Goal: Task Accomplishment & Management: Manage account settings

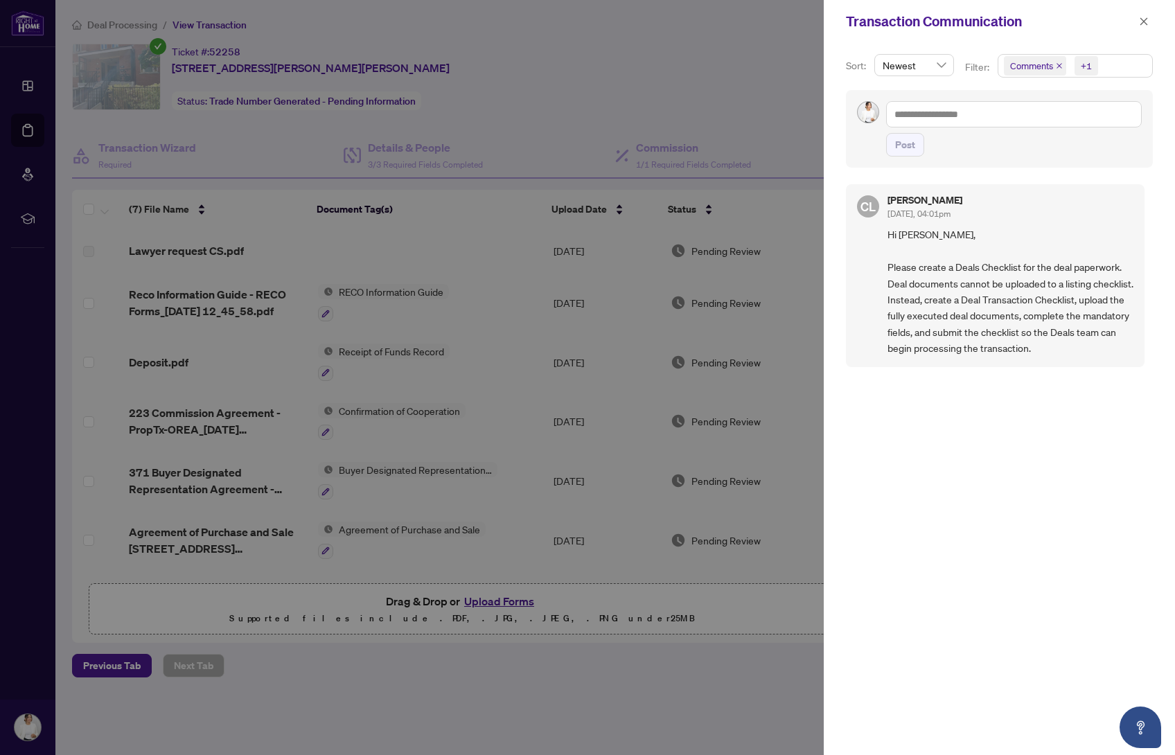
click at [570, 106] on div at bounding box center [587, 377] width 1175 height 755
click at [917, 271] on span "Hi [PERSON_NAME], Please create a Deals Checklist for the deal paperwork. Deal …" at bounding box center [1011, 292] width 246 height 130
drag, startPoint x: 960, startPoint y: 110, endPoint x: 956, endPoint y: 116, distance: 7.1
click at [959, 111] on textarea at bounding box center [1014, 114] width 256 height 26
click at [605, 105] on div at bounding box center [587, 377] width 1175 height 755
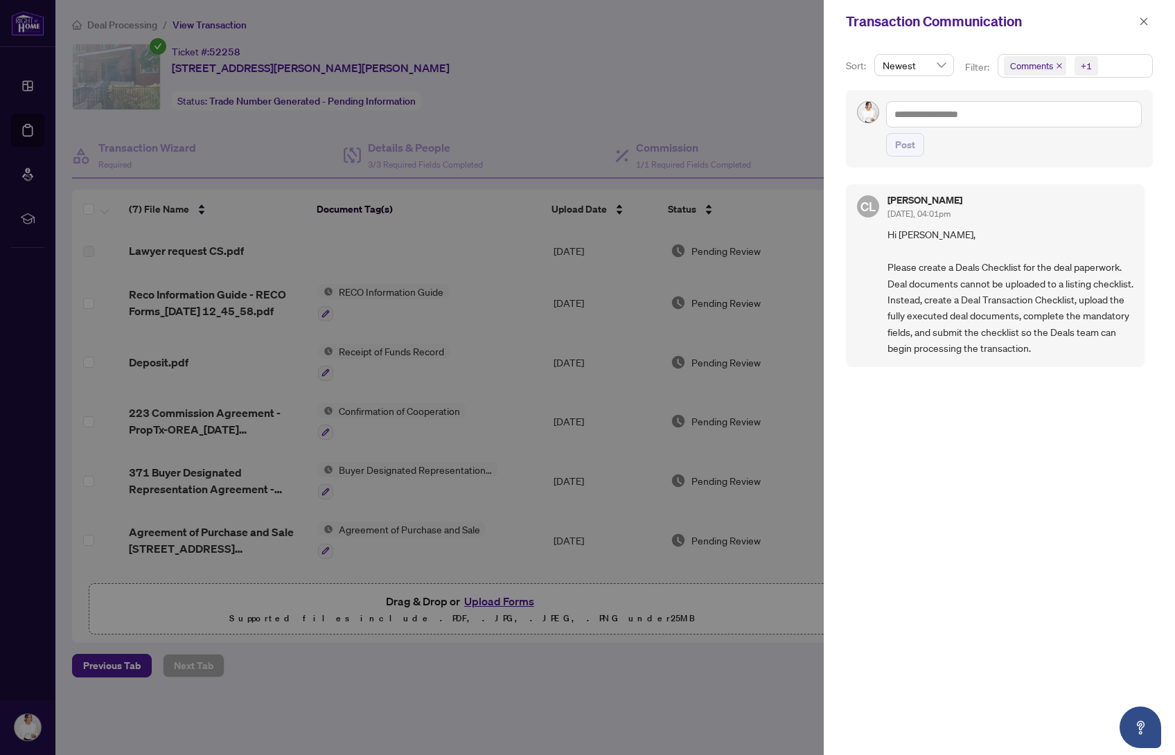
drag, startPoint x: 1143, startPoint y: 21, endPoint x: 1113, endPoint y: 25, distance: 30.1
click at [1143, 21] on icon "close" at bounding box center [1144, 21] width 8 height 8
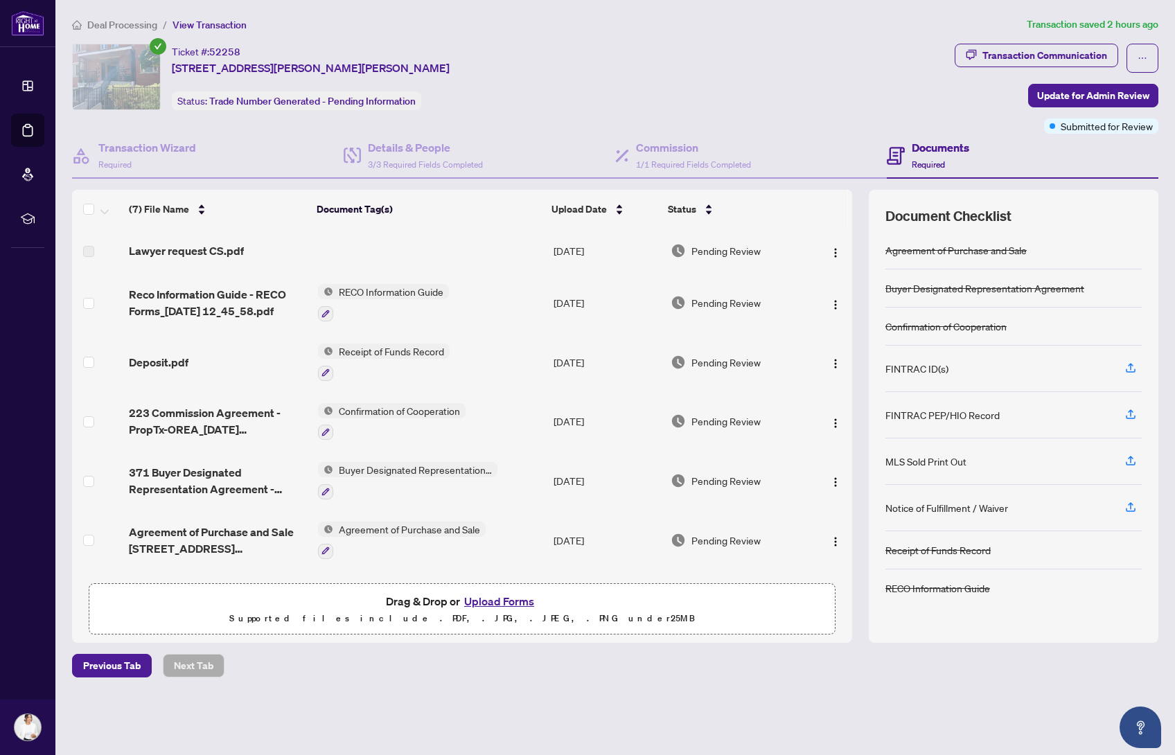
click at [124, 22] on span "Deal Processing" at bounding box center [122, 25] width 70 height 12
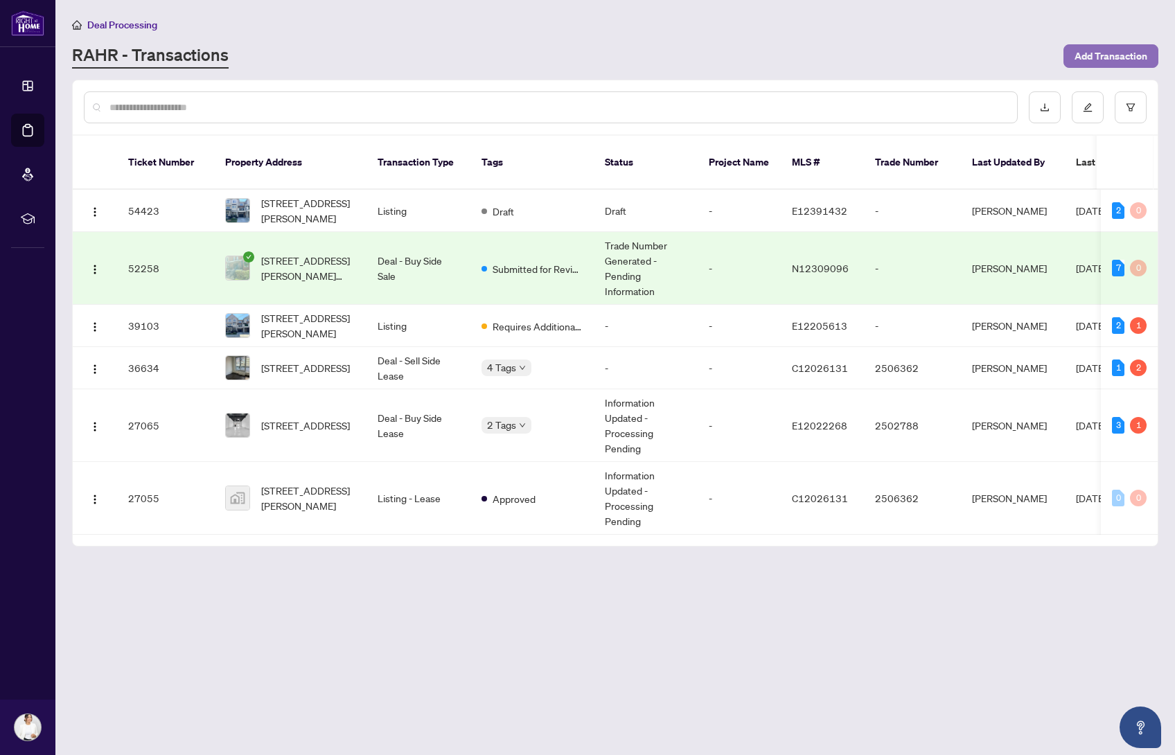
click at [1102, 59] on span "Add Transaction" at bounding box center [1111, 56] width 73 height 22
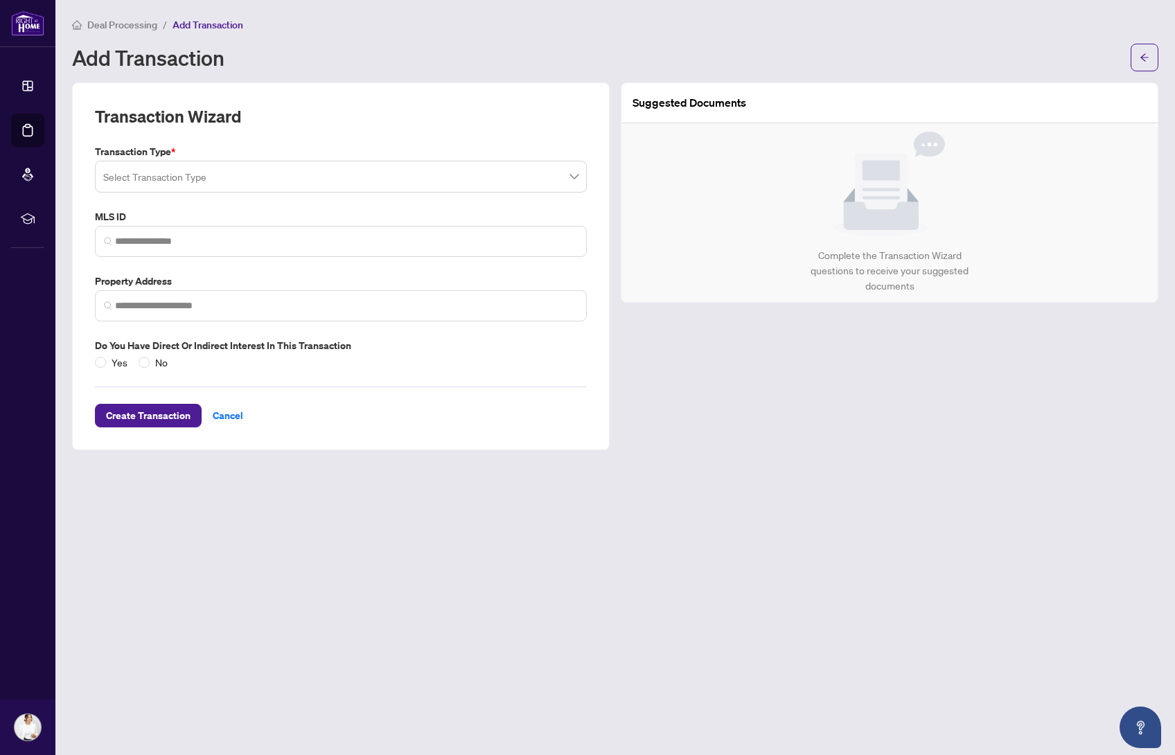
click at [281, 178] on input "search" at bounding box center [334, 179] width 463 height 30
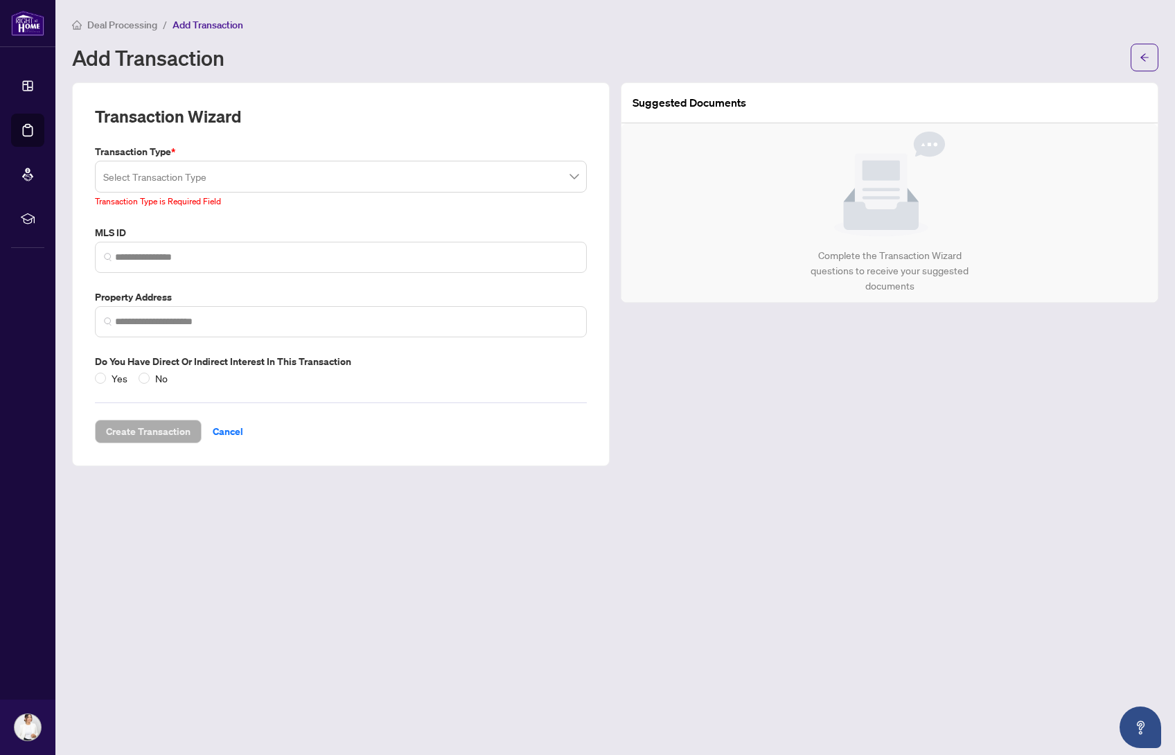
drag, startPoint x: 822, startPoint y: 365, endPoint x: 279, endPoint y: 63, distance: 622.1
click at [822, 365] on div "Suggested Documents Complete the Transaction Wizard questions to receive your s…" at bounding box center [889, 274] width 549 height 384
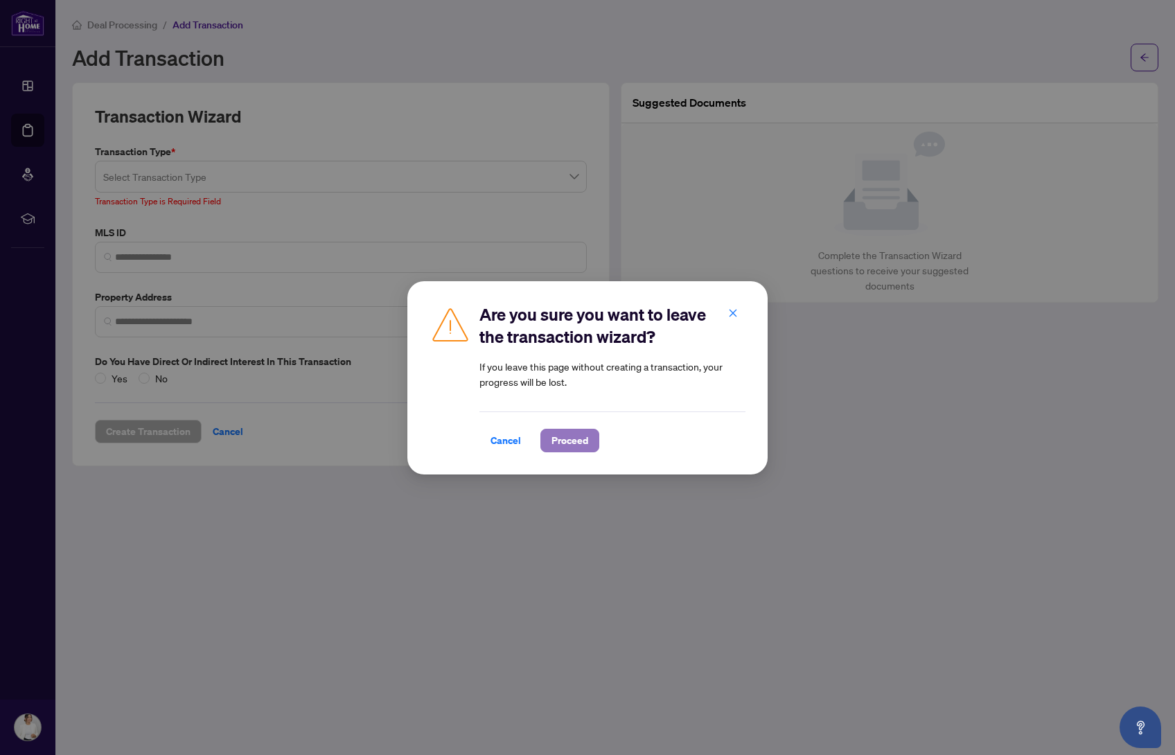
click at [559, 440] on span "Proceed" at bounding box center [570, 441] width 37 height 22
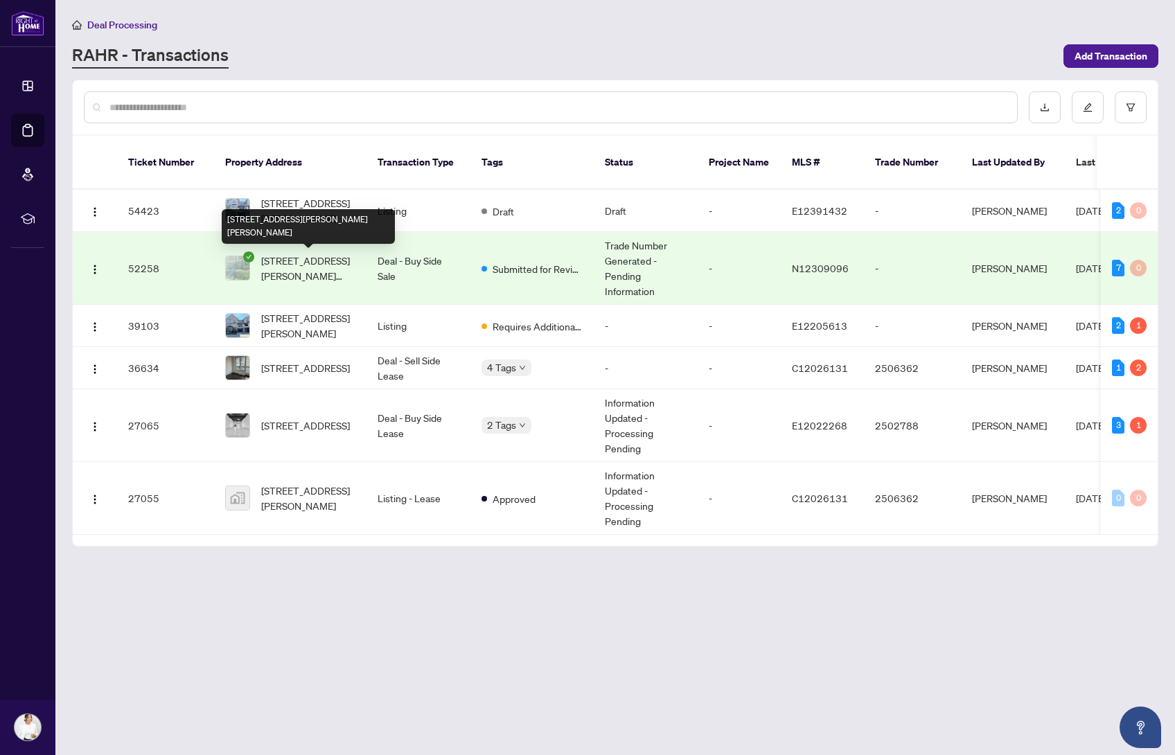
click at [329, 279] on span "[STREET_ADDRESS][PERSON_NAME][PERSON_NAME]" at bounding box center [308, 268] width 94 height 30
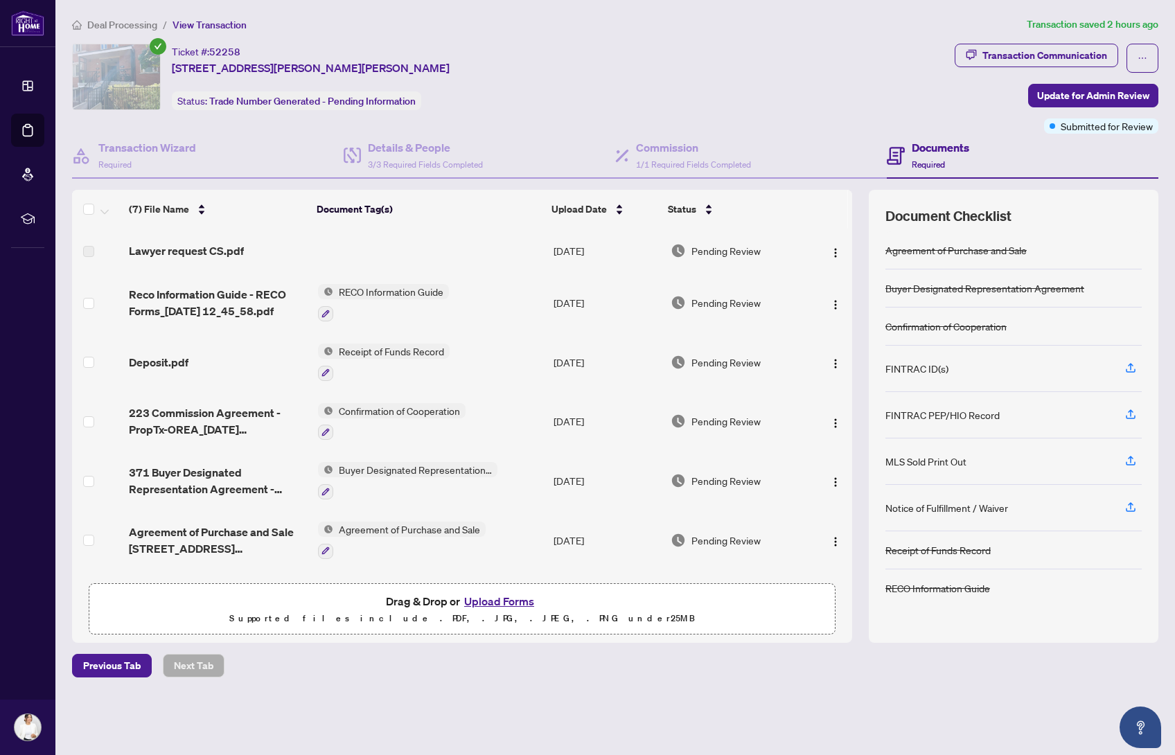
scroll to position [38, 0]
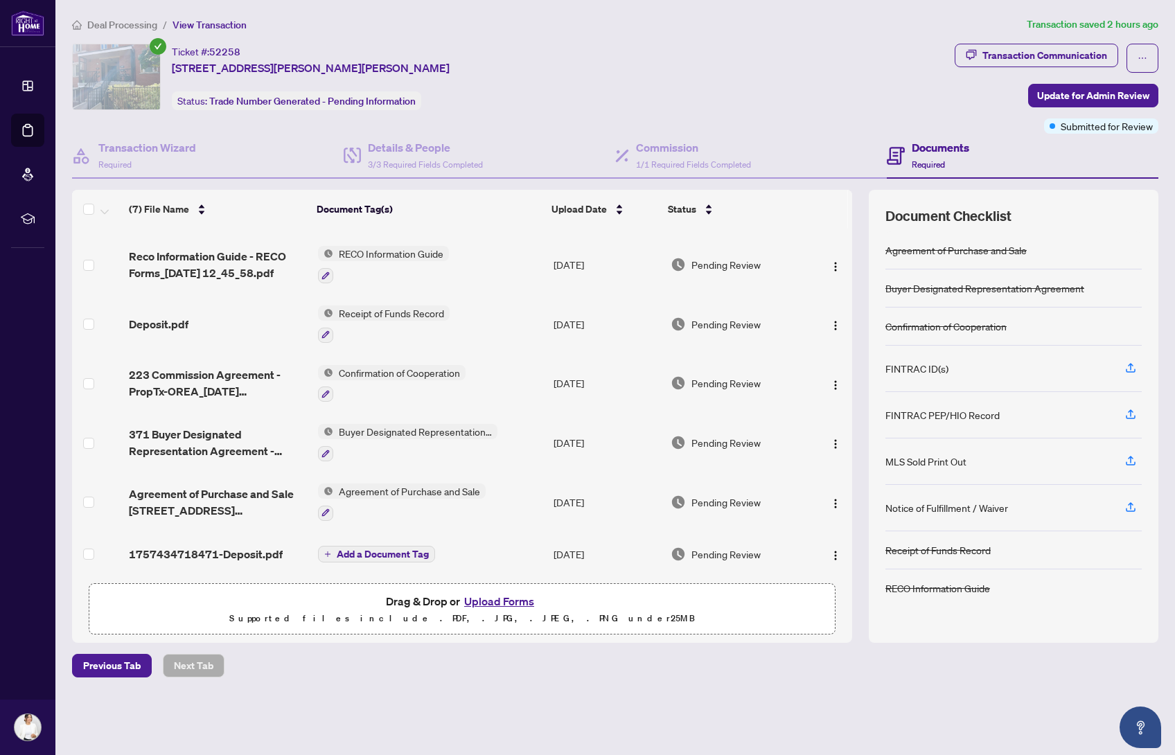
click at [403, 549] on span "Add a Document Tag" at bounding box center [383, 554] width 92 height 10
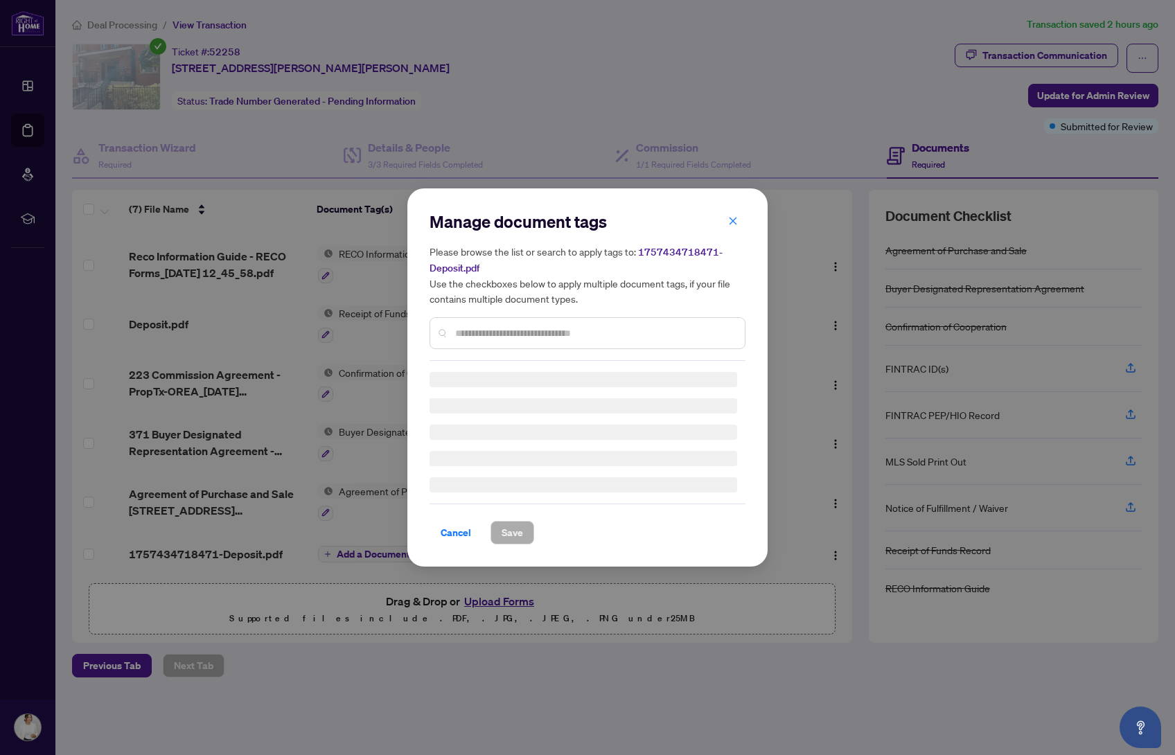
click at [561, 328] on div "Manage document tags Please browse the list or search to apply tags to: 1757434…" at bounding box center [588, 286] width 316 height 150
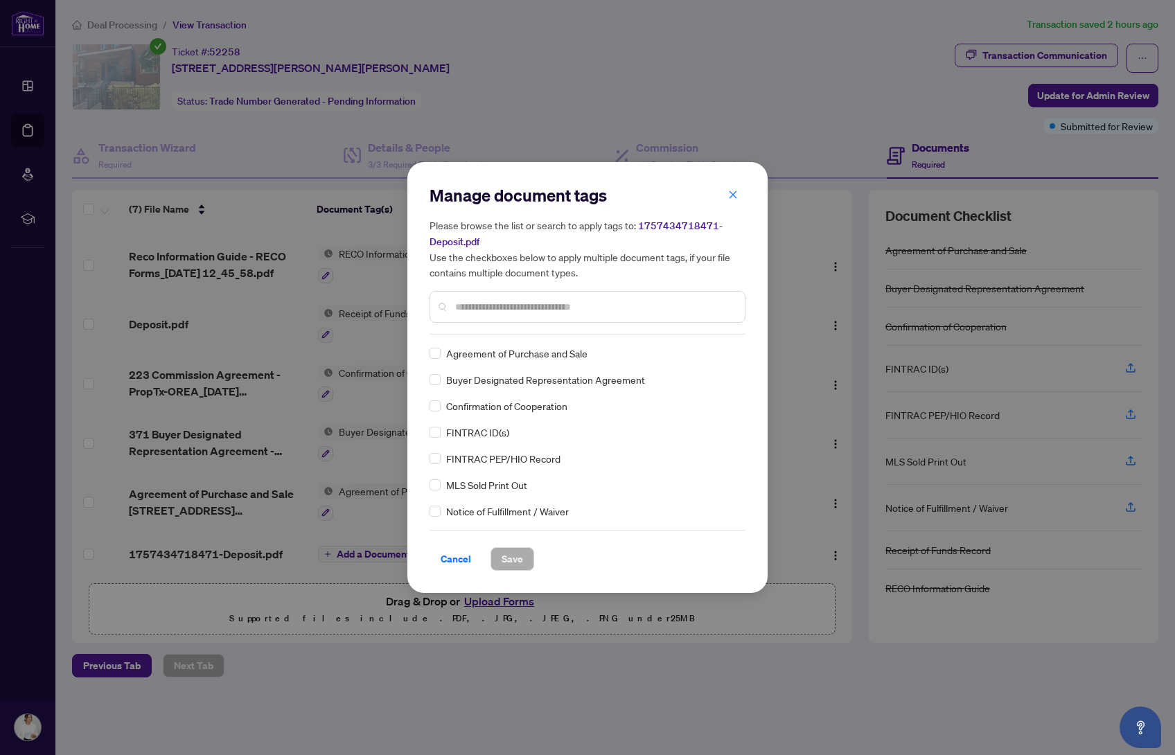
click at [509, 309] on input "text" at bounding box center [594, 306] width 279 height 15
type input "*******"
click at [511, 556] on span "Save" at bounding box center [512, 559] width 21 height 22
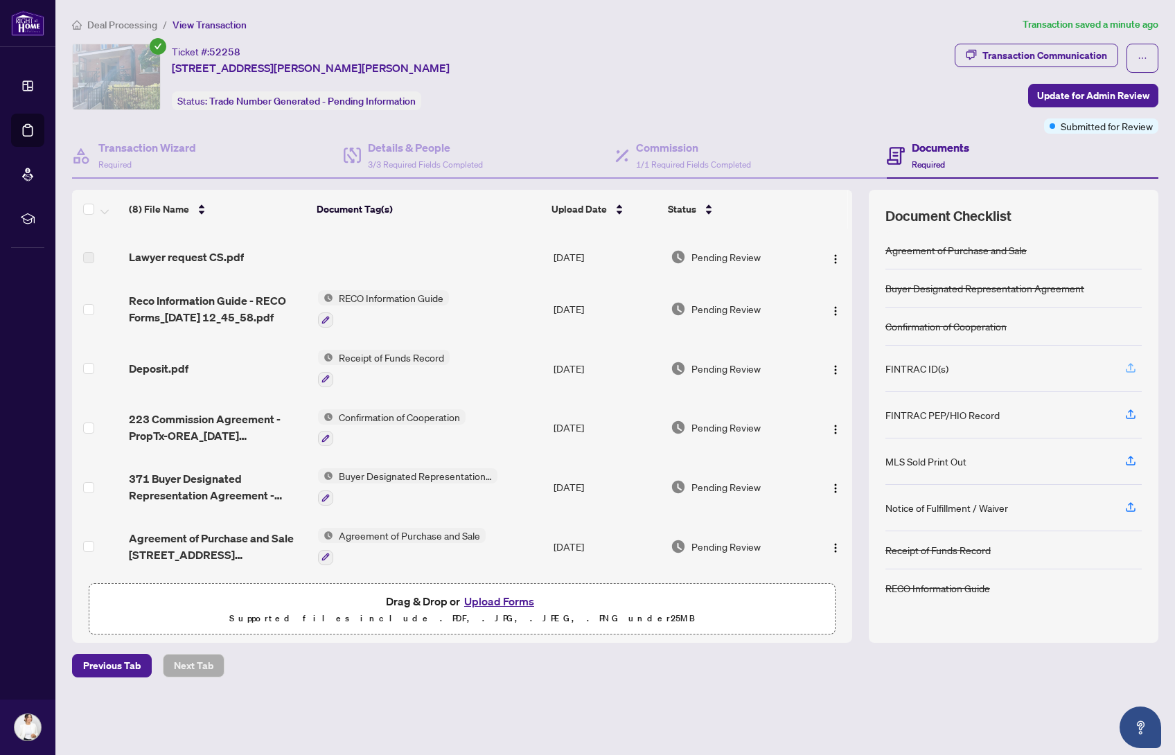
click at [1132, 364] on icon "button" at bounding box center [1130, 368] width 12 height 12
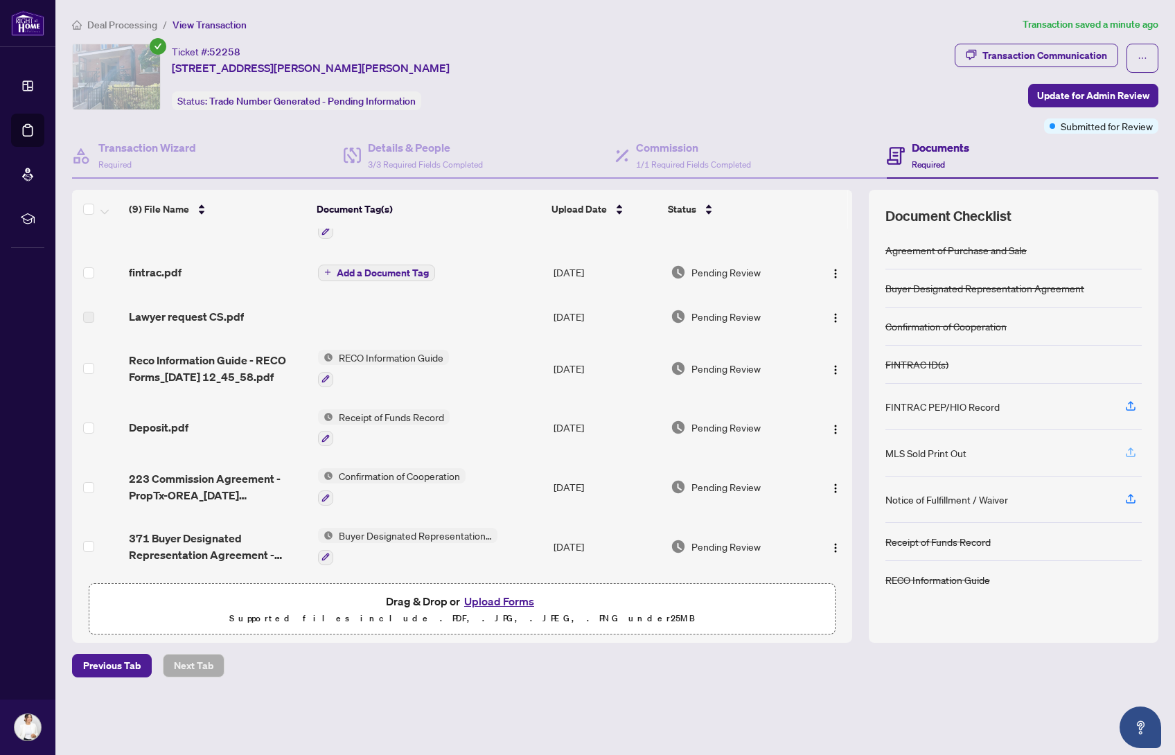
click at [1125, 450] on icon "button" at bounding box center [1130, 452] width 12 height 12
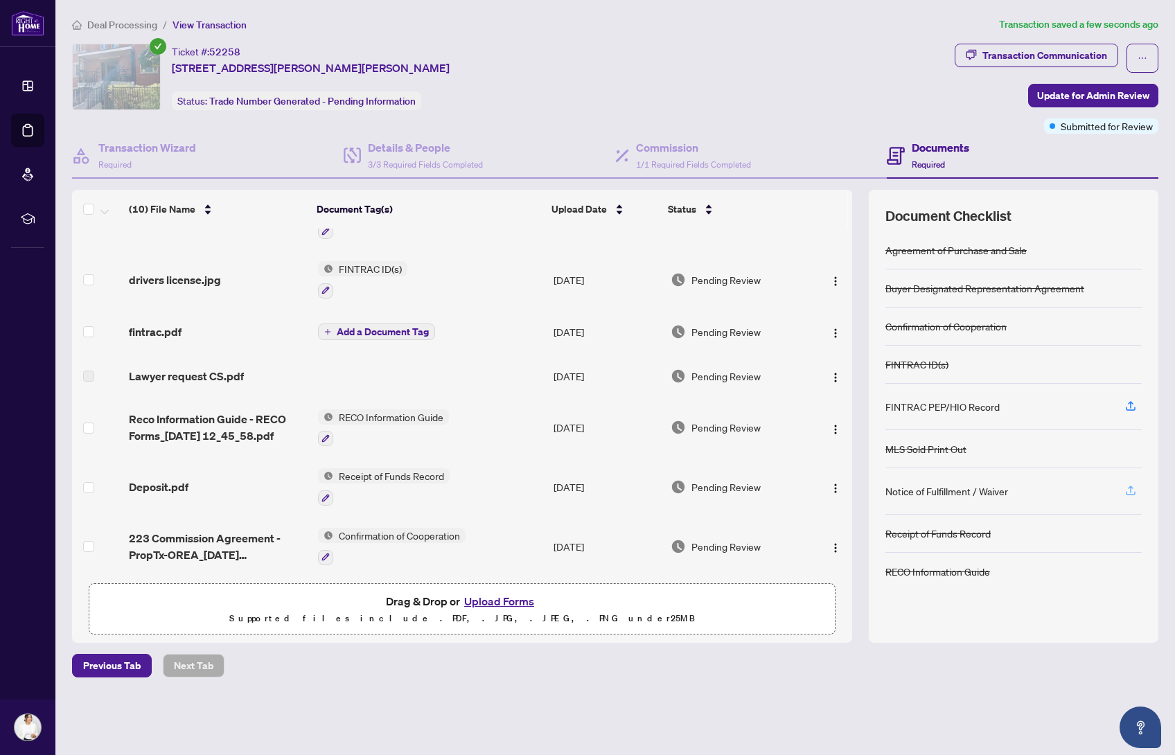
click at [1128, 488] on icon "button" at bounding box center [1130, 490] width 12 height 12
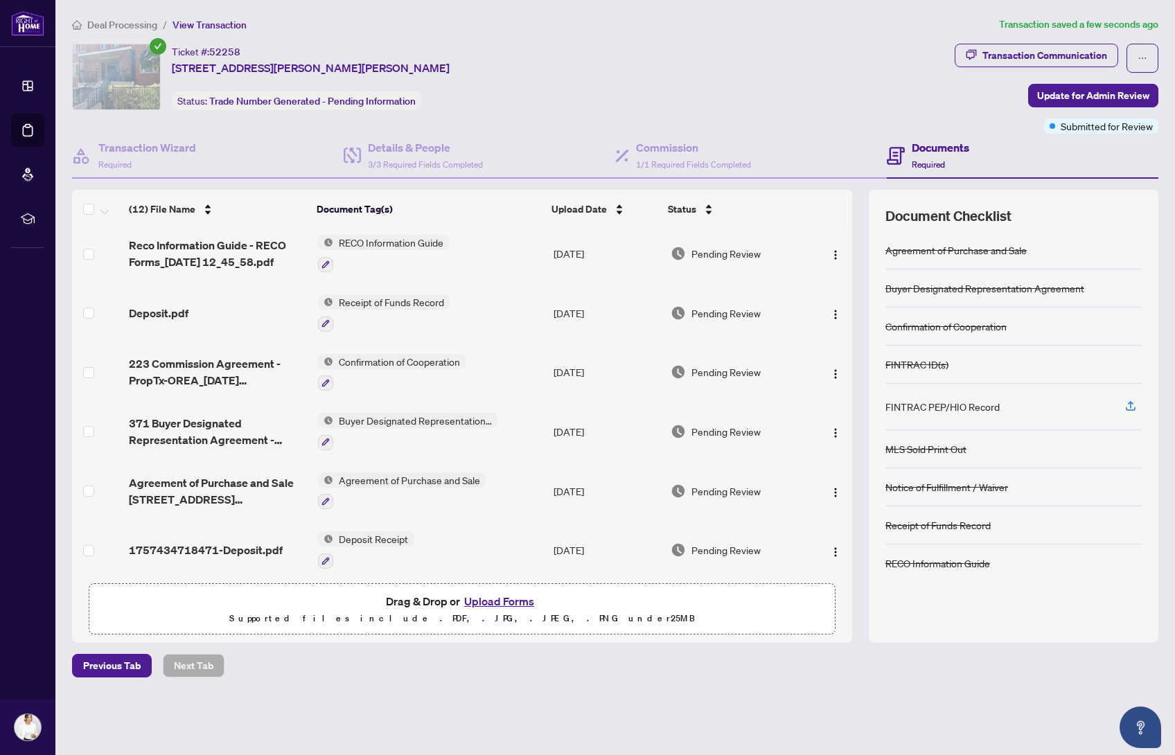
scroll to position [0, 0]
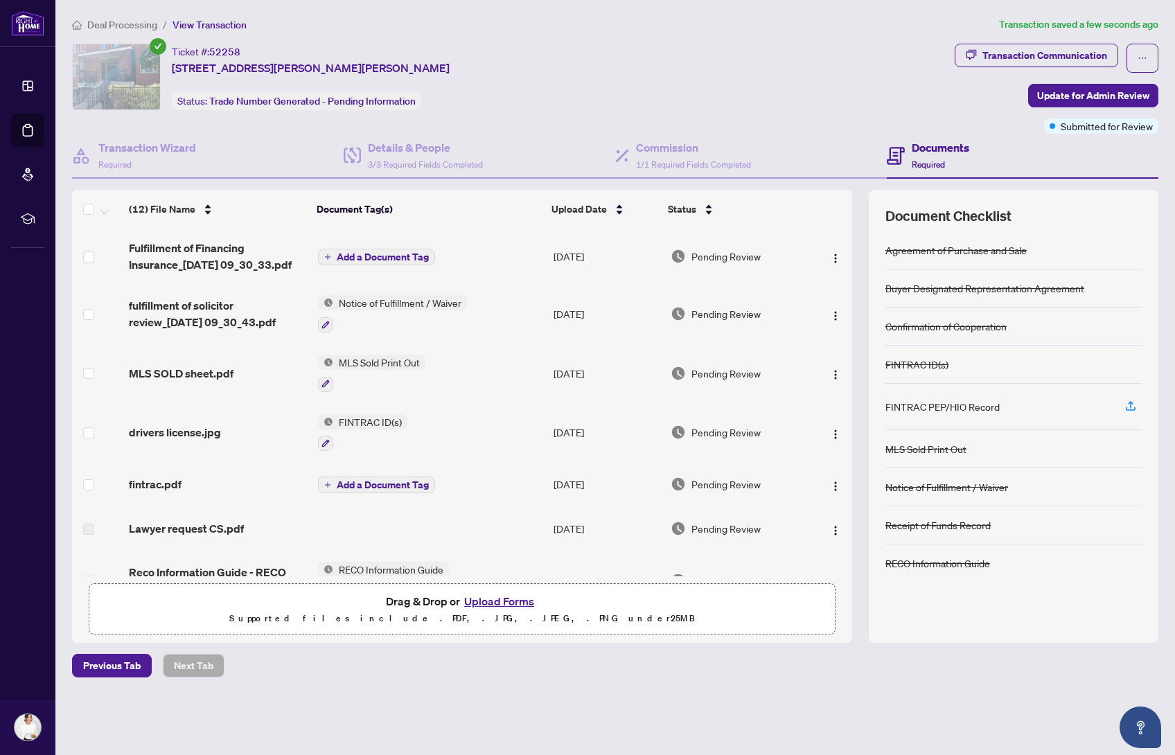
click at [406, 257] on span "Add a Document Tag" at bounding box center [383, 257] width 92 height 10
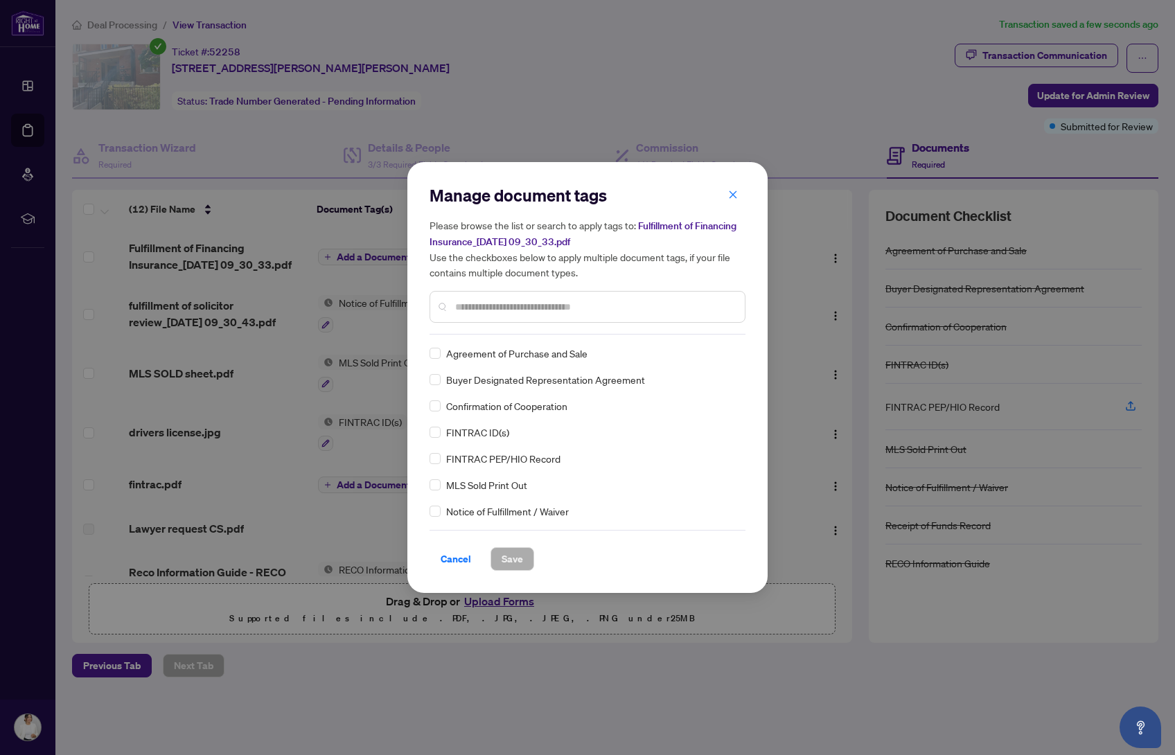
click at [571, 306] on input "text" at bounding box center [594, 306] width 279 height 15
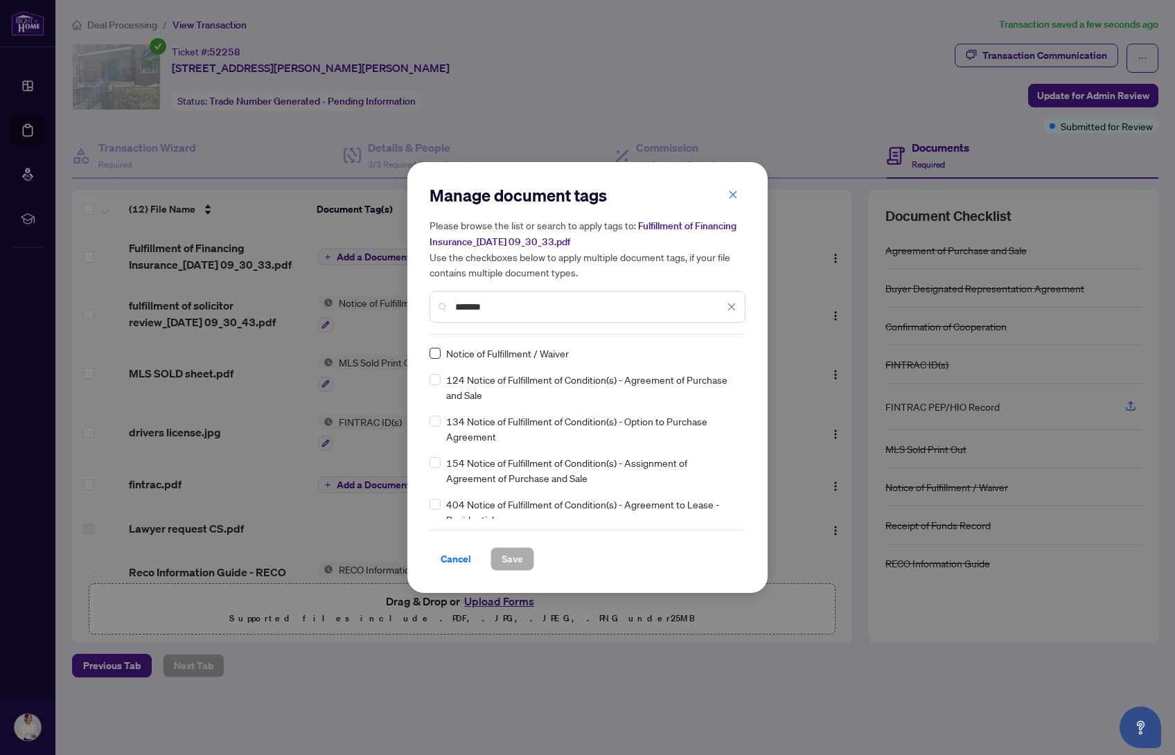
type input "*******"
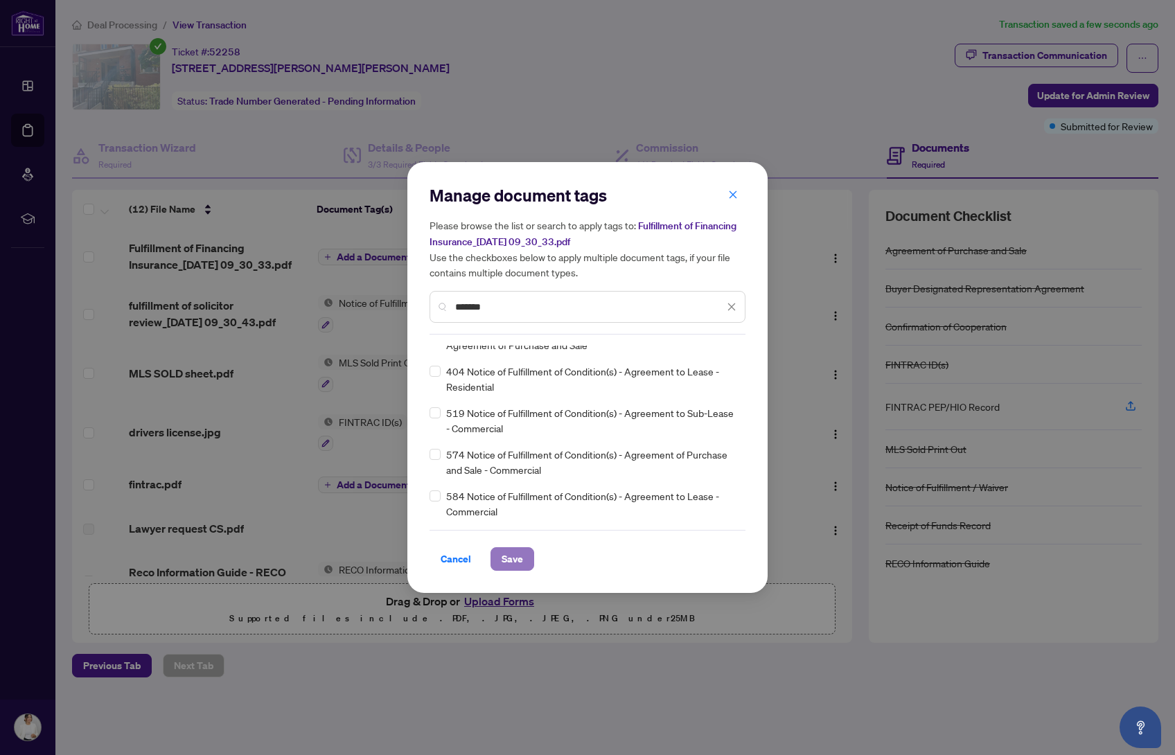
click at [509, 554] on span "Save" at bounding box center [512, 559] width 21 height 22
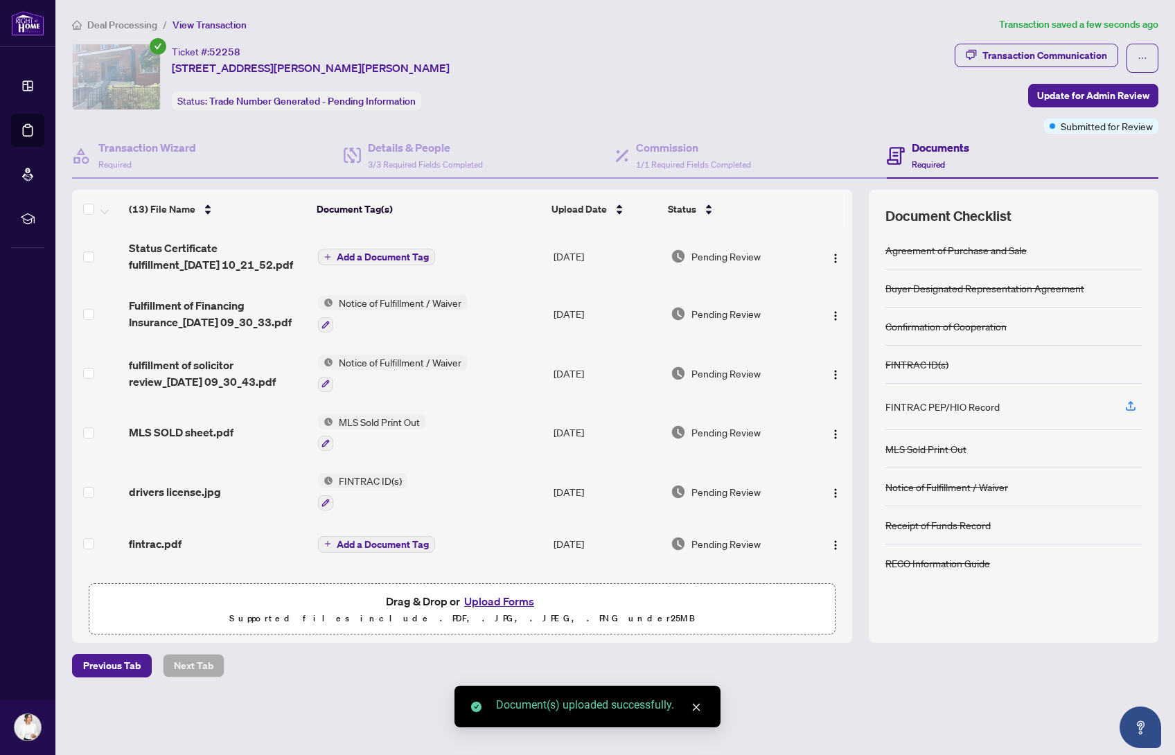
click at [362, 256] on span "Add a Document Tag" at bounding box center [383, 257] width 92 height 10
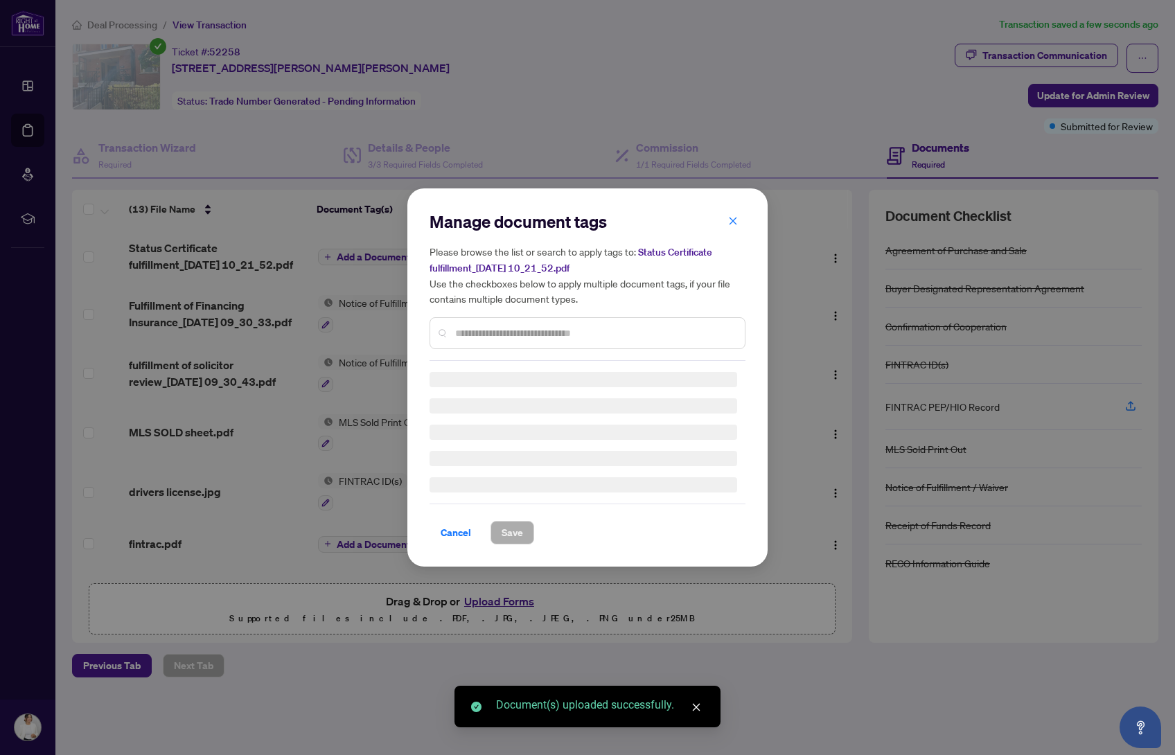
click at [520, 332] on div "Manage document tags Please browse the list or search to apply tags to: Status …" at bounding box center [588, 286] width 316 height 150
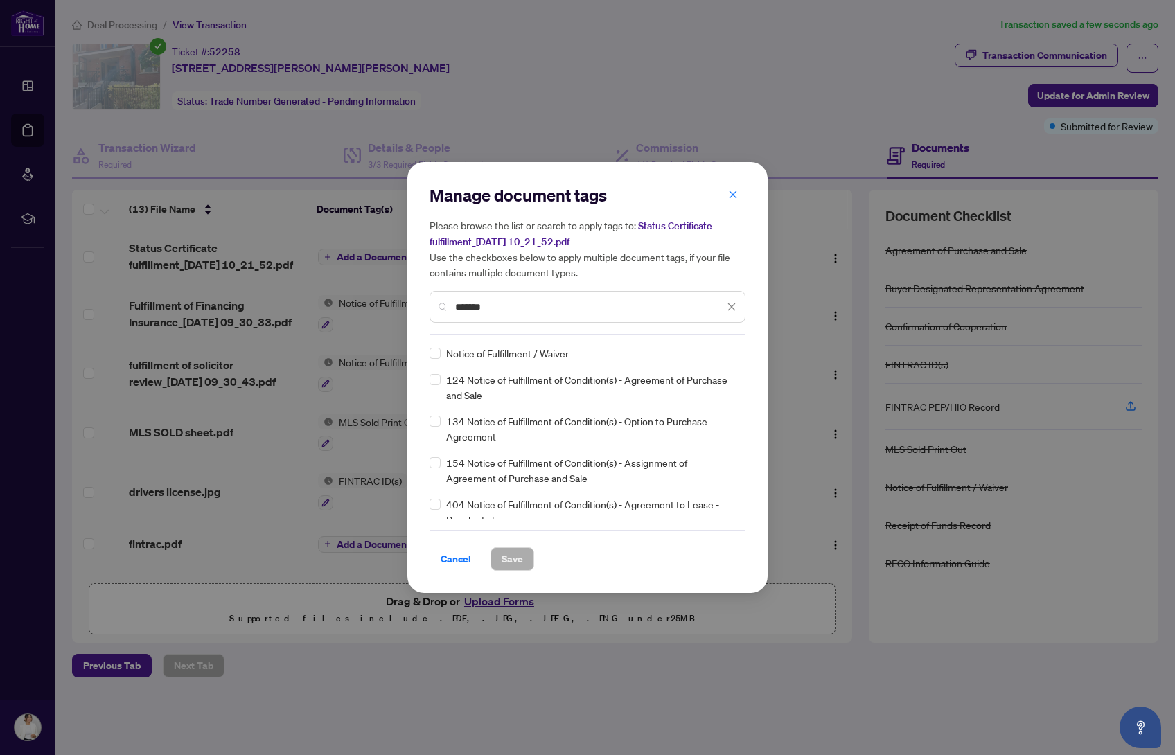
type input "*******"
click at [504, 560] on span "Save" at bounding box center [512, 559] width 21 height 22
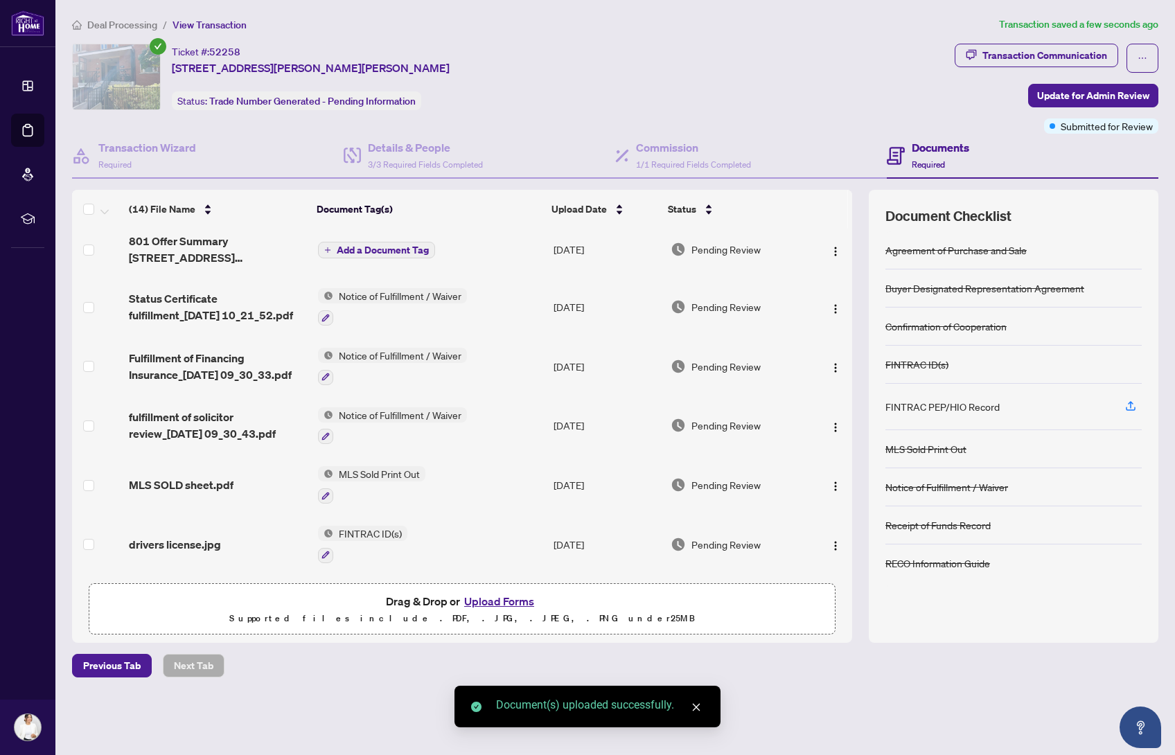
scroll to position [0, 0]
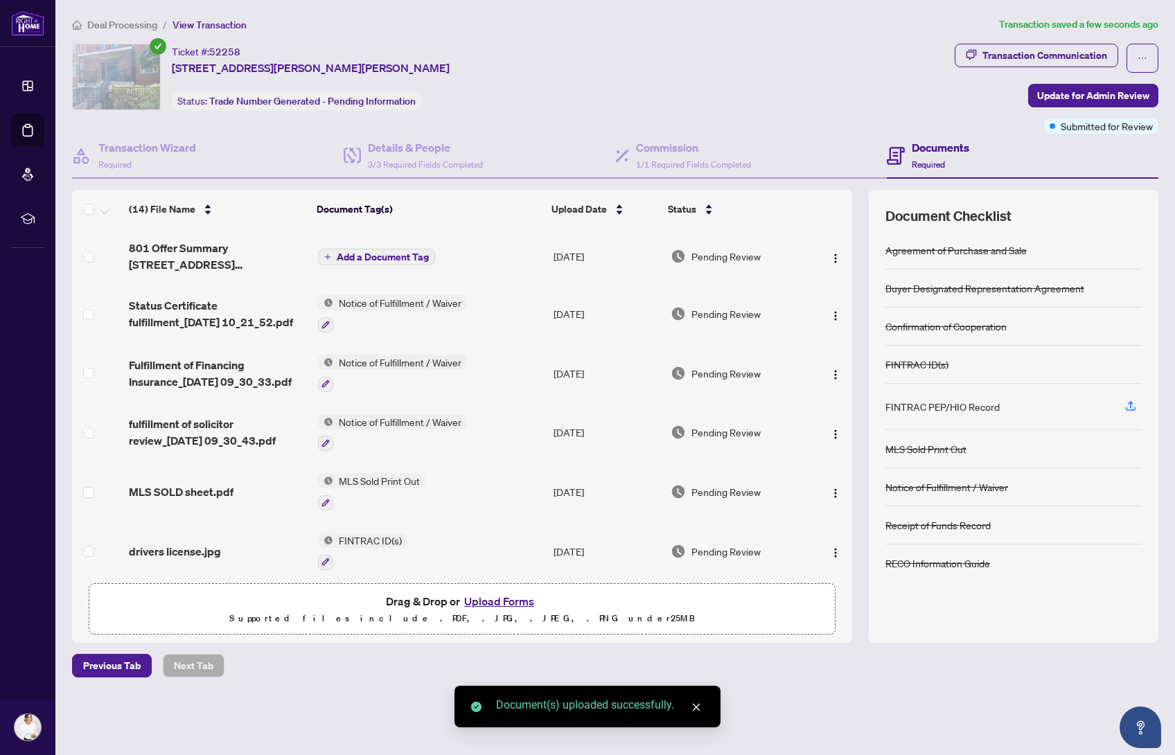
click at [406, 256] on span "Add a Document Tag" at bounding box center [383, 257] width 92 height 10
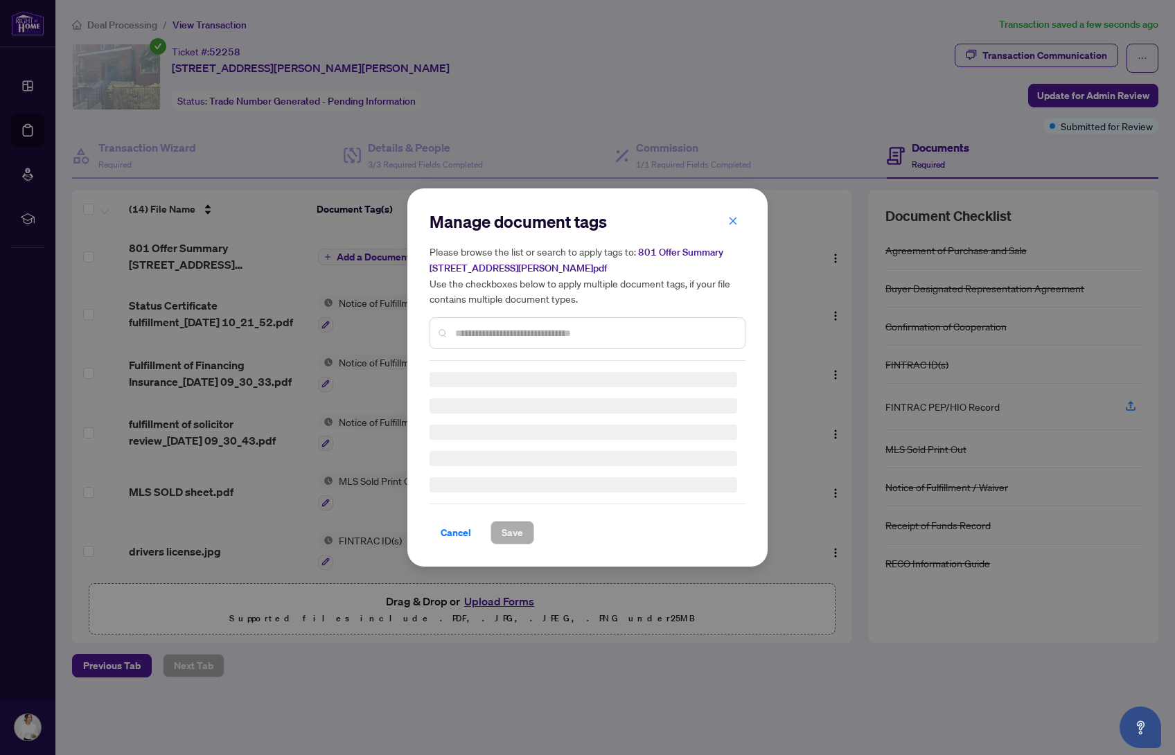
click at [501, 326] on input "text" at bounding box center [594, 333] width 279 height 15
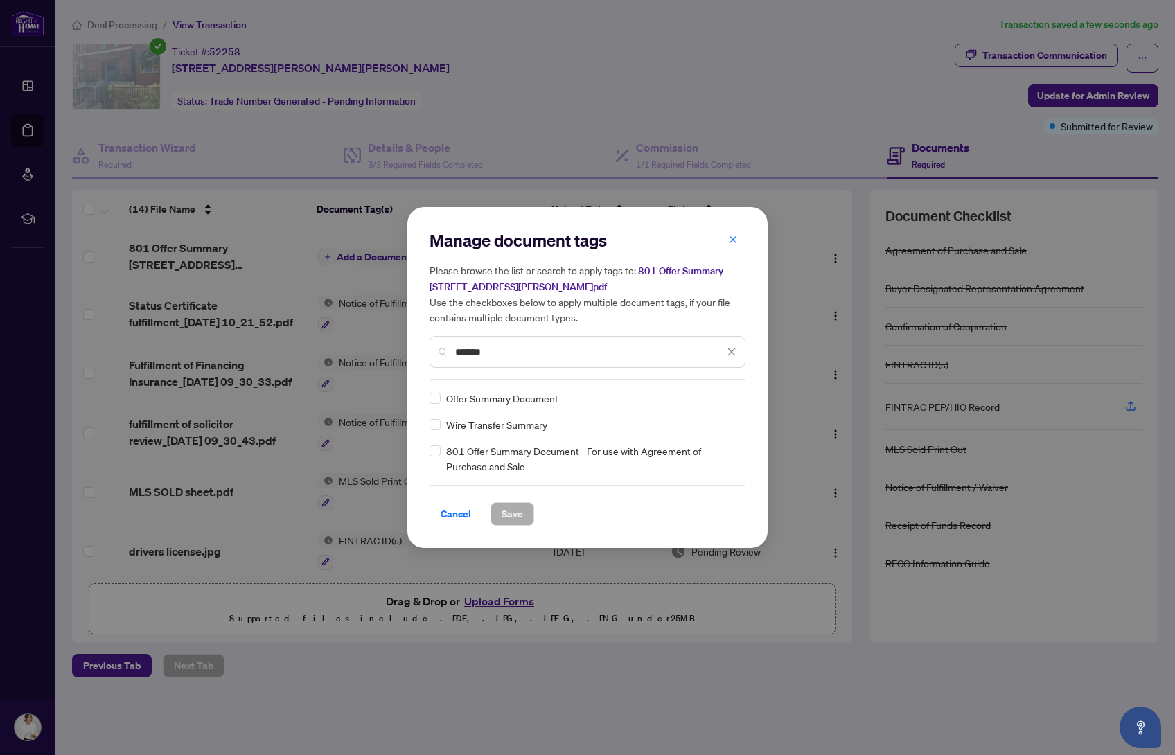
type input "*******"
click at [511, 512] on span "Save" at bounding box center [512, 514] width 21 height 22
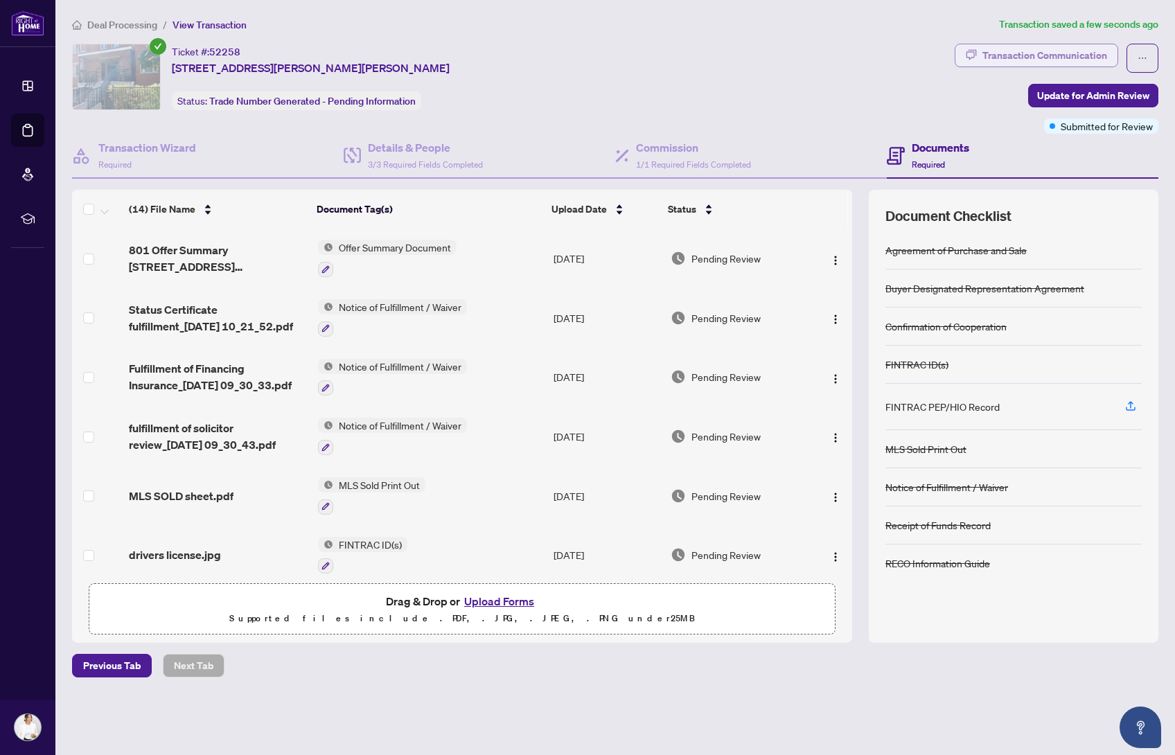
click at [1097, 50] on div "Transaction Communication" at bounding box center [1044, 55] width 125 height 22
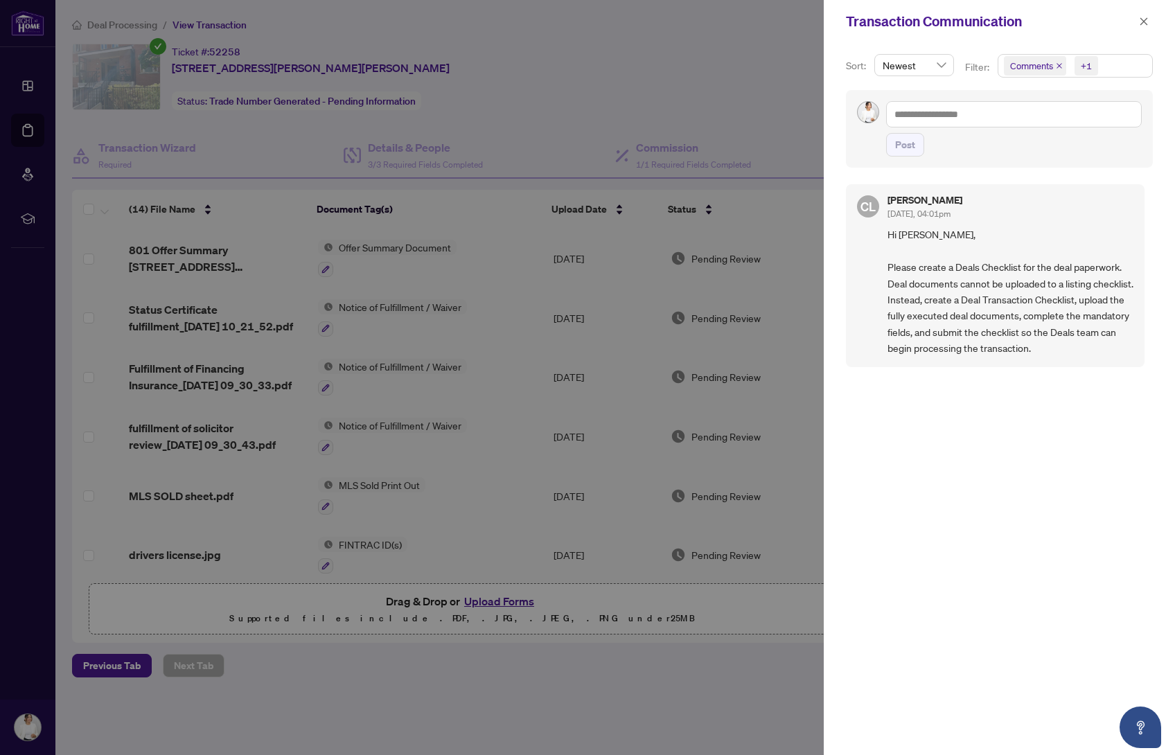
click at [598, 59] on div at bounding box center [587, 377] width 1175 height 755
click at [255, 700] on div at bounding box center [587, 377] width 1175 height 755
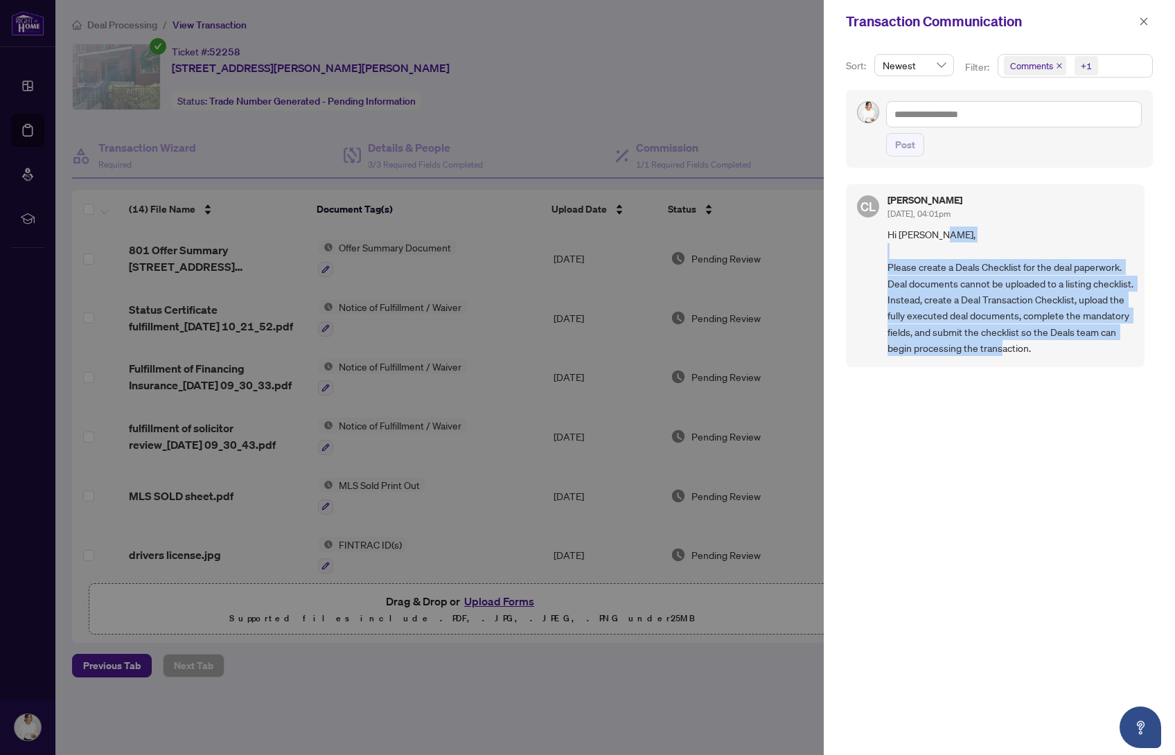
drag, startPoint x: 942, startPoint y: 365, endPoint x: 888, endPoint y: 265, distance: 113.5
click at [888, 265] on span "Hi [PERSON_NAME], Please create a Deals Checklist for the deal paperwork. Deal …" at bounding box center [1011, 292] width 246 height 130
copy span "Please create a Deals Checklist for the deal paperwork. Deal documents cannot b…"
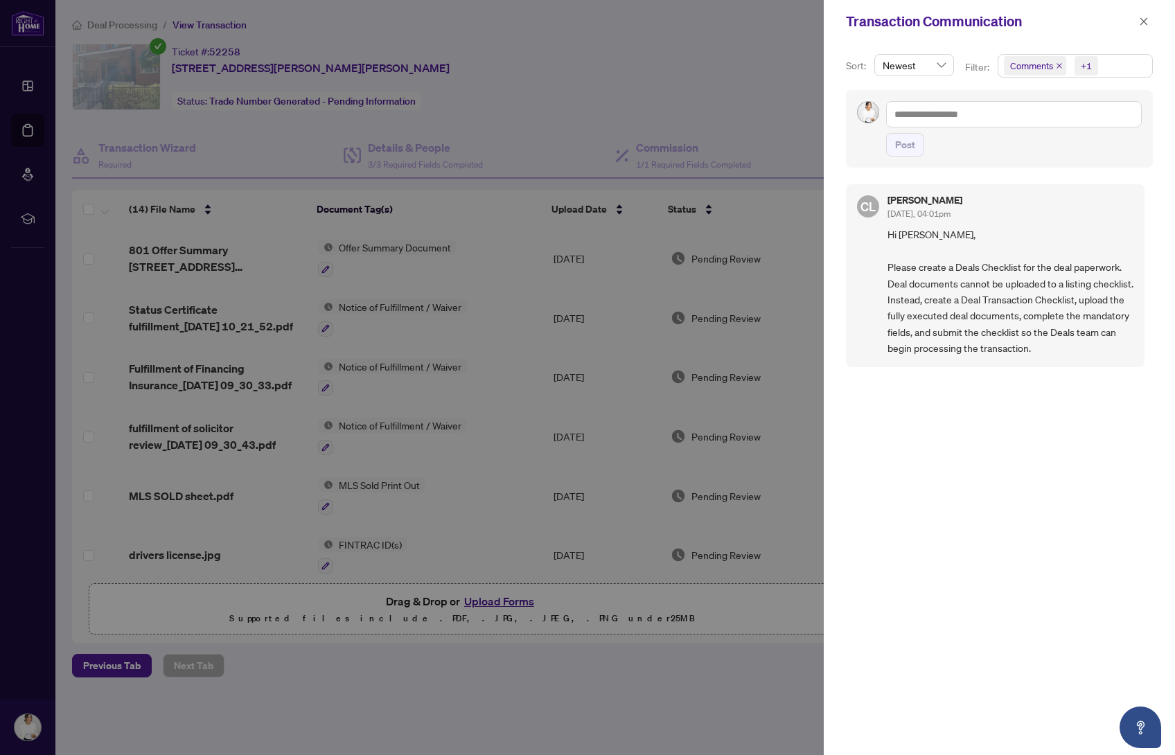
drag, startPoint x: 621, startPoint y: 48, endPoint x: 607, endPoint y: 48, distance: 14.5
click at [621, 48] on div at bounding box center [587, 377] width 1175 height 755
click at [718, 64] on div at bounding box center [587, 377] width 1175 height 755
click at [1147, 725] on icon "Open asap" at bounding box center [1140, 727] width 17 height 17
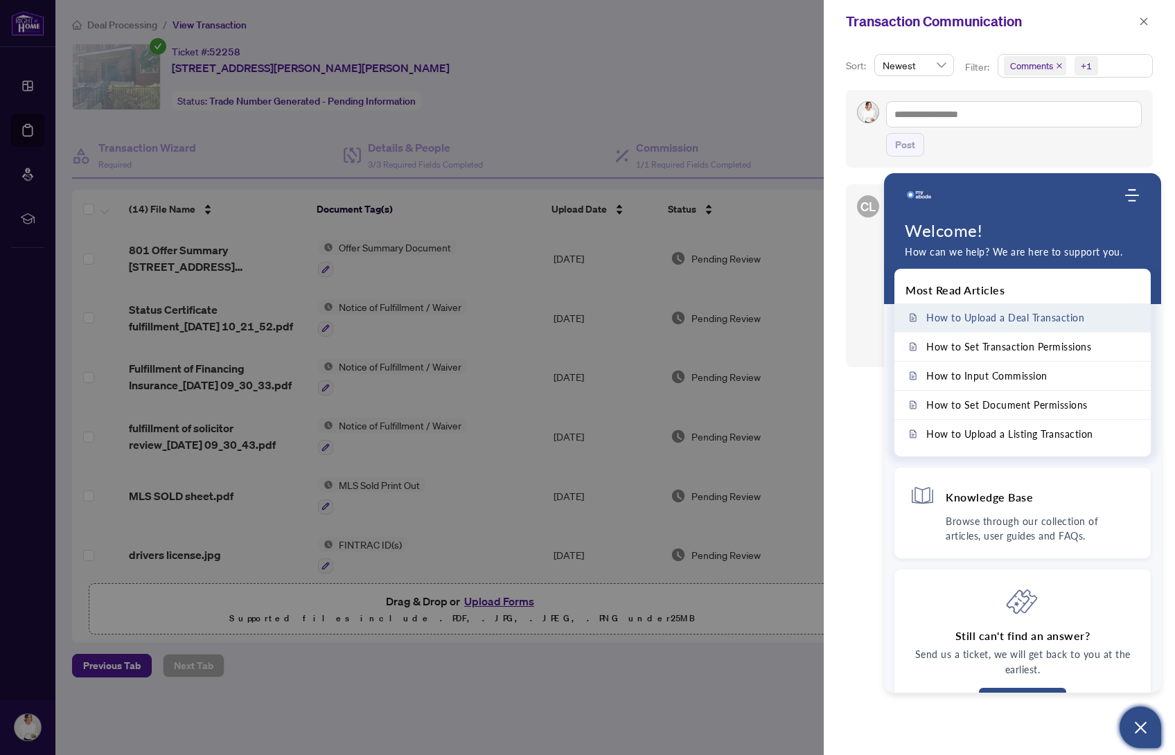
click at [1023, 321] on span "How to Upload a Deal Transaction" at bounding box center [1005, 318] width 158 height 12
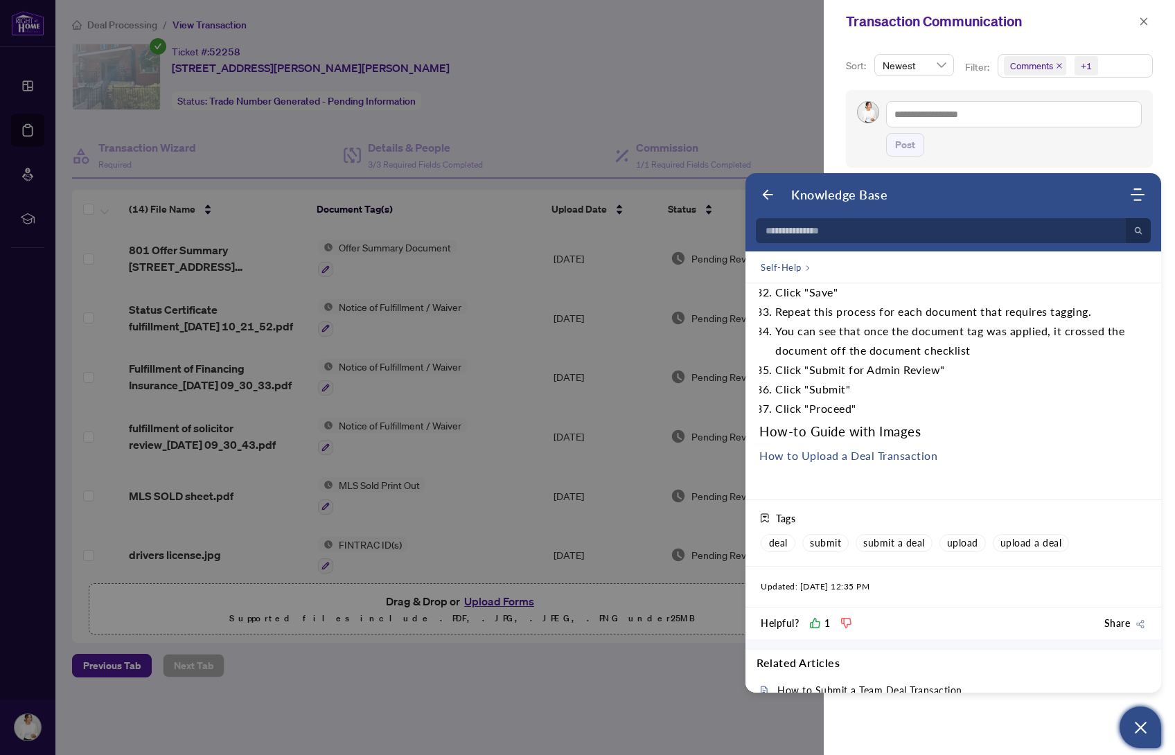
scroll to position [1558, 0]
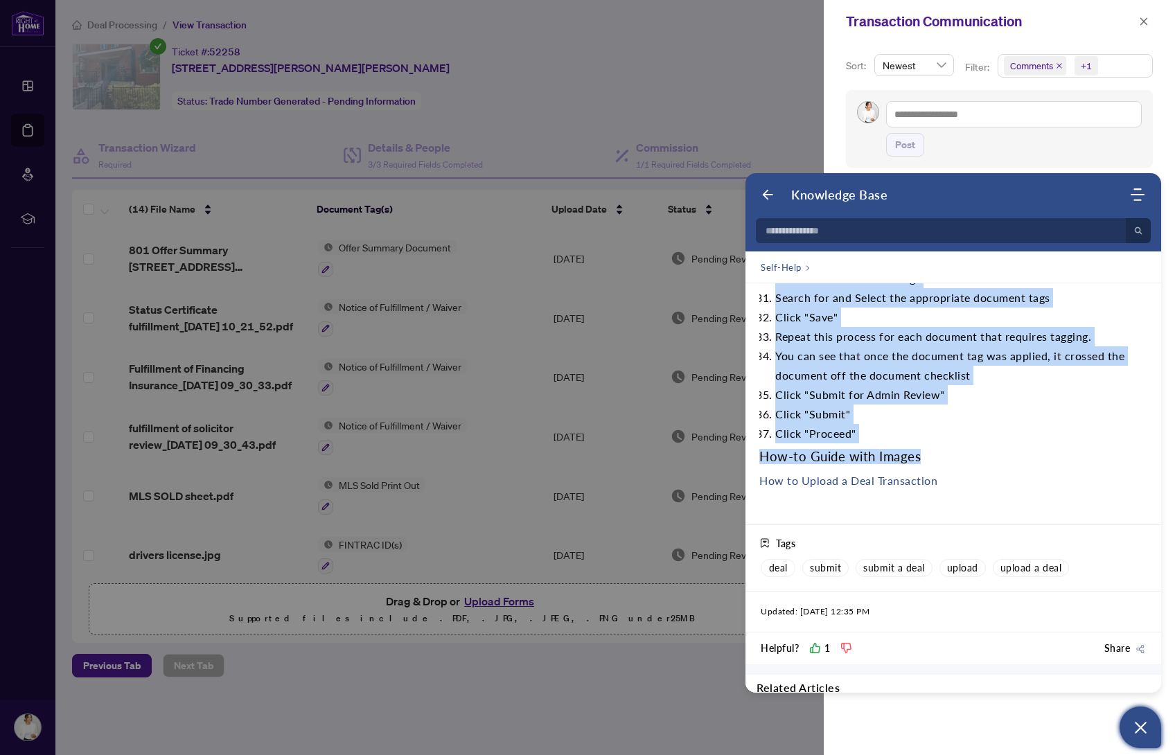
drag, startPoint x: 760, startPoint y: 382, endPoint x: 1070, endPoint y: 470, distance: 322.2
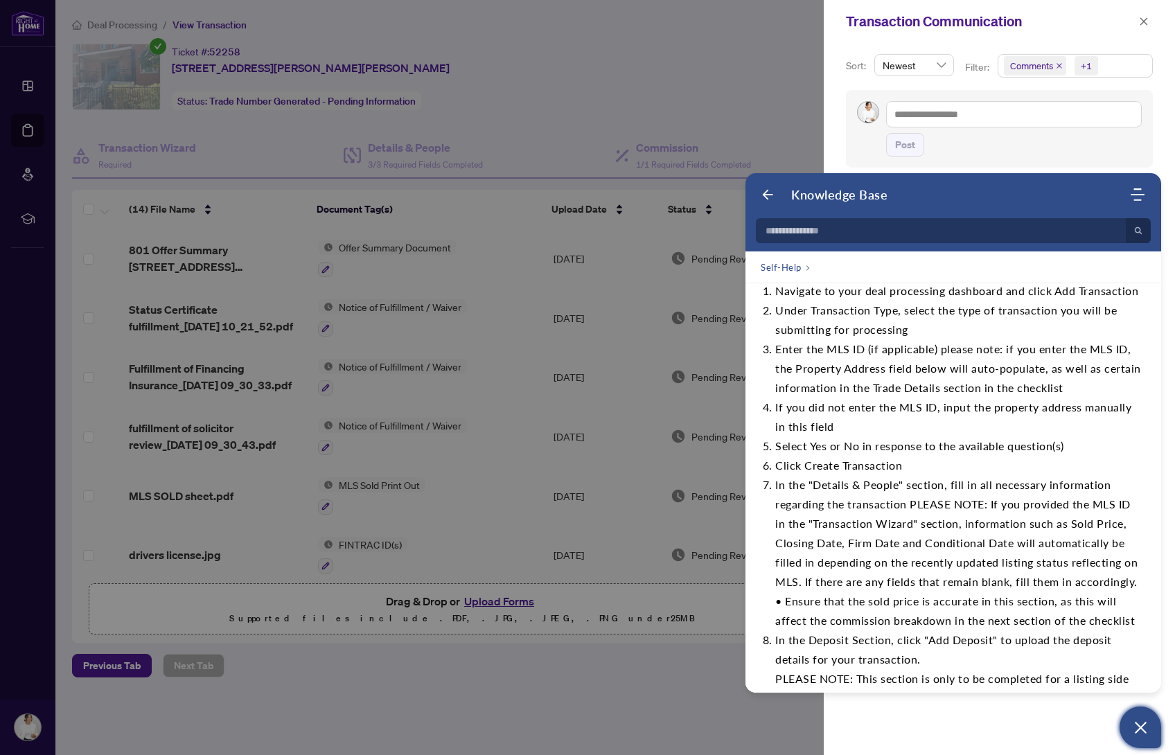
scroll to position [125, 0]
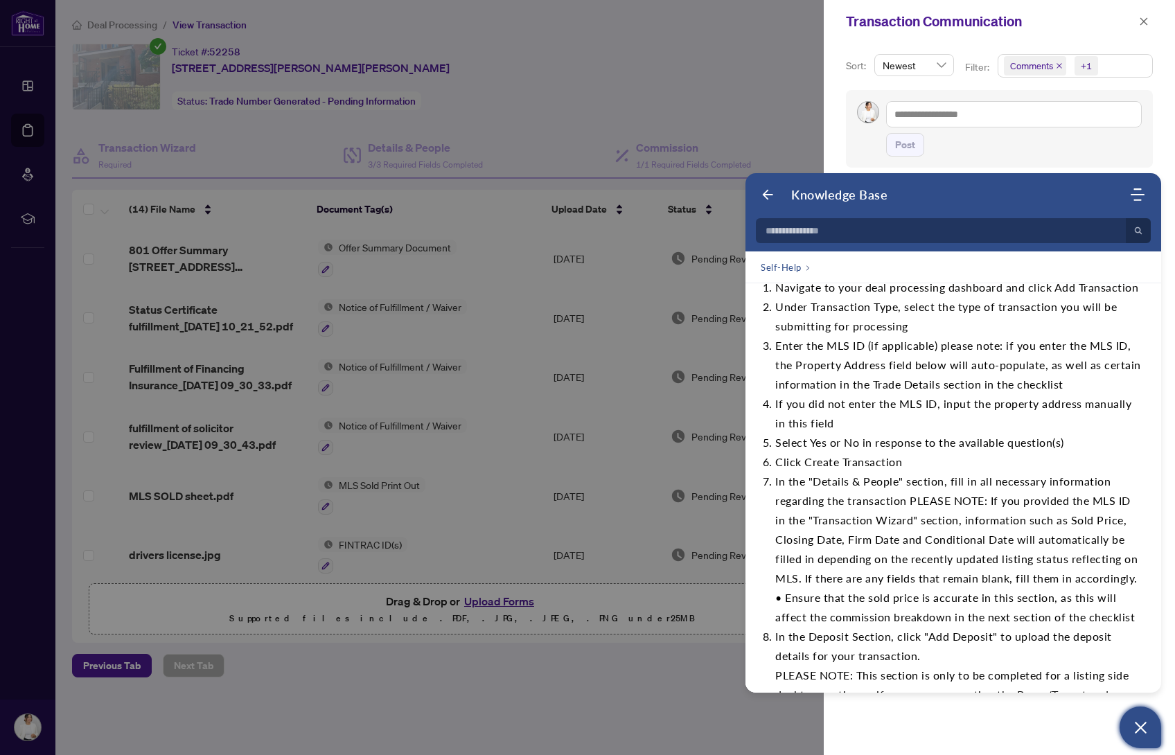
click at [629, 671] on div at bounding box center [587, 377] width 1175 height 755
click at [1146, 22] on icon "close" at bounding box center [1144, 22] width 10 height 10
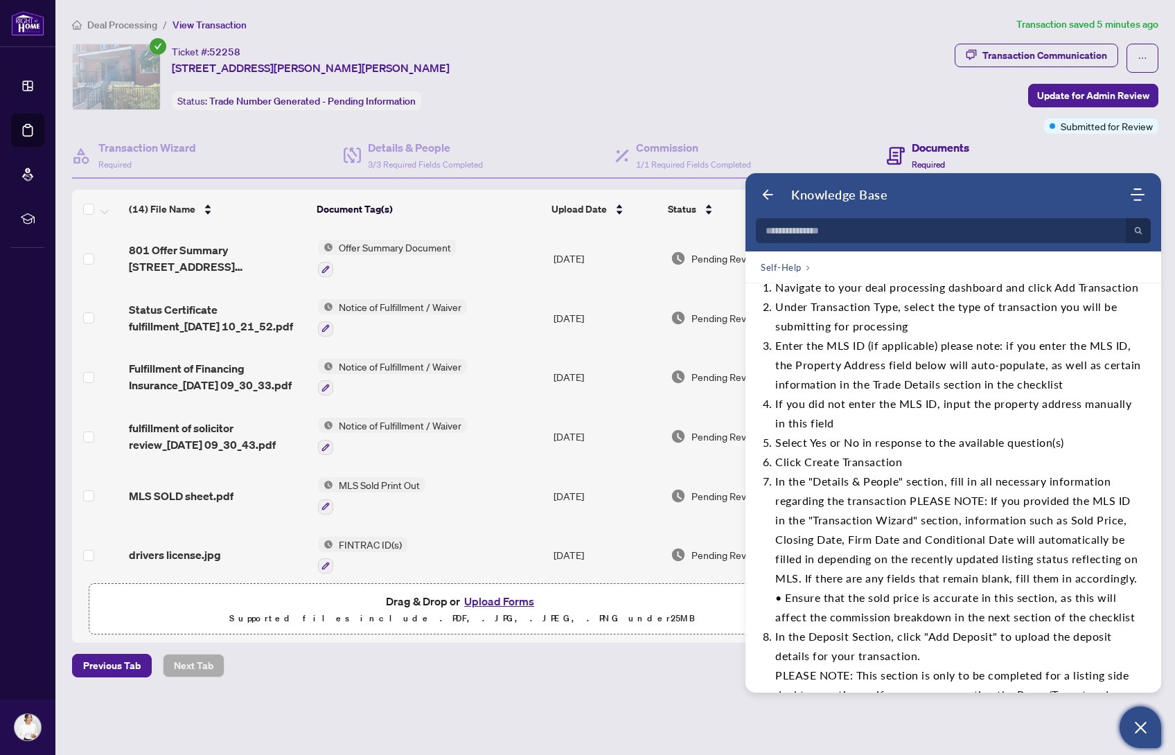
click at [678, 61] on div "Ticket #: 52258 [STREET_ADDRESS][PERSON_NAME][PERSON_NAME] Status: Trade Number…" at bounding box center [510, 77] width 877 height 67
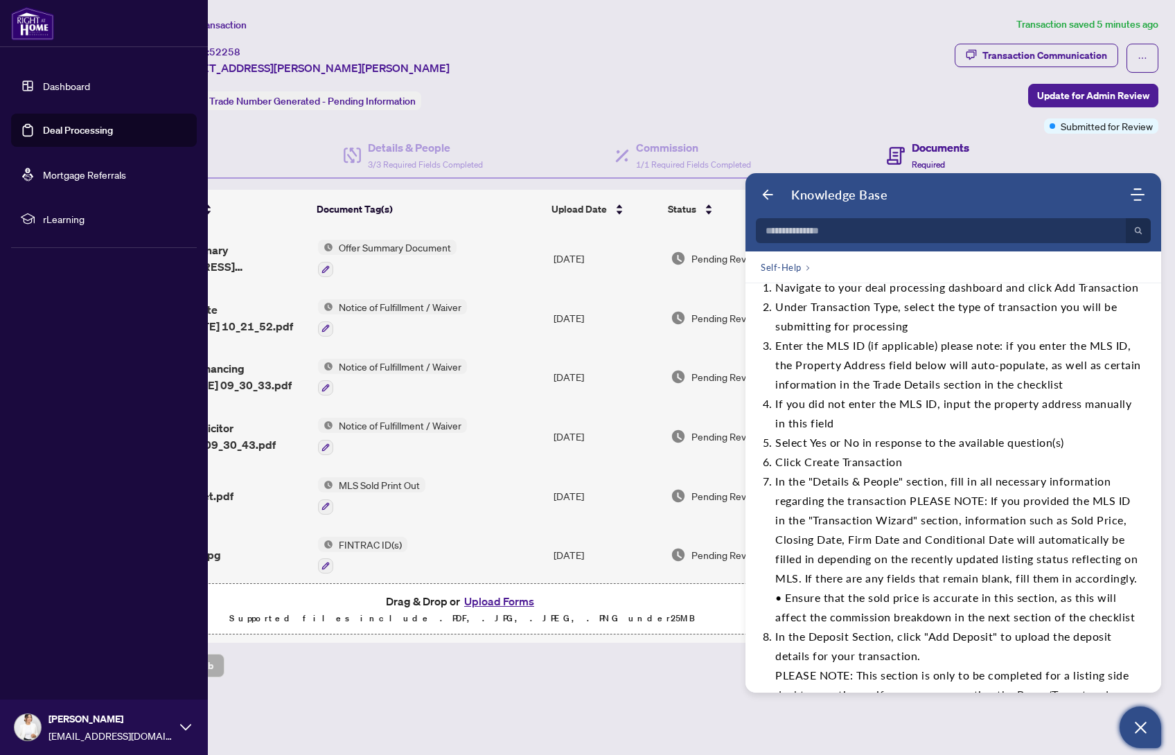
click at [93, 136] on link "Deal Processing" at bounding box center [78, 130] width 70 height 12
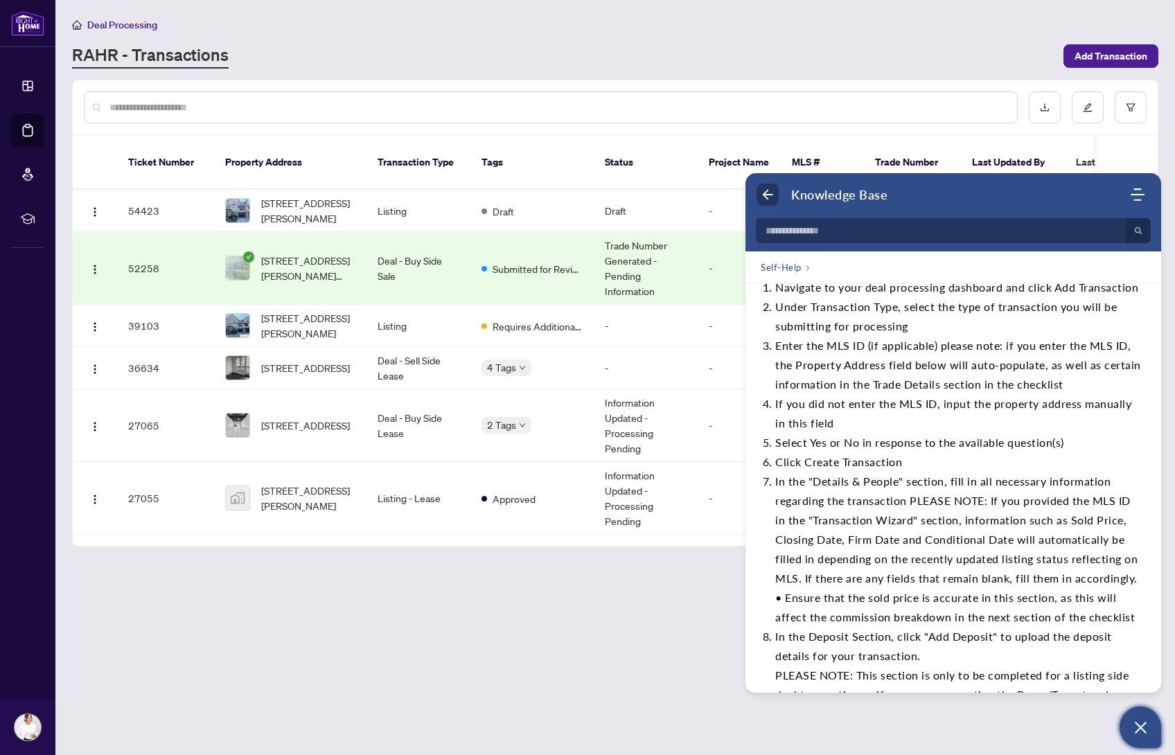
click at [770, 193] on icon "Back" at bounding box center [768, 195] width 14 height 14
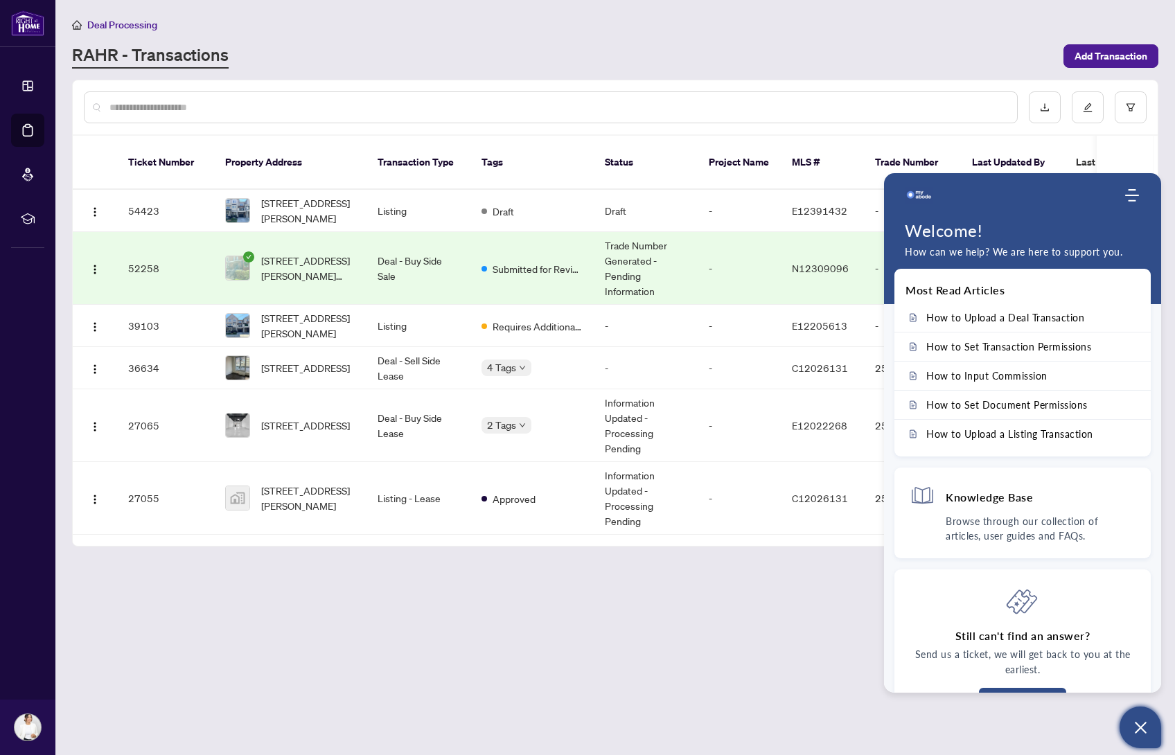
click at [897, 34] on div "Deal Processing [PERSON_NAME] - Transactions Add Transaction" at bounding box center [615, 43] width 1086 height 52
click at [1137, 730] on icon "Open asap" at bounding box center [1141, 728] width 12 height 12
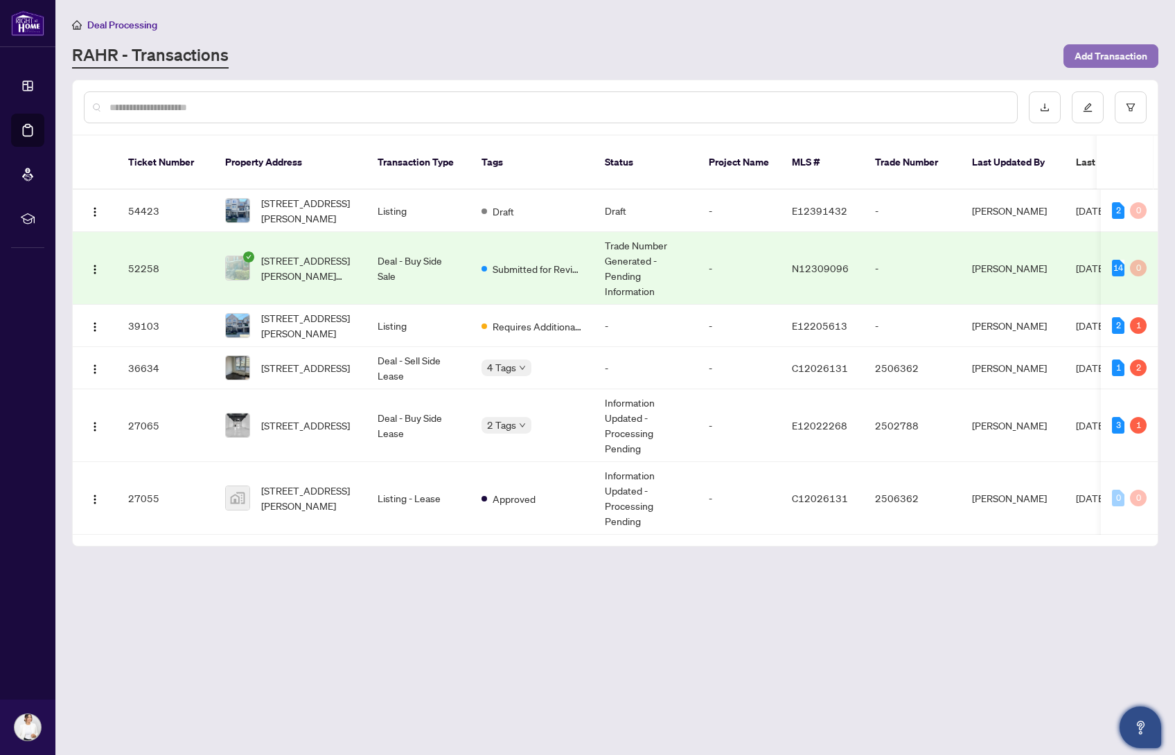
click at [1123, 55] on span "Add Transaction" at bounding box center [1111, 56] width 73 height 22
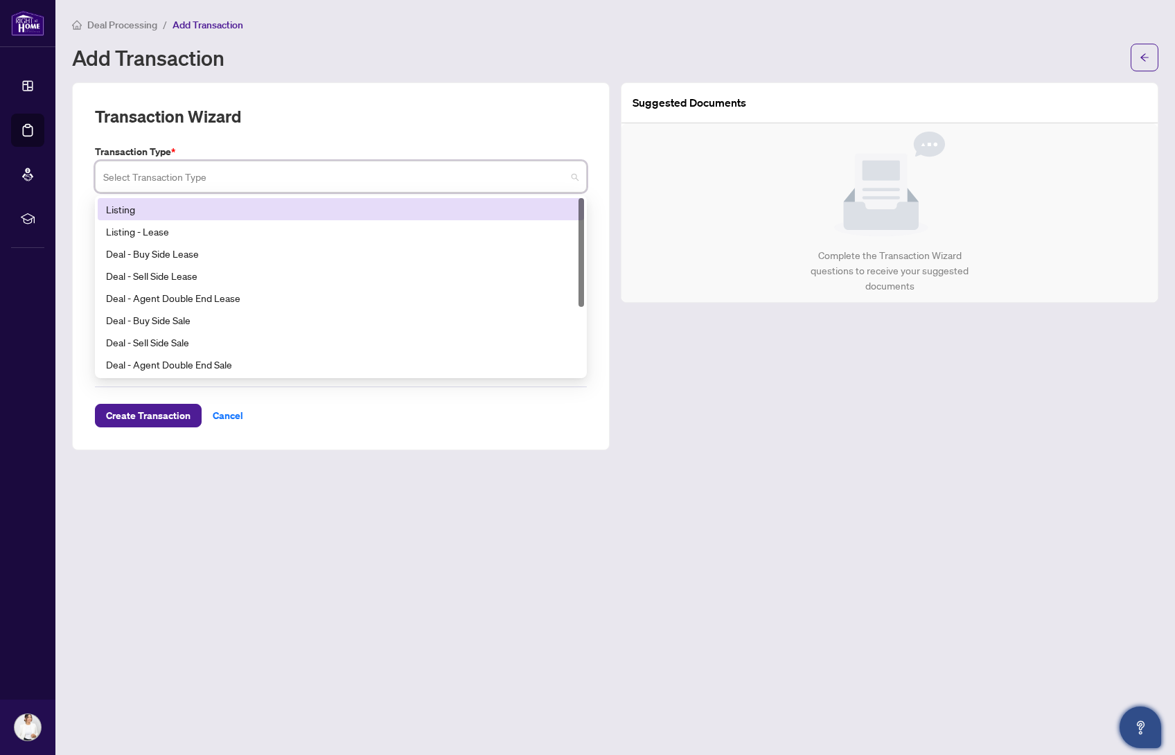
click at [459, 176] on input "search" at bounding box center [334, 179] width 463 height 30
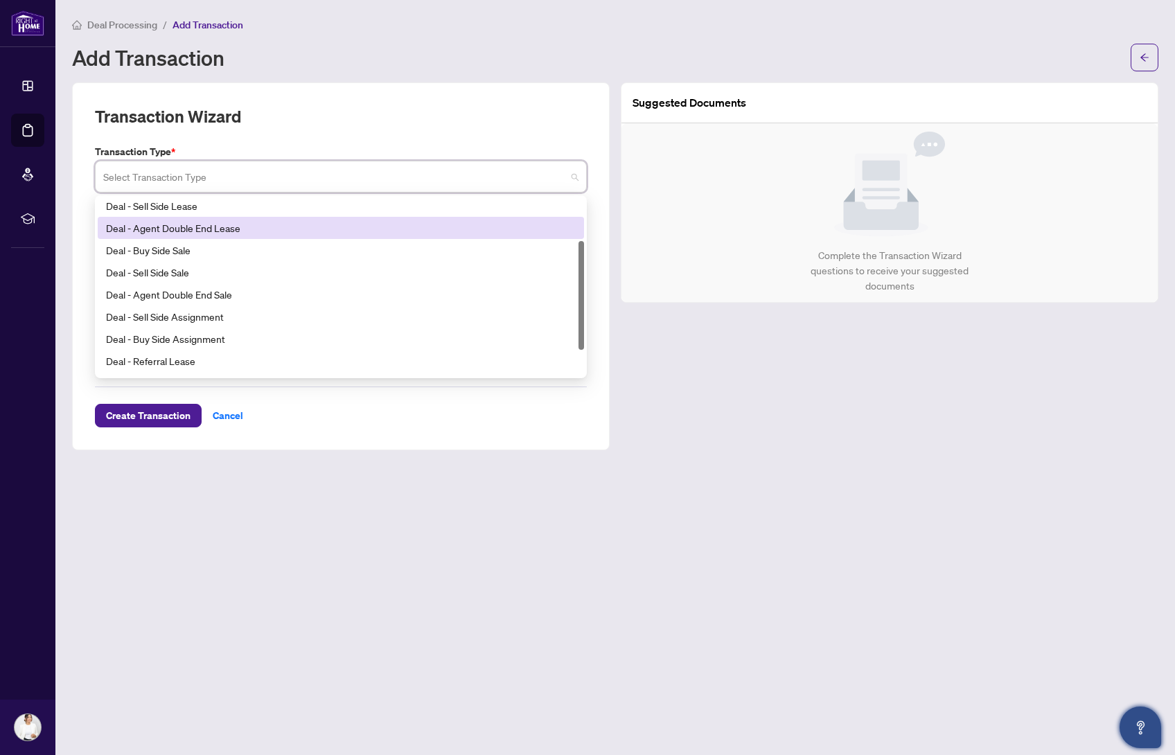
scroll to position [111, 0]
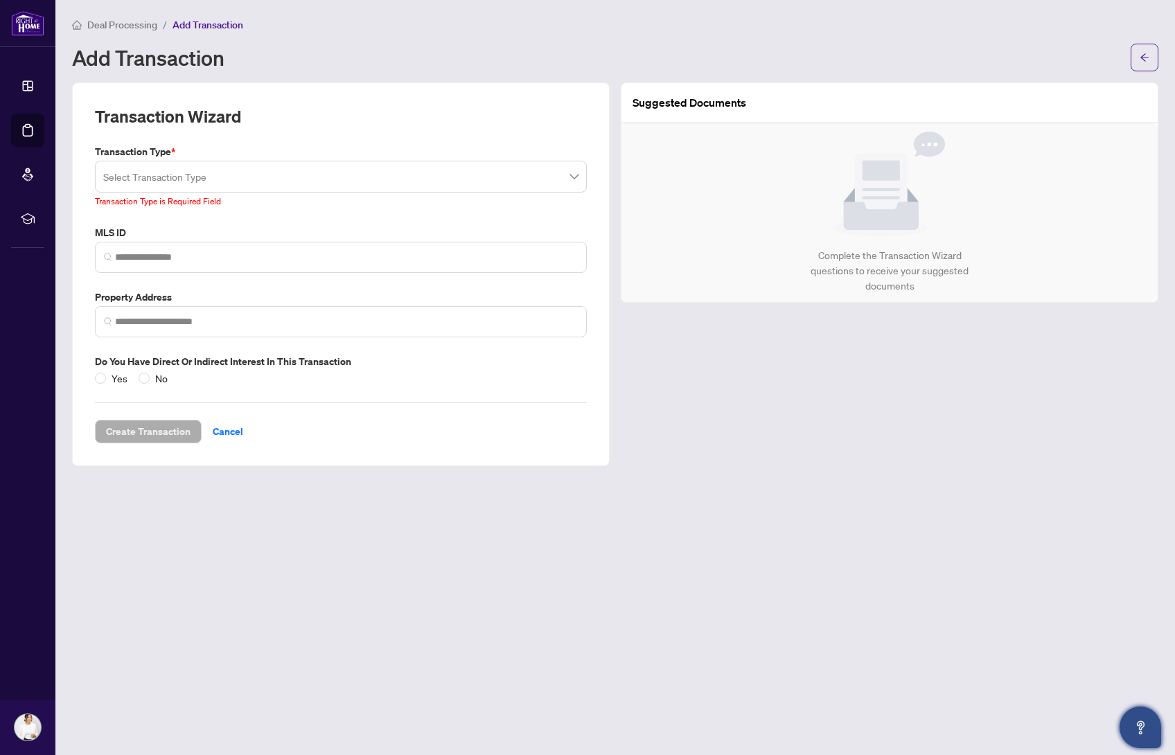
click at [826, 488] on main "Deal Processing / Add Transaction Add Transaction Transaction Wizard Transactio…" at bounding box center [615, 377] width 1120 height 755
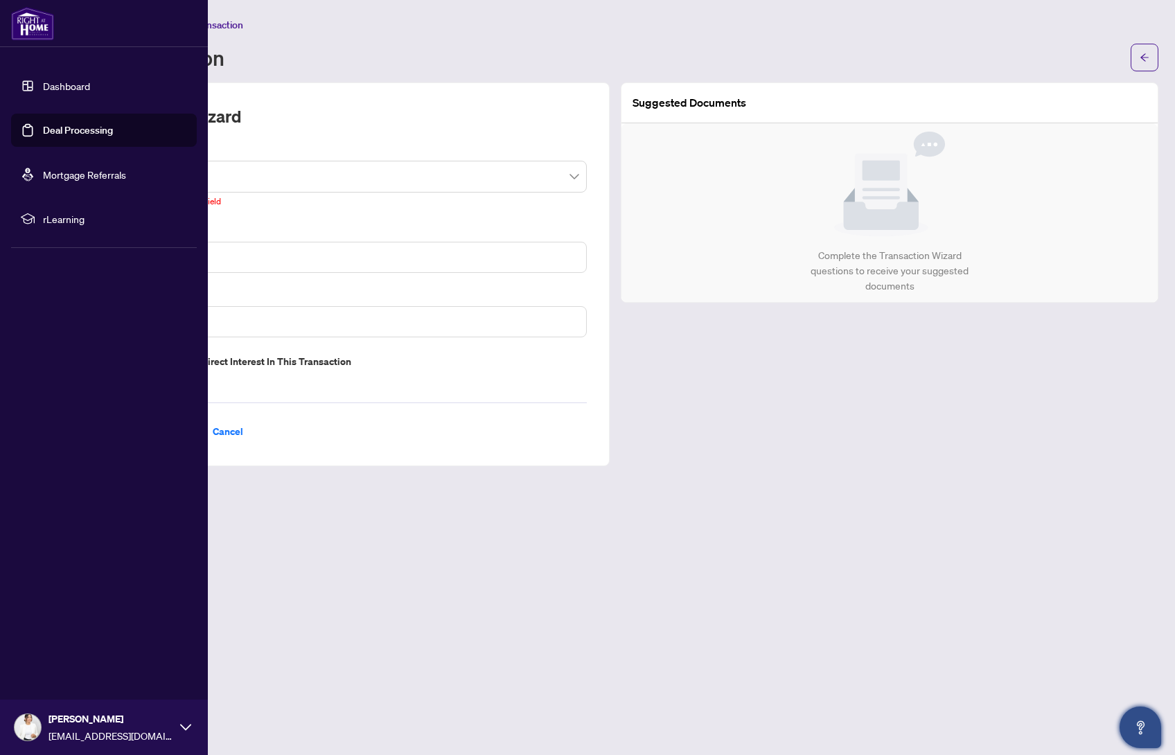
click at [80, 88] on link "Dashboard" at bounding box center [66, 86] width 47 height 12
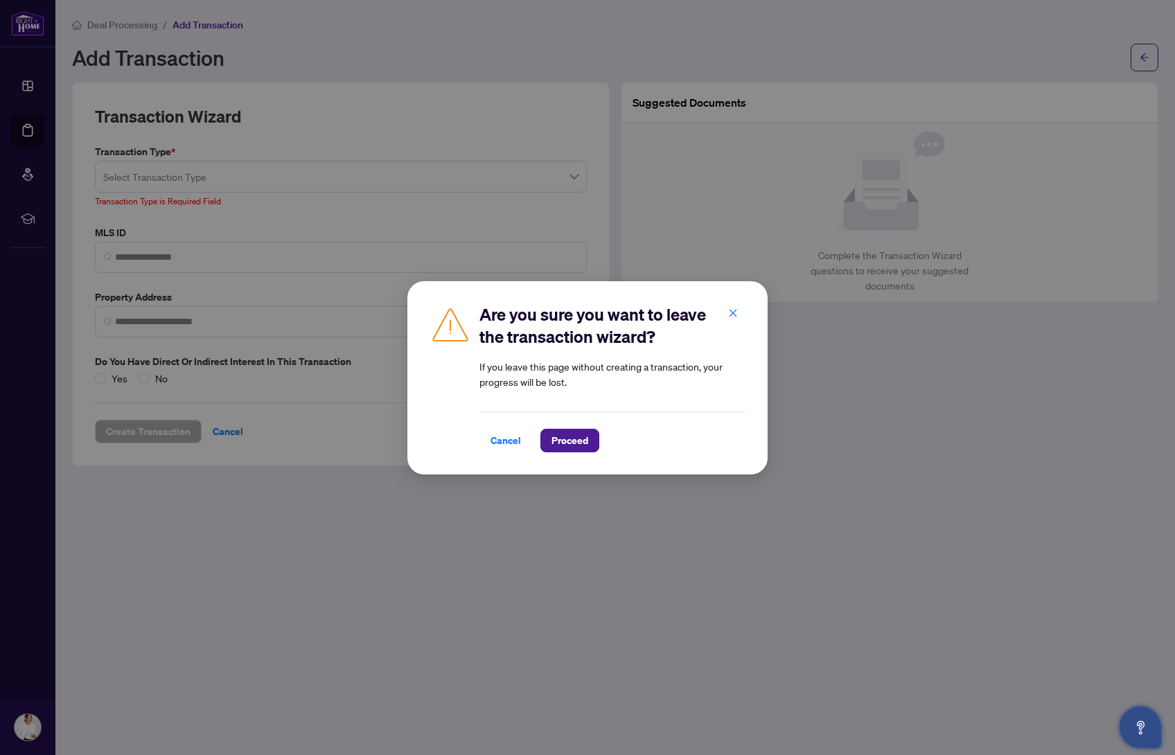
click at [564, 446] on span "Proceed" at bounding box center [570, 441] width 37 height 22
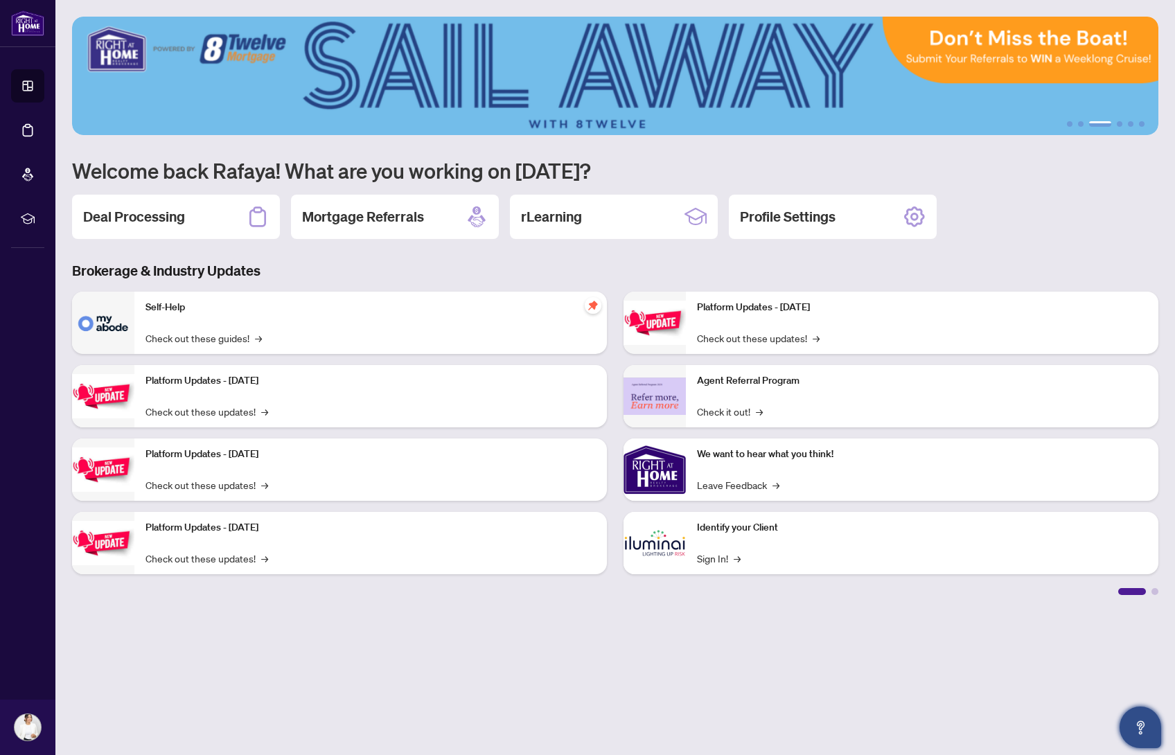
click at [1096, 218] on div "Deal Processing Mortgage Referrals rLearning Profile Settings" at bounding box center [615, 217] width 1086 height 44
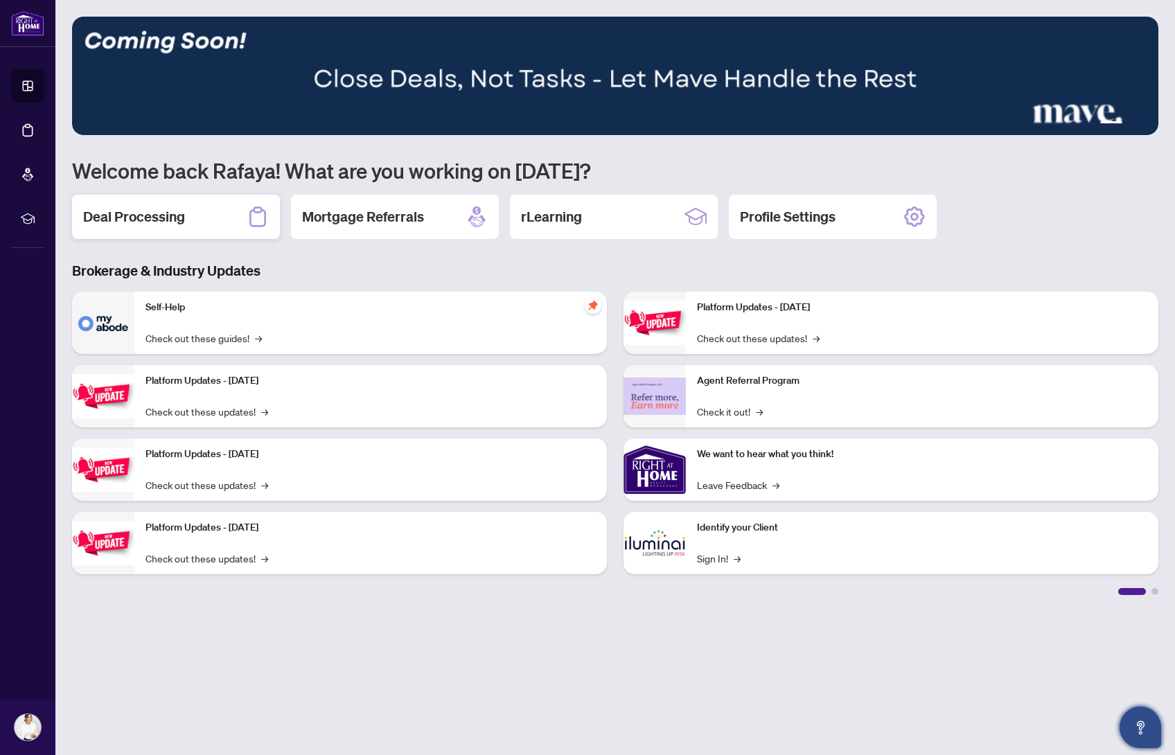
click at [134, 213] on h2 "Deal Processing" at bounding box center [134, 216] width 102 height 19
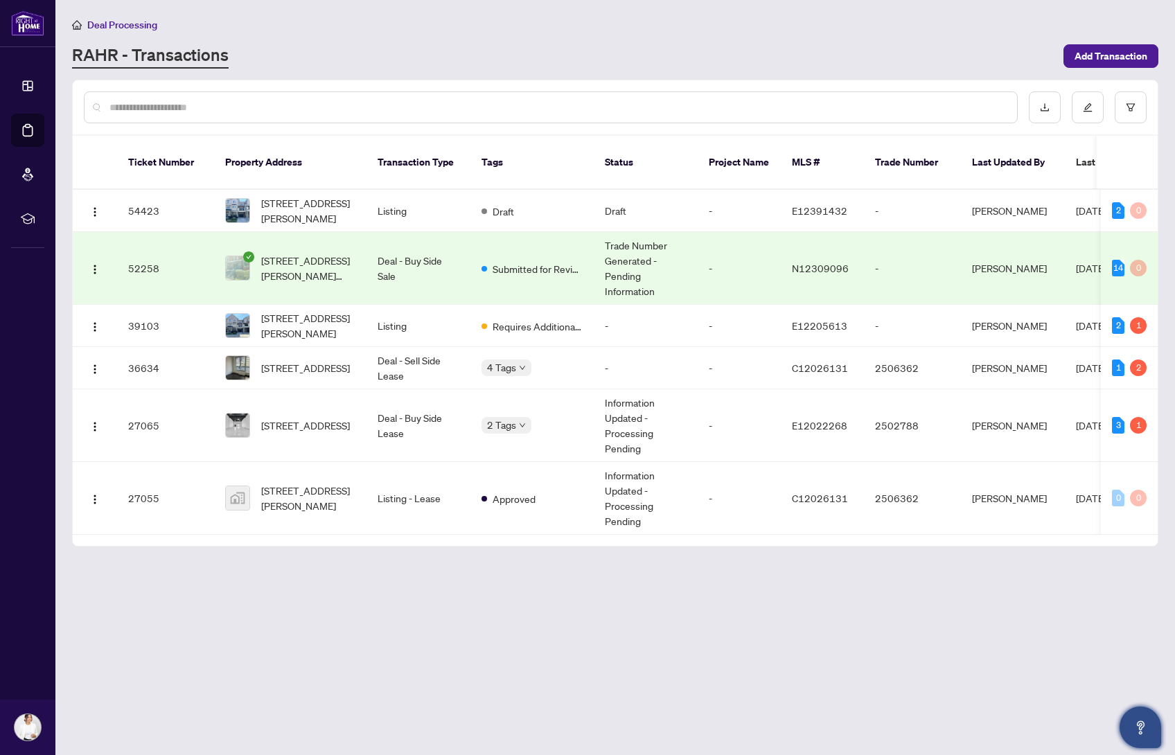
click at [936, 276] on td "-" at bounding box center [912, 268] width 97 height 73
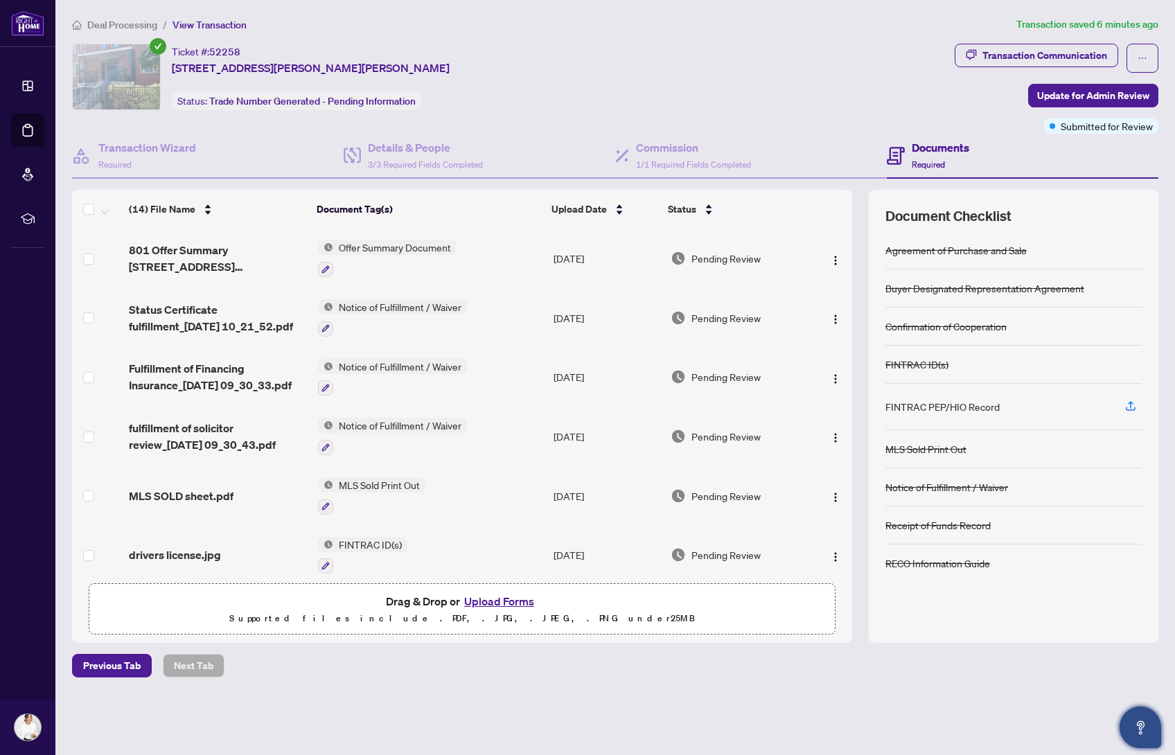
click at [225, 24] on span "View Transaction" at bounding box center [210, 25] width 74 height 12
click at [1061, 51] on div "Transaction Communication" at bounding box center [1044, 55] width 125 height 22
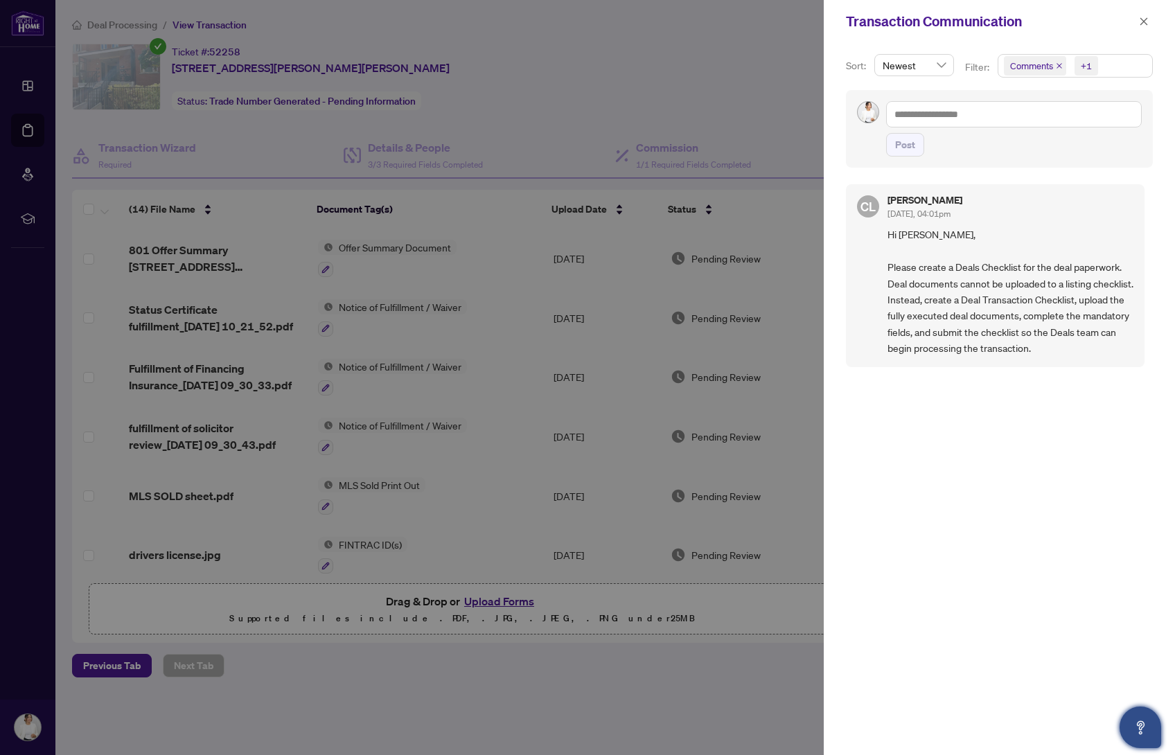
click at [577, 132] on div at bounding box center [587, 377] width 1175 height 755
click at [936, 120] on textarea at bounding box center [1014, 114] width 256 height 26
click at [579, 57] on div at bounding box center [587, 377] width 1175 height 755
click at [1147, 19] on icon "close" at bounding box center [1144, 22] width 10 height 10
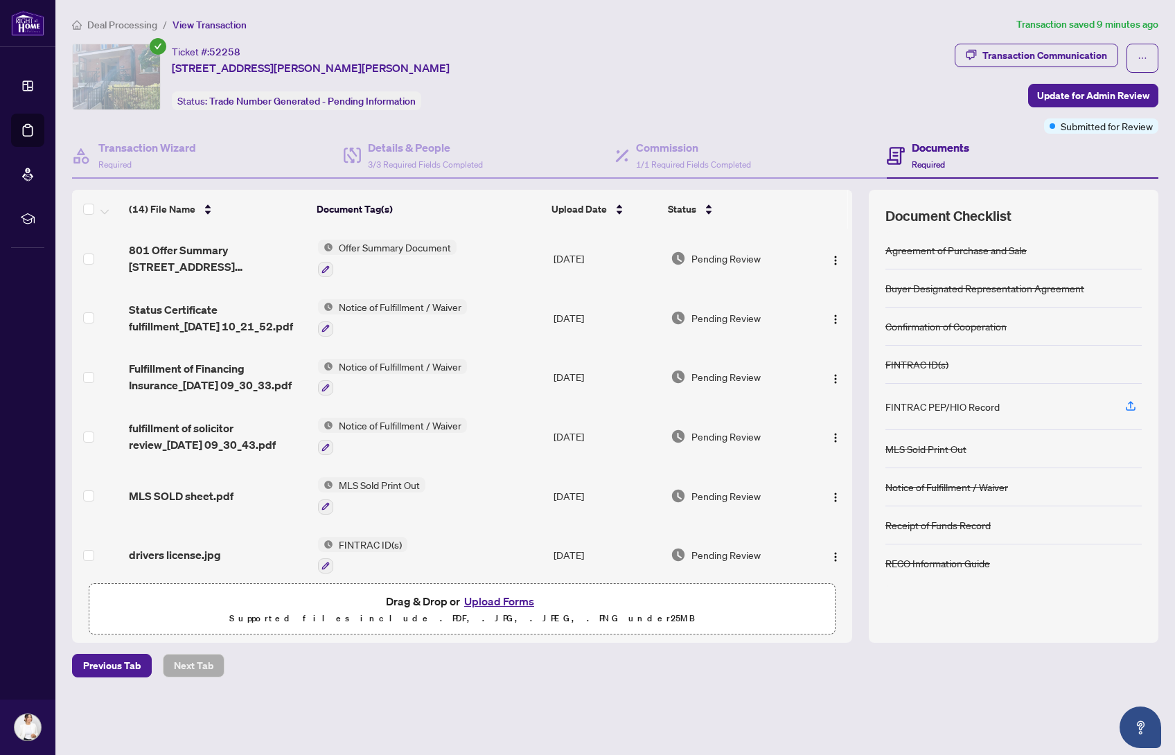
drag, startPoint x: 651, startPoint y: 52, endPoint x: 153, endPoint y: 28, distance: 498.7
click at [651, 52] on div "Ticket #: 52258 [STREET_ADDRESS][PERSON_NAME][PERSON_NAME] Status: Trade Number…" at bounding box center [510, 77] width 877 height 67
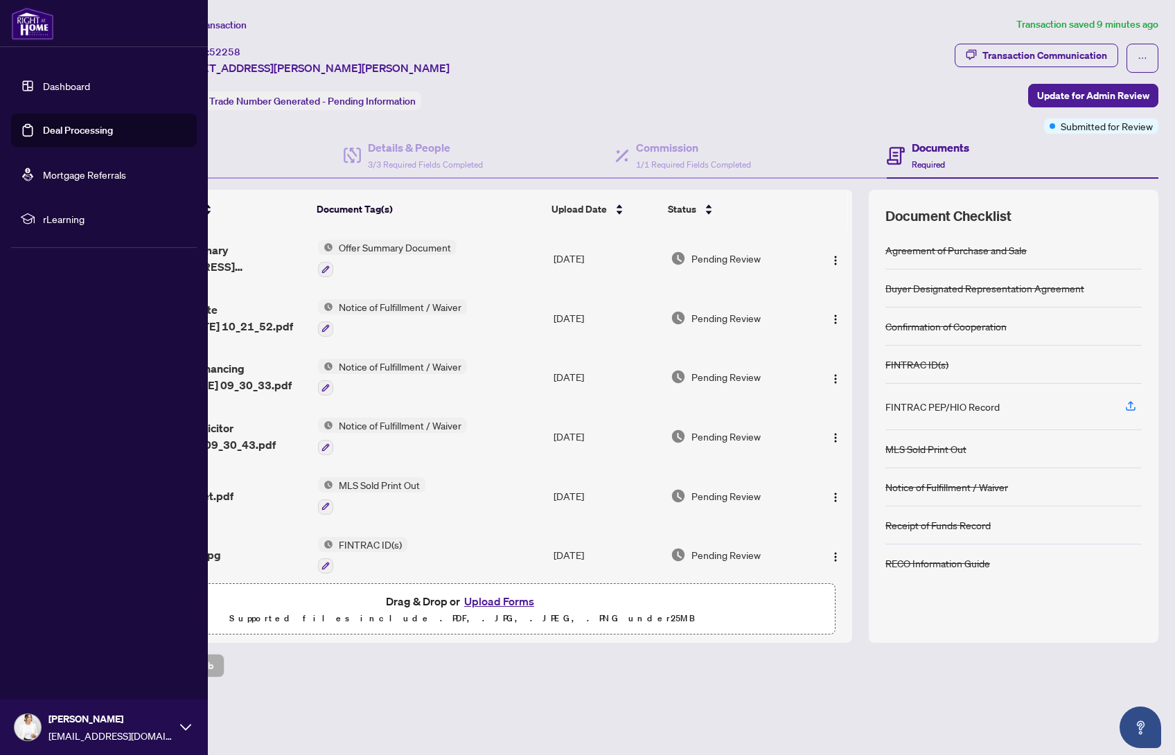
click at [53, 85] on link "Dashboard" at bounding box center [66, 86] width 47 height 12
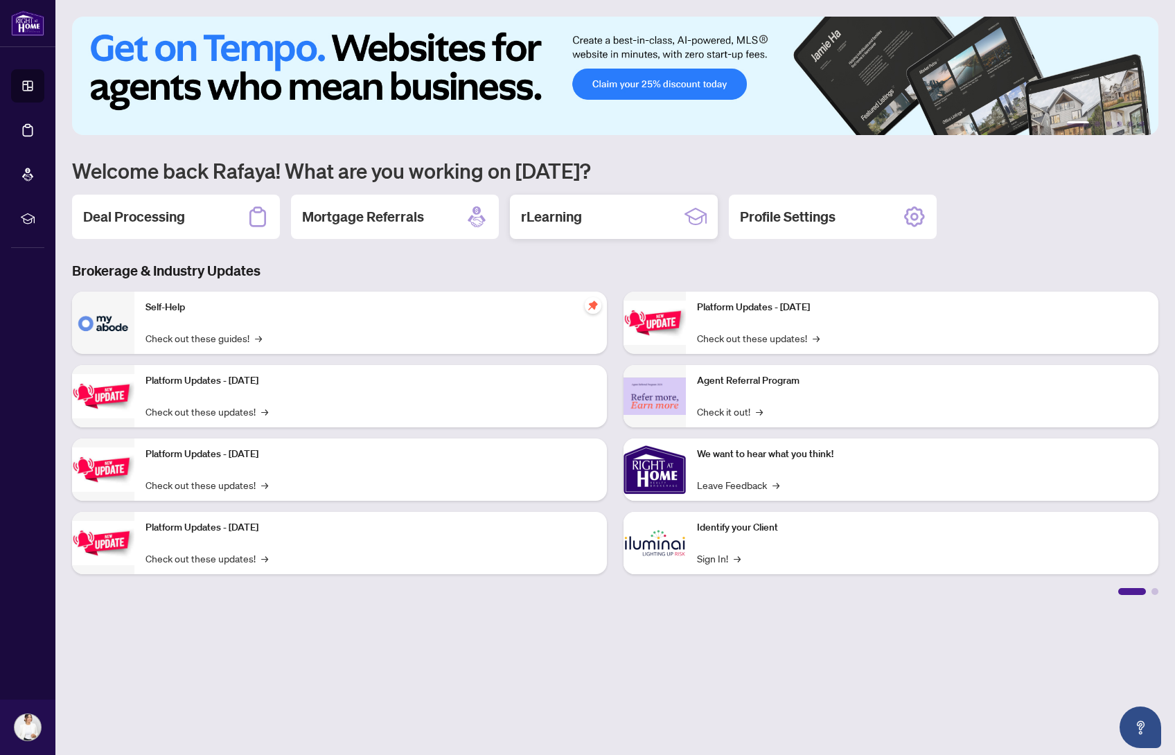
click at [646, 220] on div "rLearning" at bounding box center [614, 217] width 208 height 44
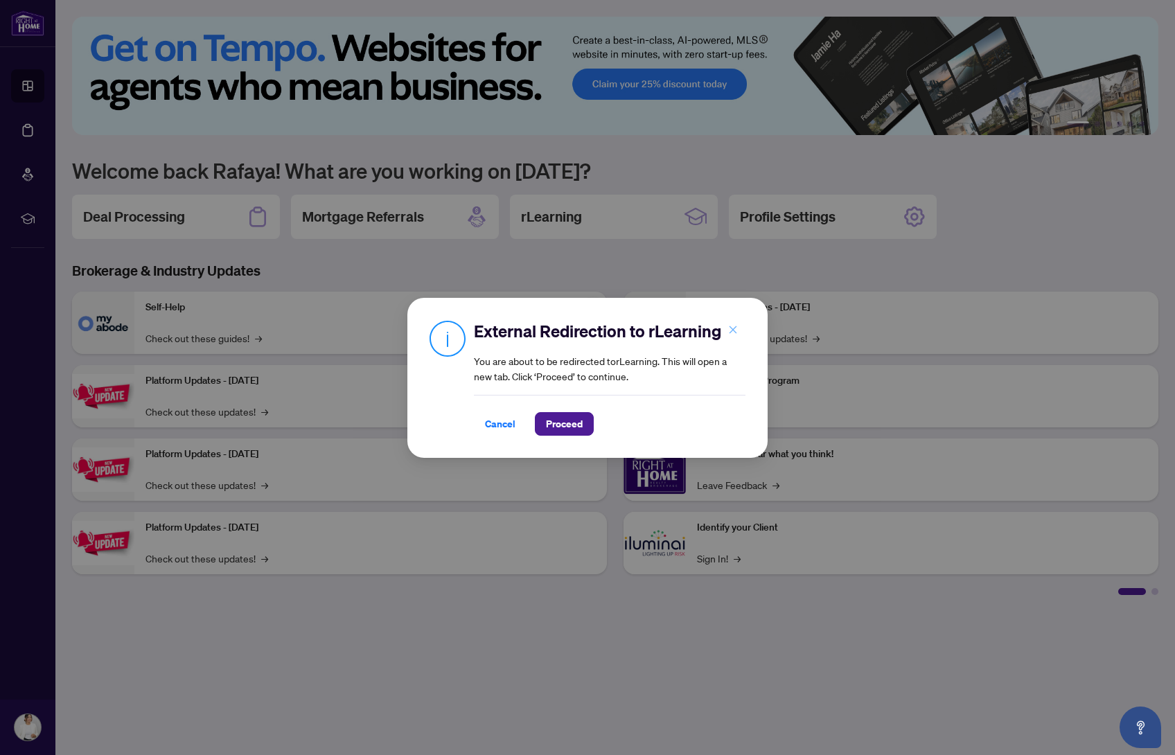
click at [732, 331] on icon "close" at bounding box center [733, 330] width 10 height 10
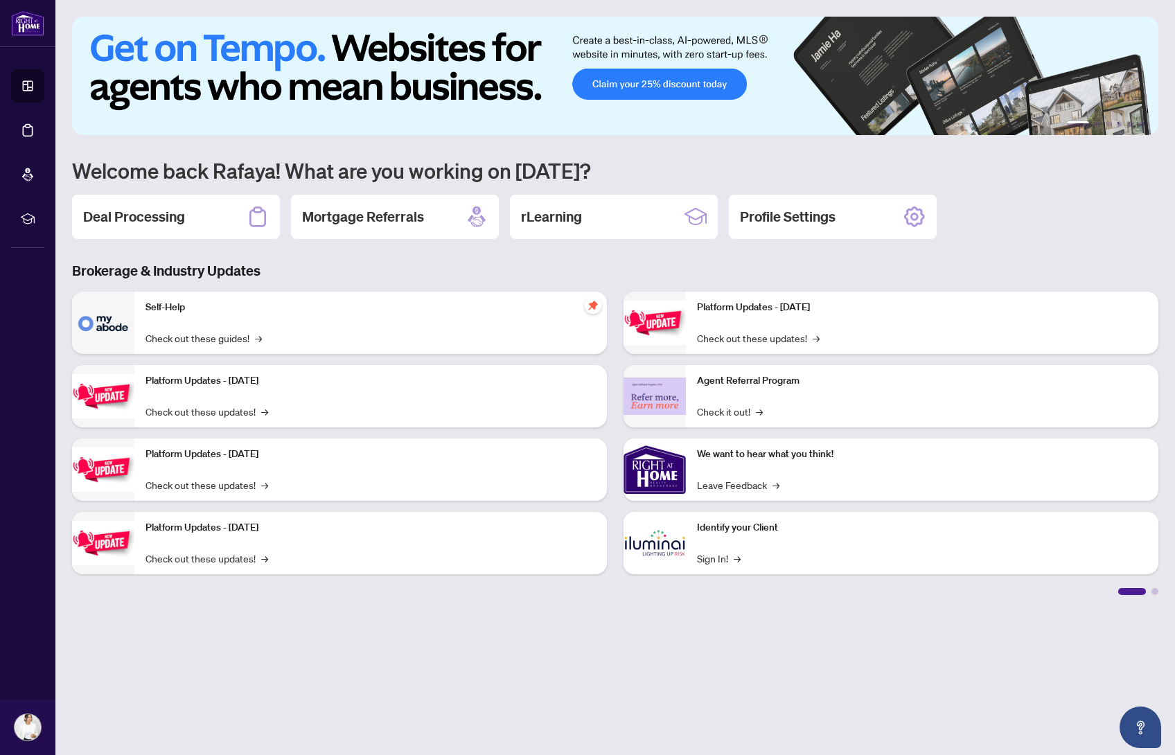
click at [179, 220] on h2 "Deal Processing" at bounding box center [134, 216] width 102 height 19
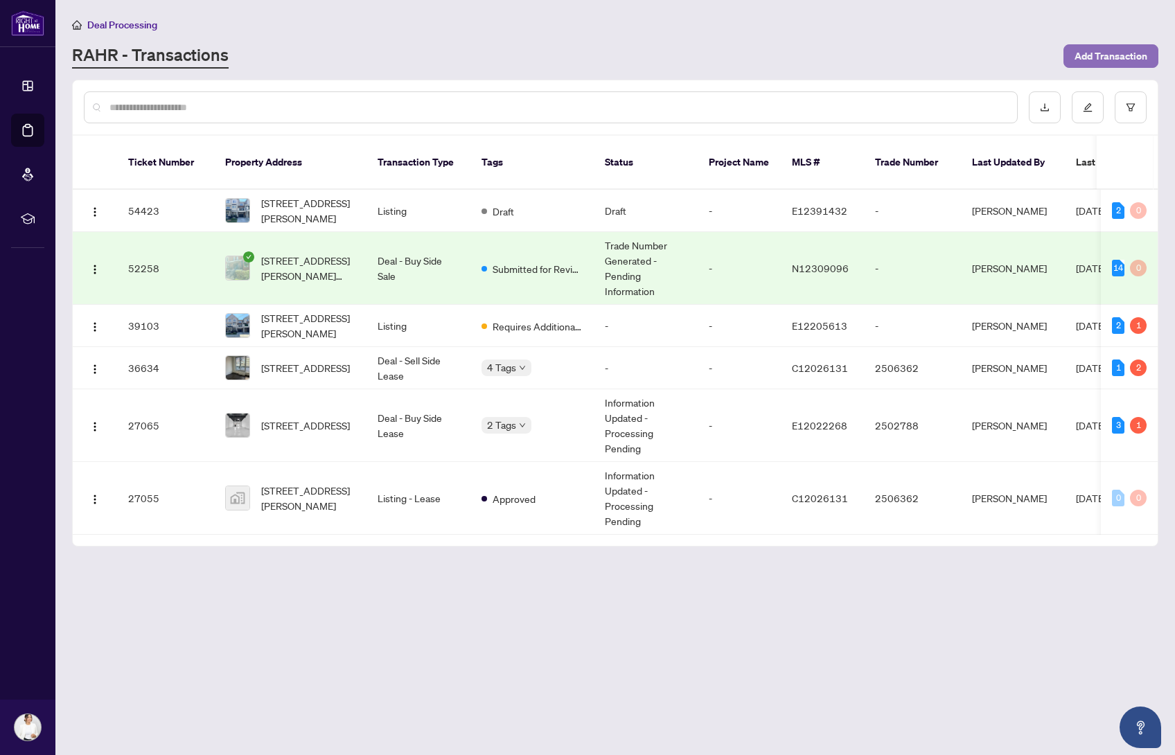
click at [1105, 48] on span "Add Transaction" at bounding box center [1111, 56] width 73 height 22
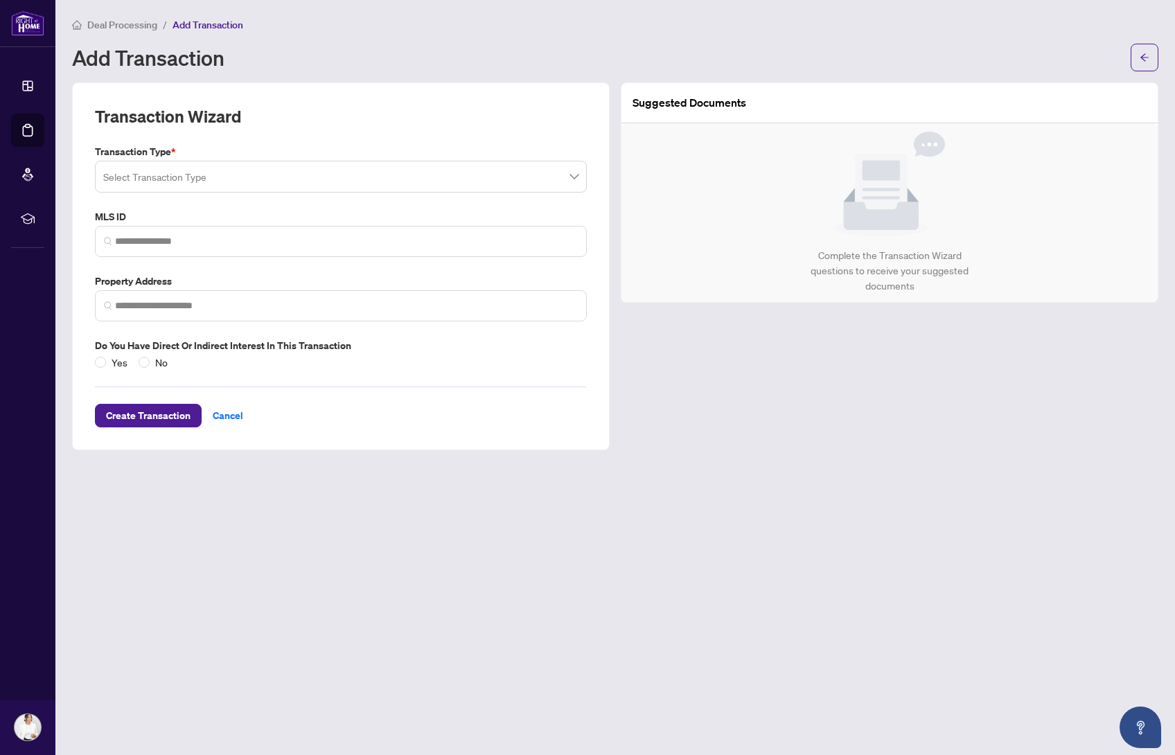
click at [462, 177] on input "search" at bounding box center [334, 179] width 463 height 30
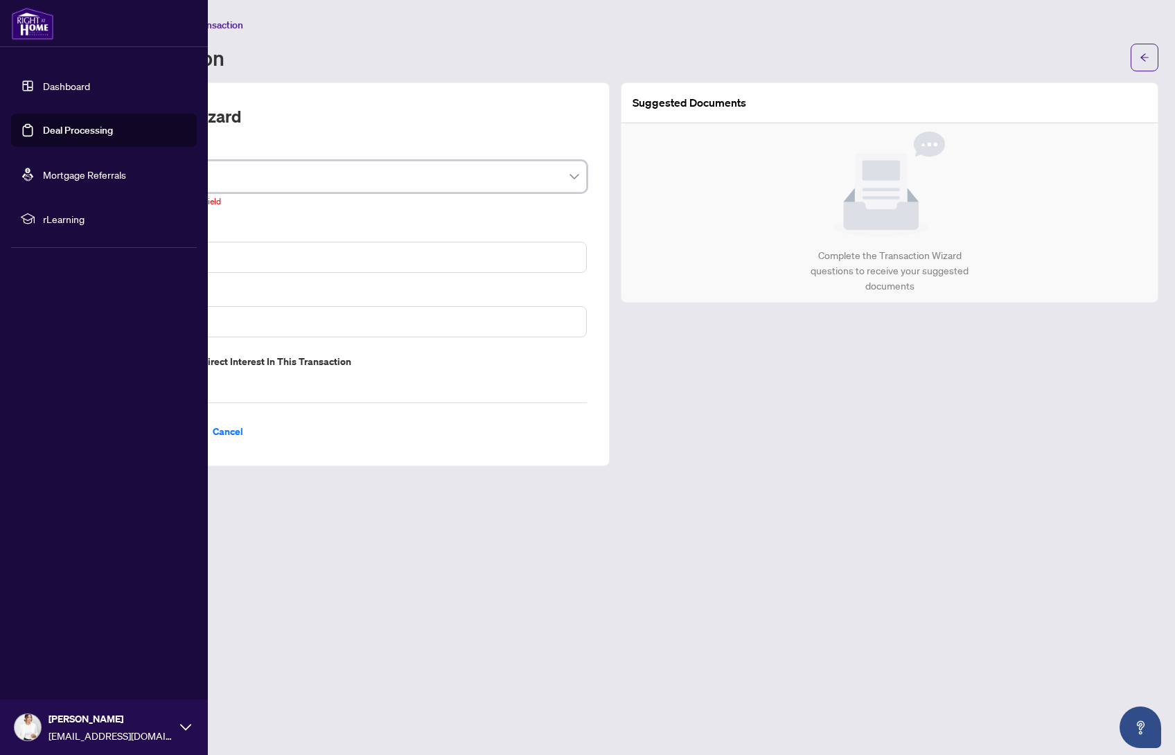
click at [81, 91] on link "Dashboard" at bounding box center [66, 86] width 47 height 12
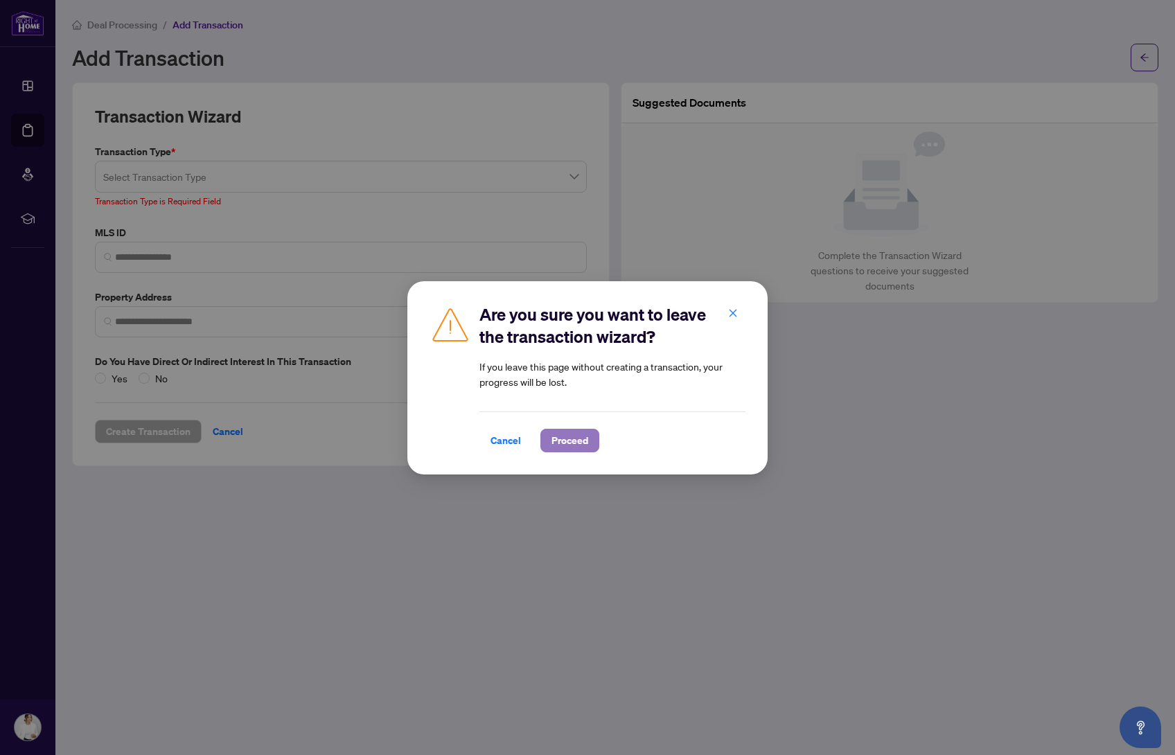
click at [568, 433] on span "Proceed" at bounding box center [570, 441] width 37 height 22
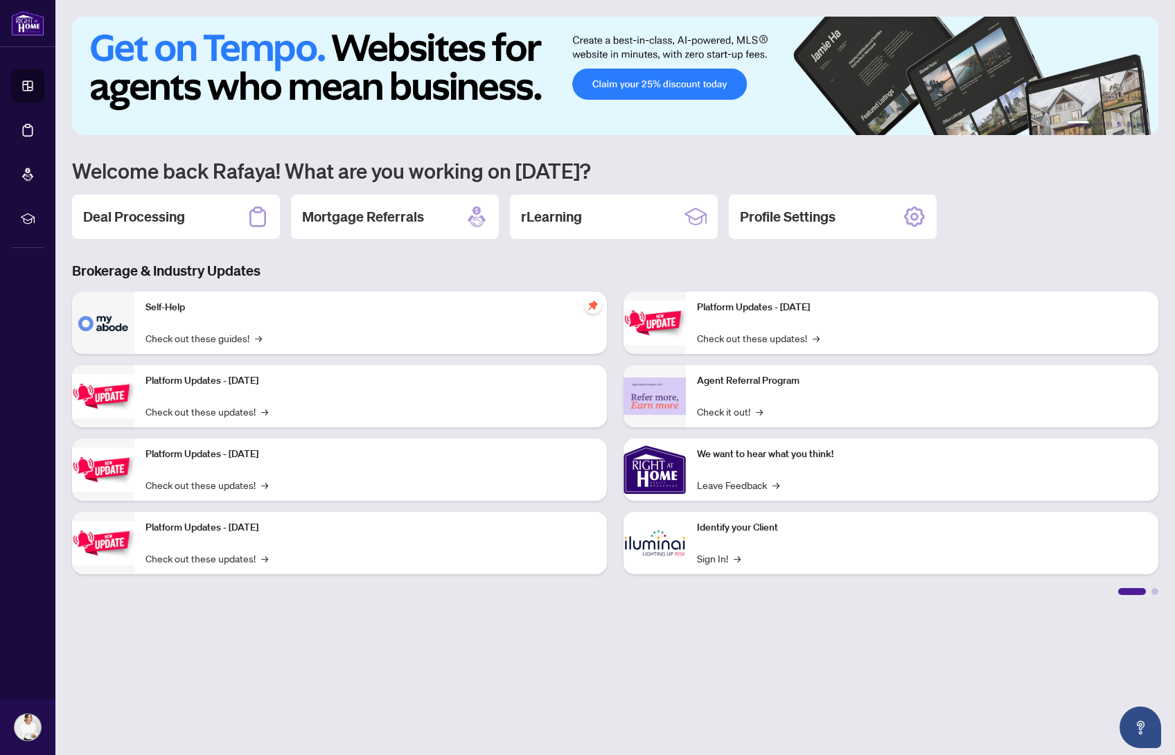
click at [412, 333] on div "Self-Help Check out these guides! →" at bounding box center [370, 323] width 473 height 62
click at [161, 215] on h2 "Deal Processing" at bounding box center [134, 216] width 102 height 19
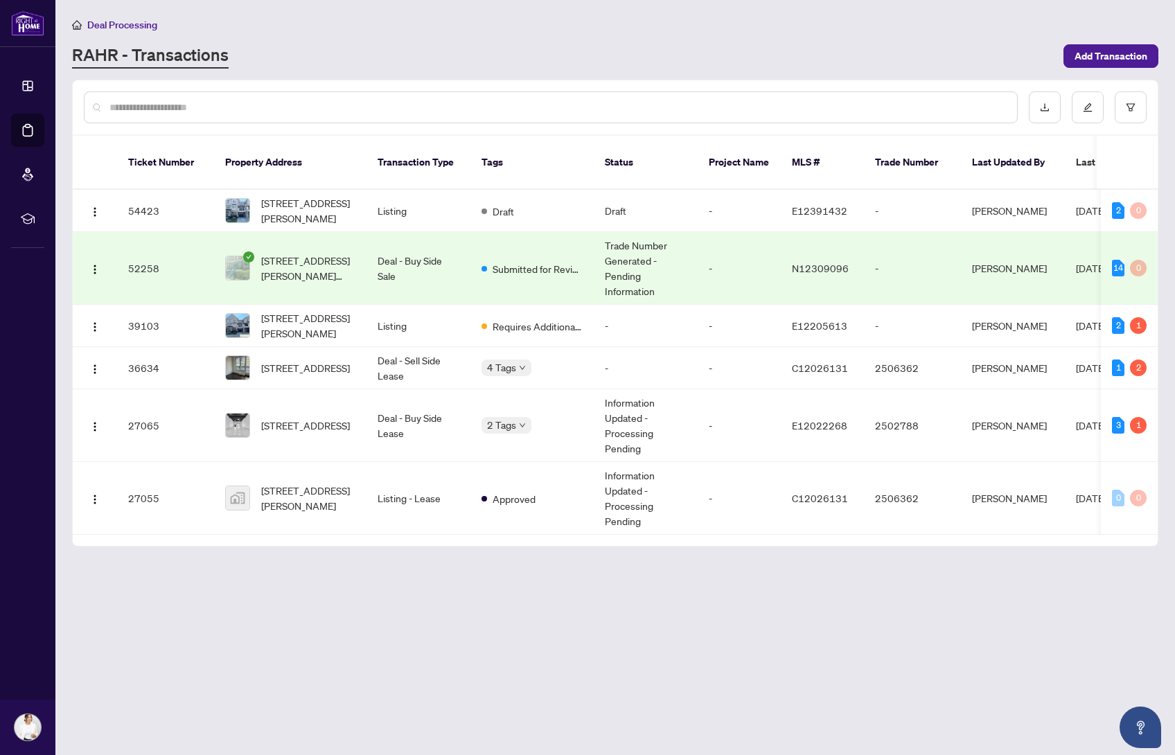
click at [775, 642] on main "Deal Processing [PERSON_NAME] - Transactions Add Transaction Ticket Number Prop…" at bounding box center [615, 377] width 1120 height 755
click at [339, 441] on td "[STREET_ADDRESS]" at bounding box center [290, 425] width 152 height 73
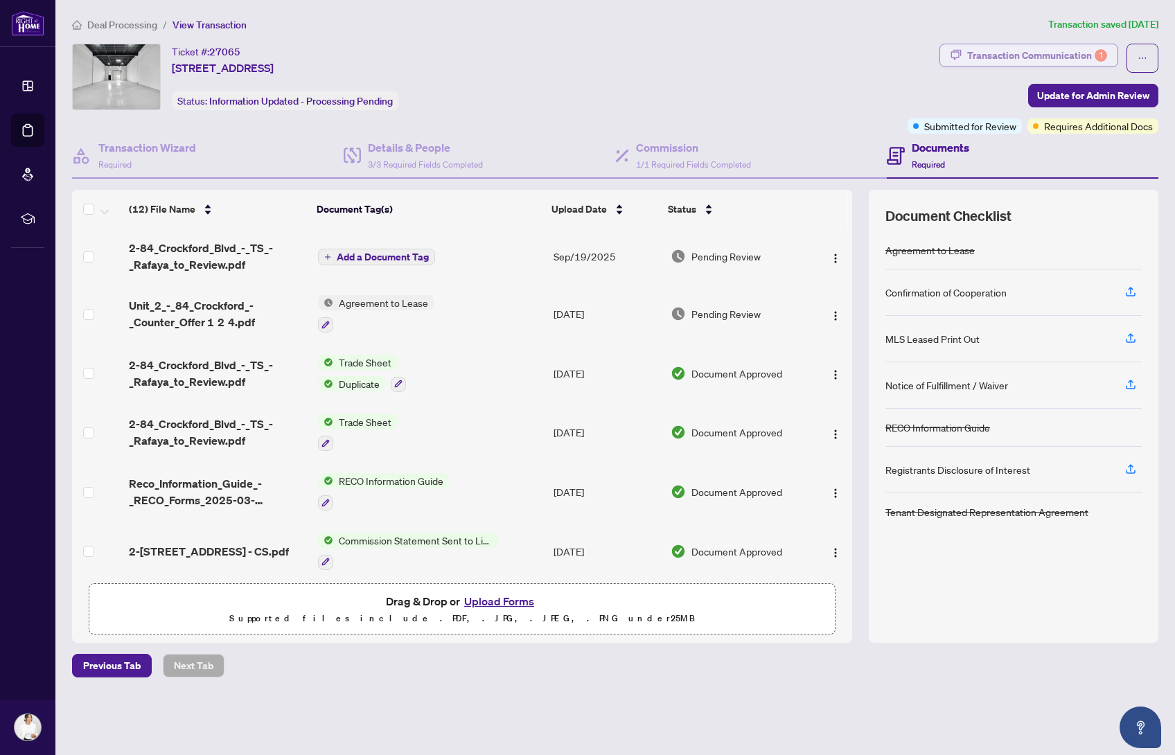
click at [1052, 57] on div "Transaction Communication 1" at bounding box center [1037, 55] width 140 height 22
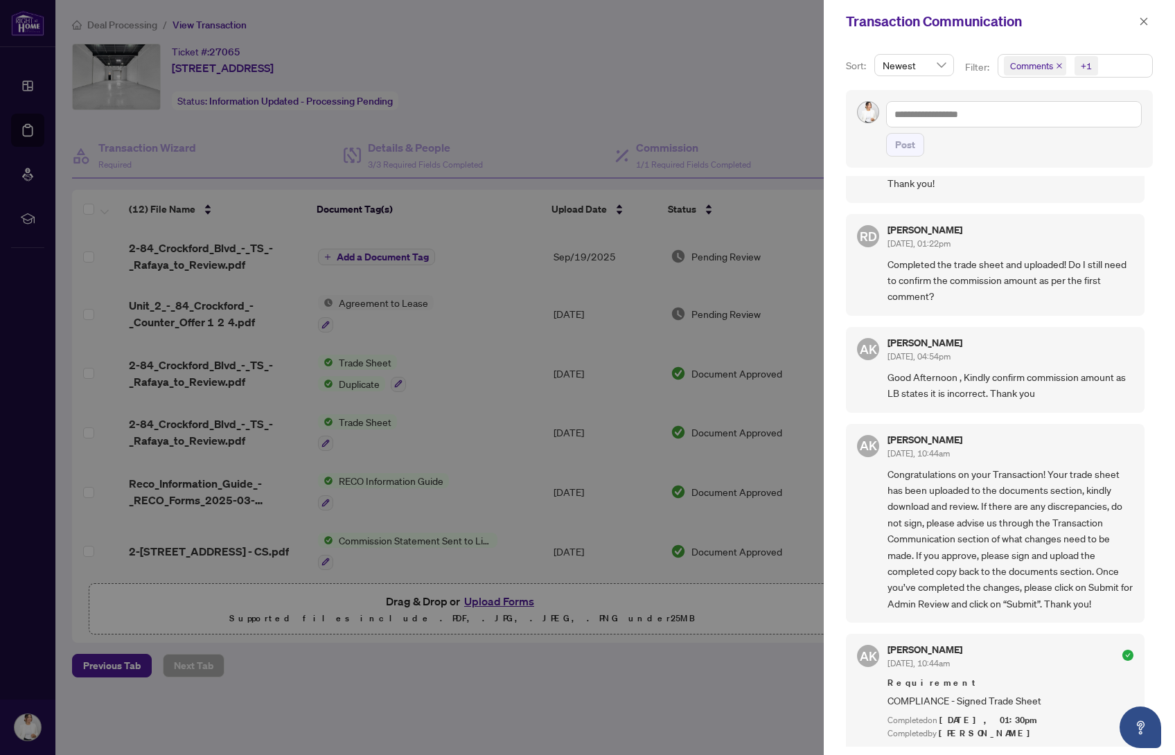
scroll to position [1350, 0]
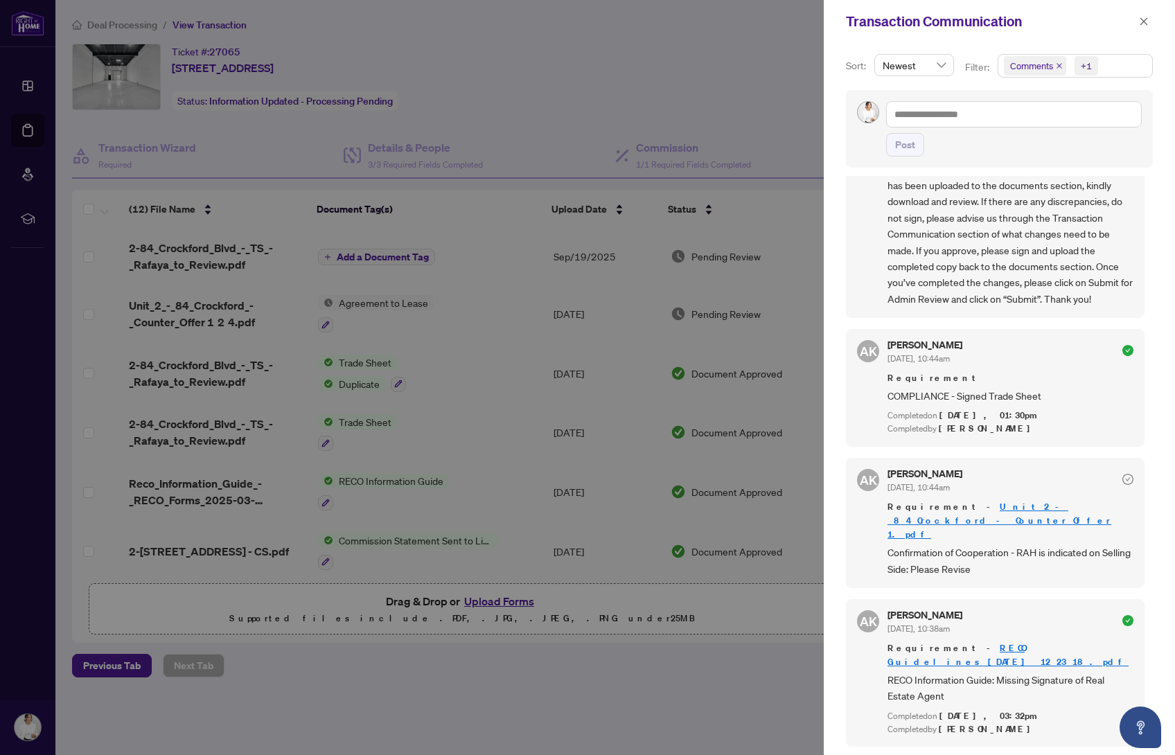
click at [733, 73] on div at bounding box center [587, 377] width 1175 height 755
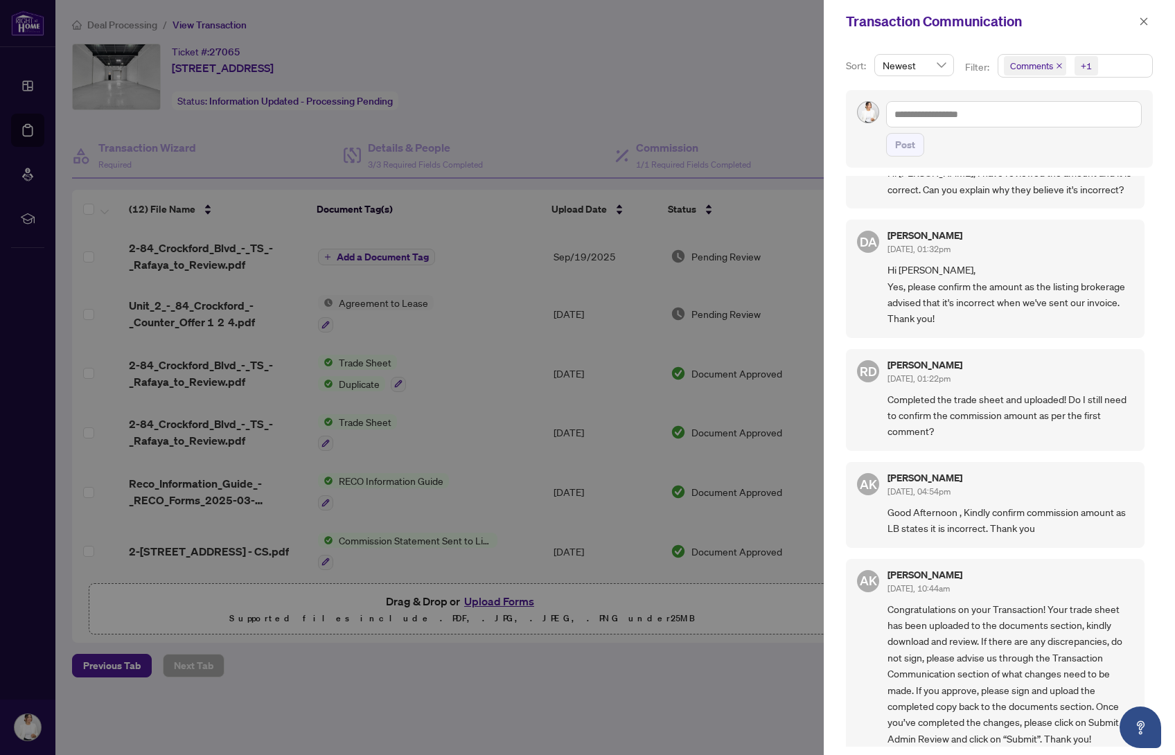
scroll to position [0, 0]
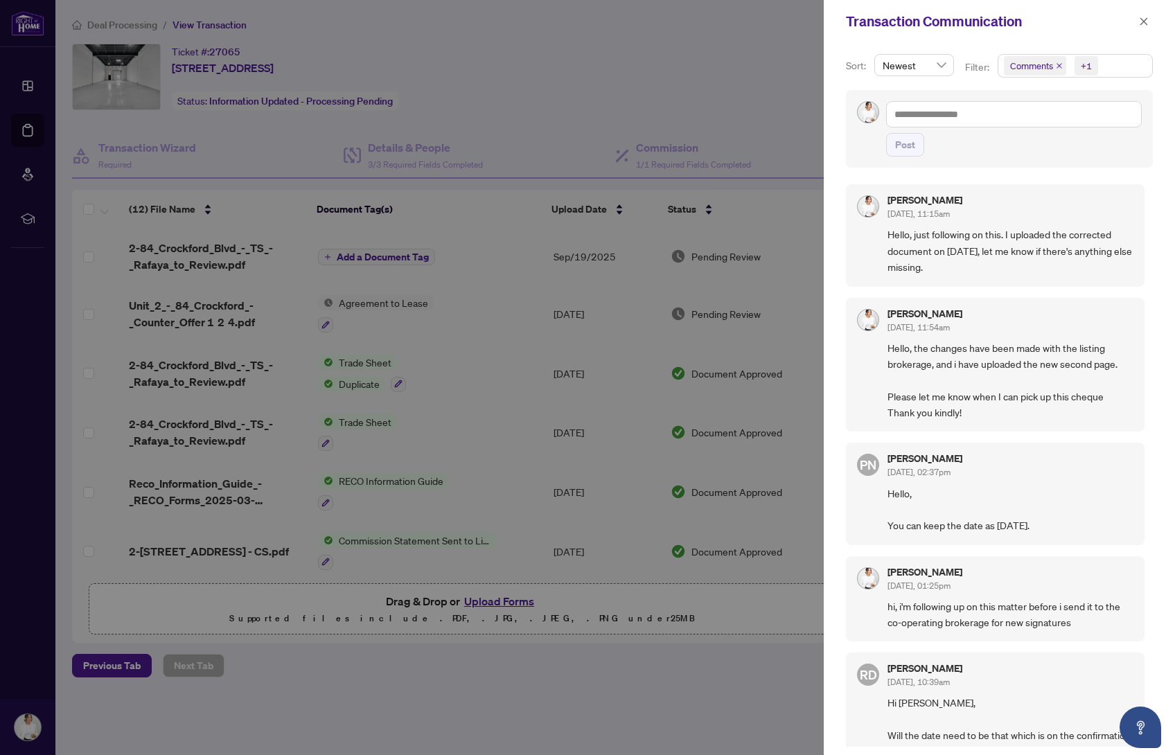
click at [795, 71] on div at bounding box center [587, 377] width 1175 height 755
drag, startPoint x: 760, startPoint y: 82, endPoint x: 823, endPoint y: 107, distance: 67.6
click at [761, 83] on div at bounding box center [587, 377] width 1175 height 755
click at [1139, 19] on icon "close" at bounding box center [1144, 22] width 10 height 10
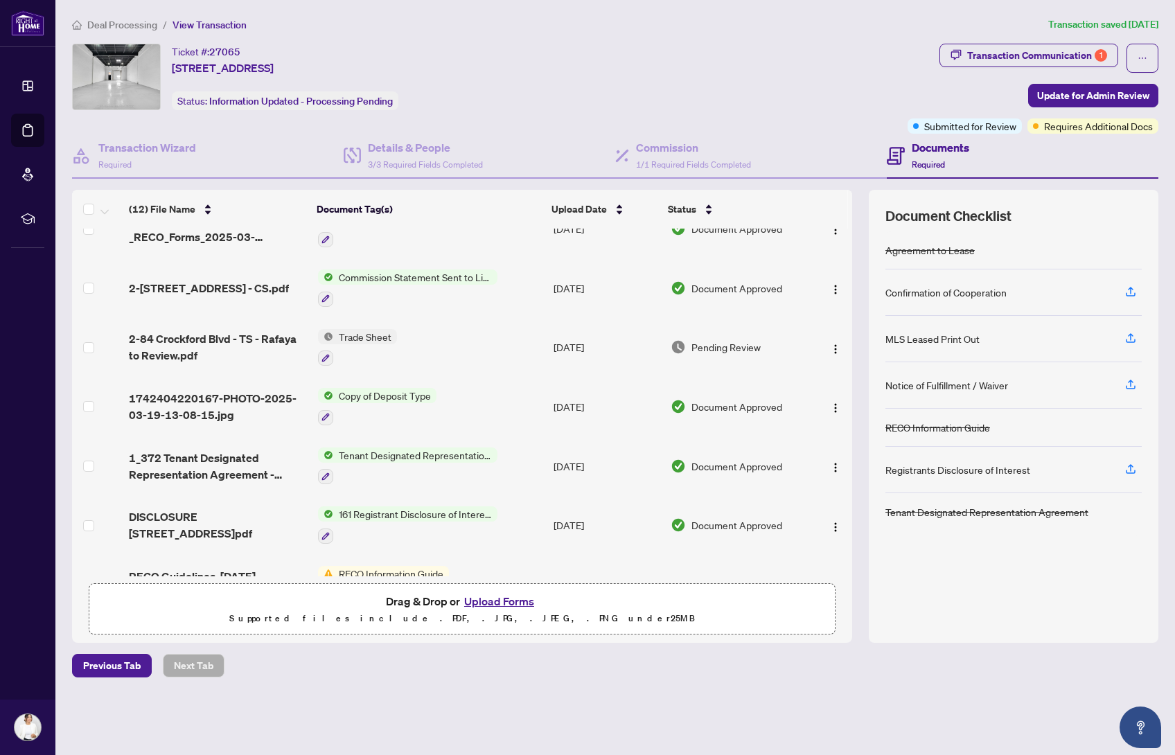
scroll to position [355, 0]
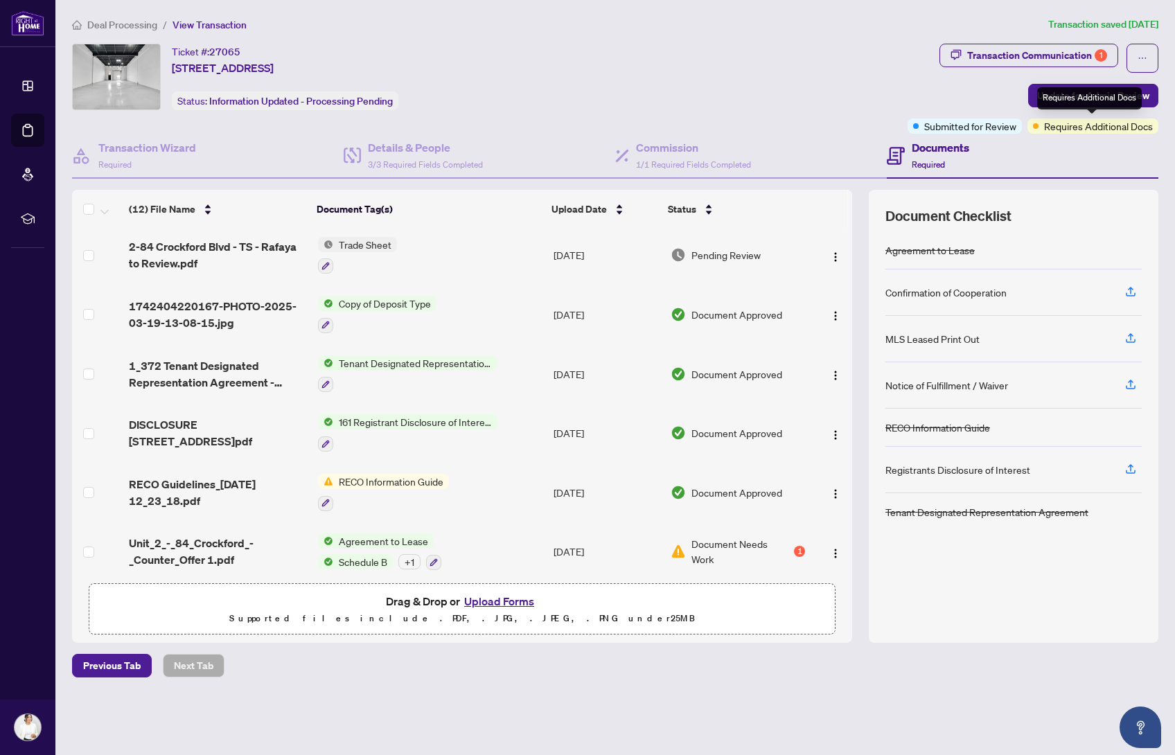
click at [1102, 130] on span "Requires Additional Docs" at bounding box center [1098, 125] width 109 height 15
click at [949, 120] on span "Submitted for Review" at bounding box center [970, 125] width 92 height 15
click at [944, 164] on span "Required" at bounding box center [928, 164] width 33 height 10
click at [1073, 52] on div "Transaction Communication 1" at bounding box center [1037, 55] width 140 height 22
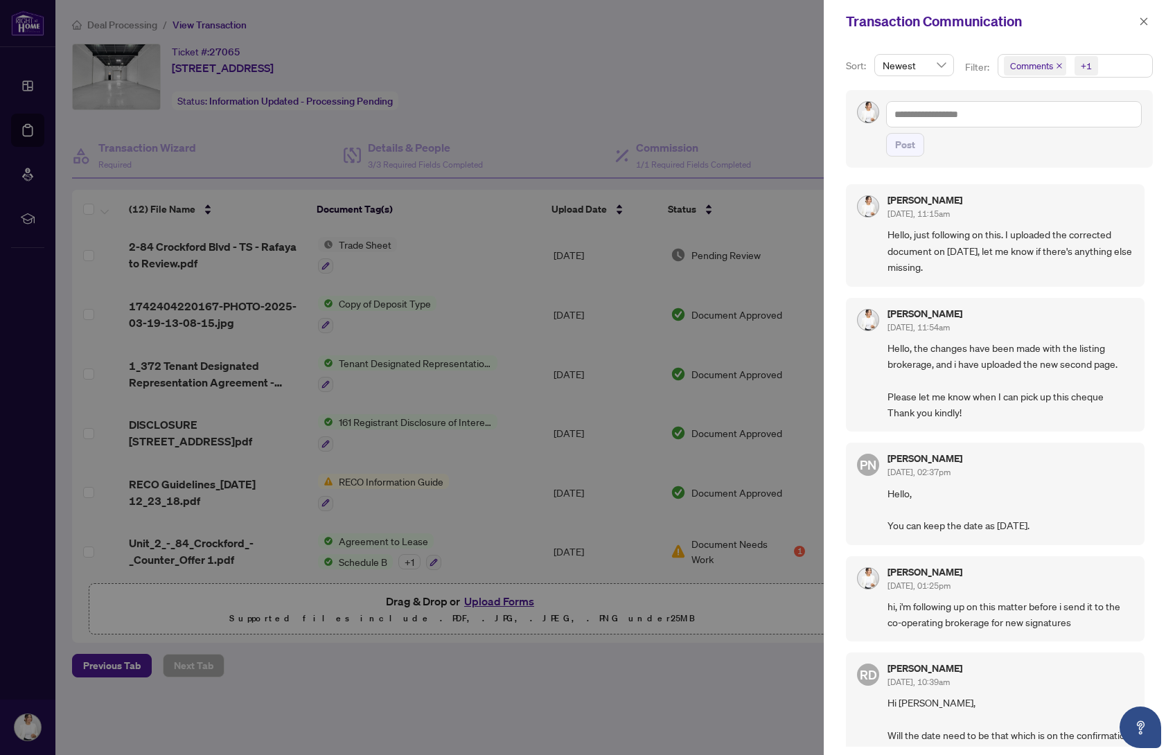
click at [750, 60] on div at bounding box center [587, 377] width 1175 height 755
click at [1143, 25] on icon "close" at bounding box center [1144, 22] width 10 height 10
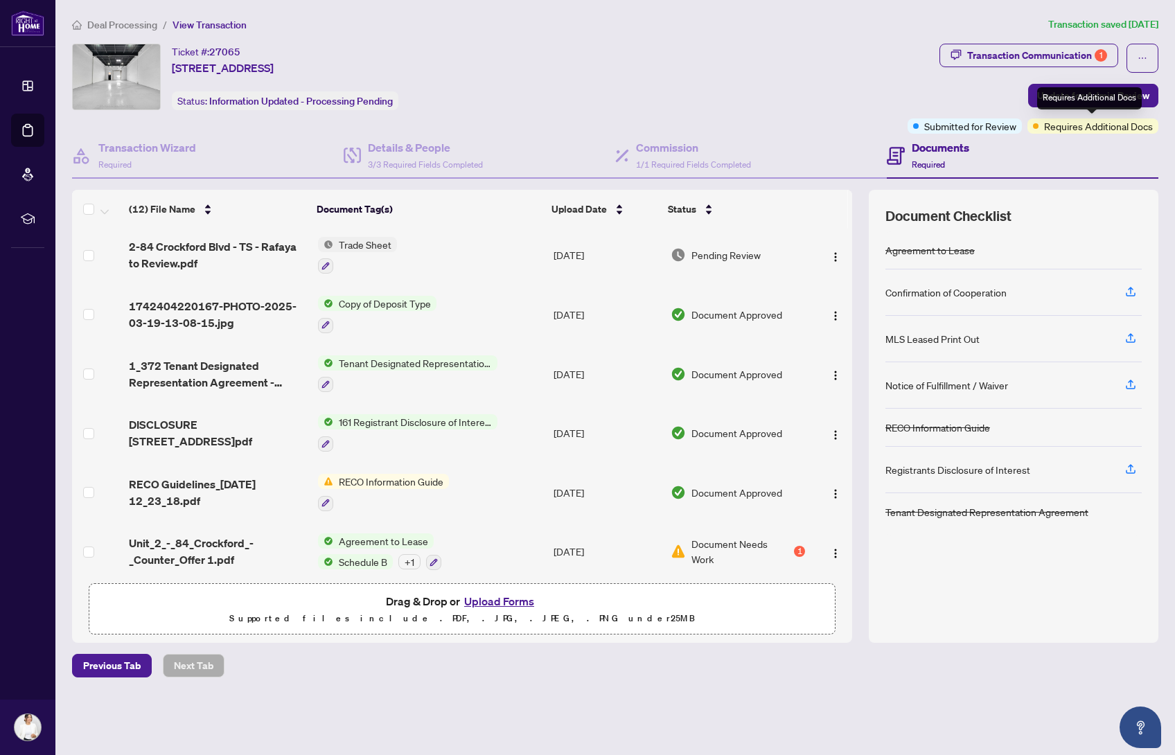
click at [1096, 126] on span "Requires Additional Docs" at bounding box center [1098, 125] width 109 height 15
click at [413, 474] on span "RECO Information Guide" at bounding box center [391, 481] width 116 height 15
click at [750, 549] on span "Document Needs Work" at bounding box center [741, 551] width 100 height 30
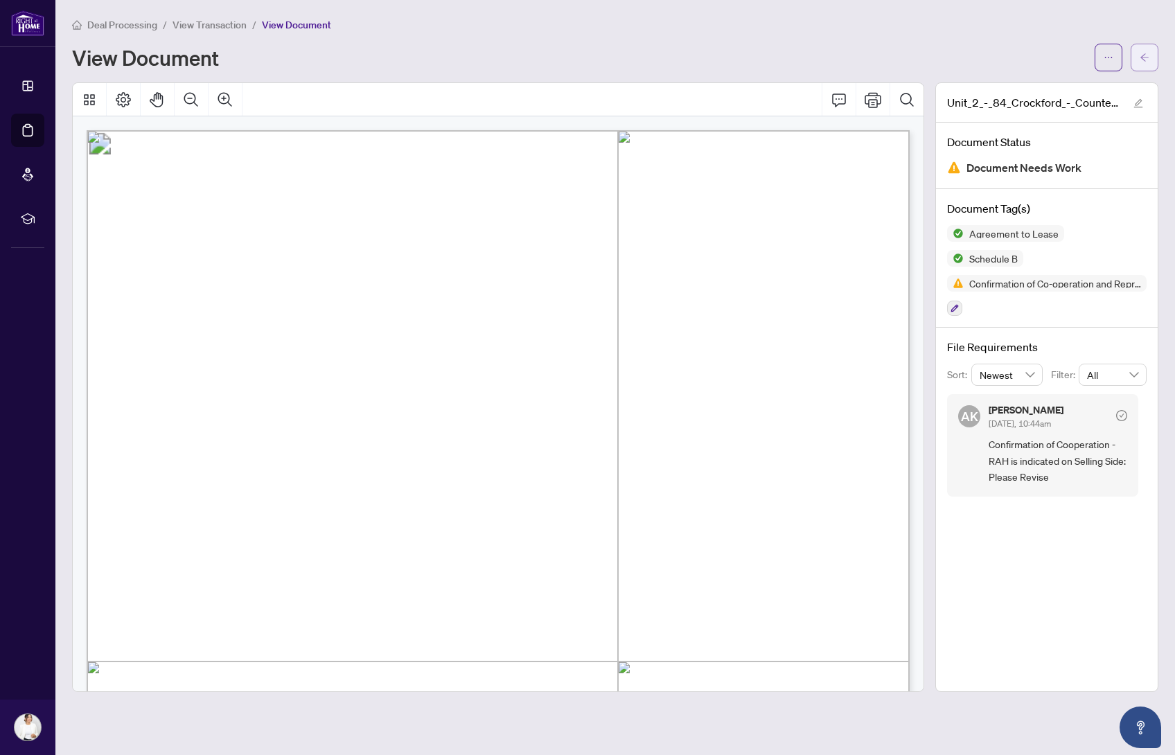
click at [1147, 60] on icon "arrow-left" at bounding box center [1145, 58] width 10 height 10
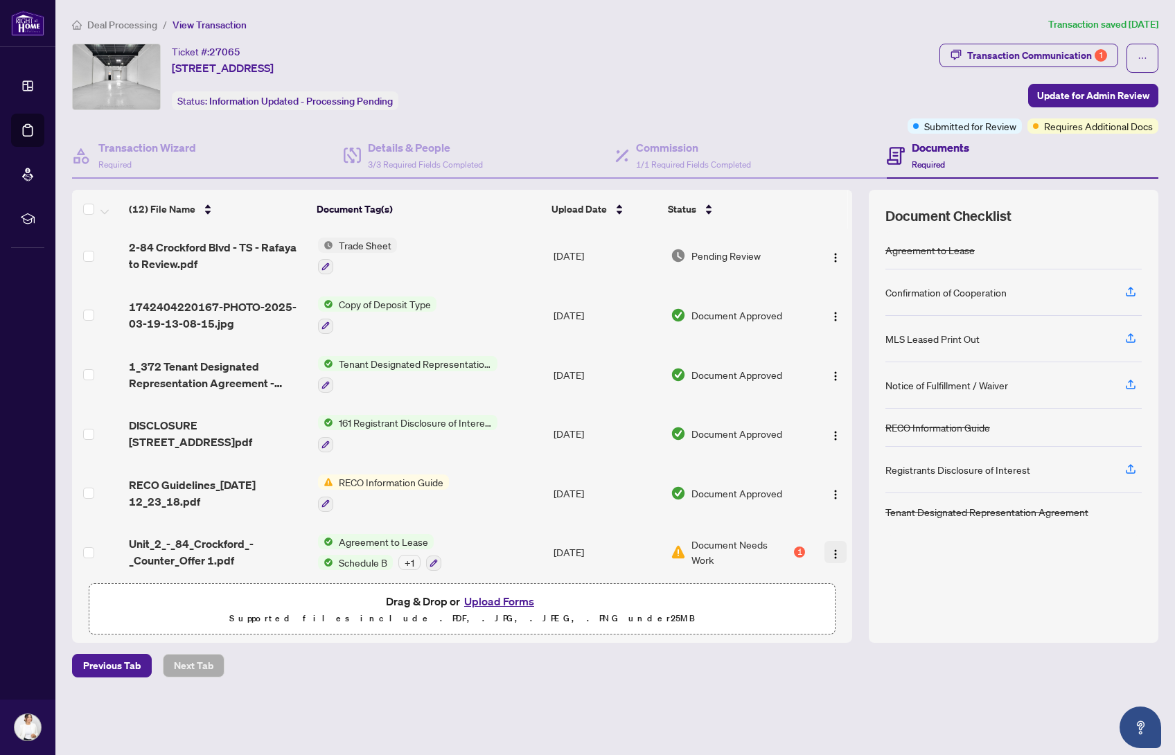
click at [830, 549] on img "button" at bounding box center [835, 554] width 11 height 11
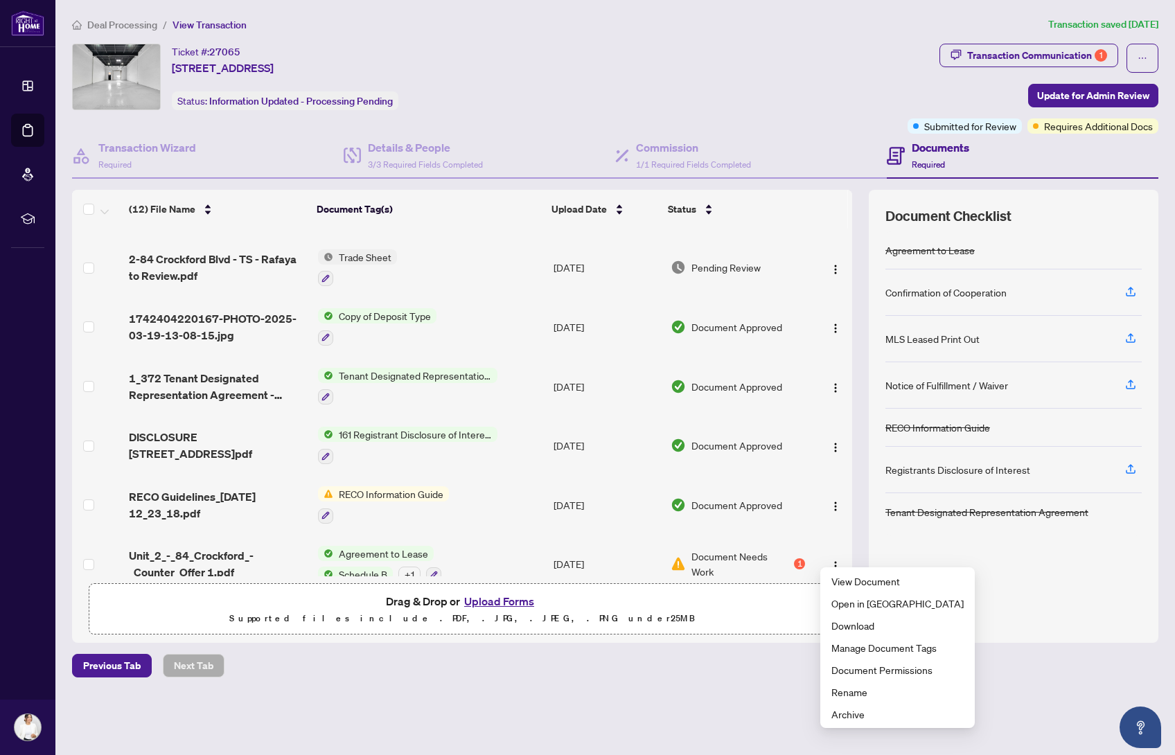
scroll to position [347, 0]
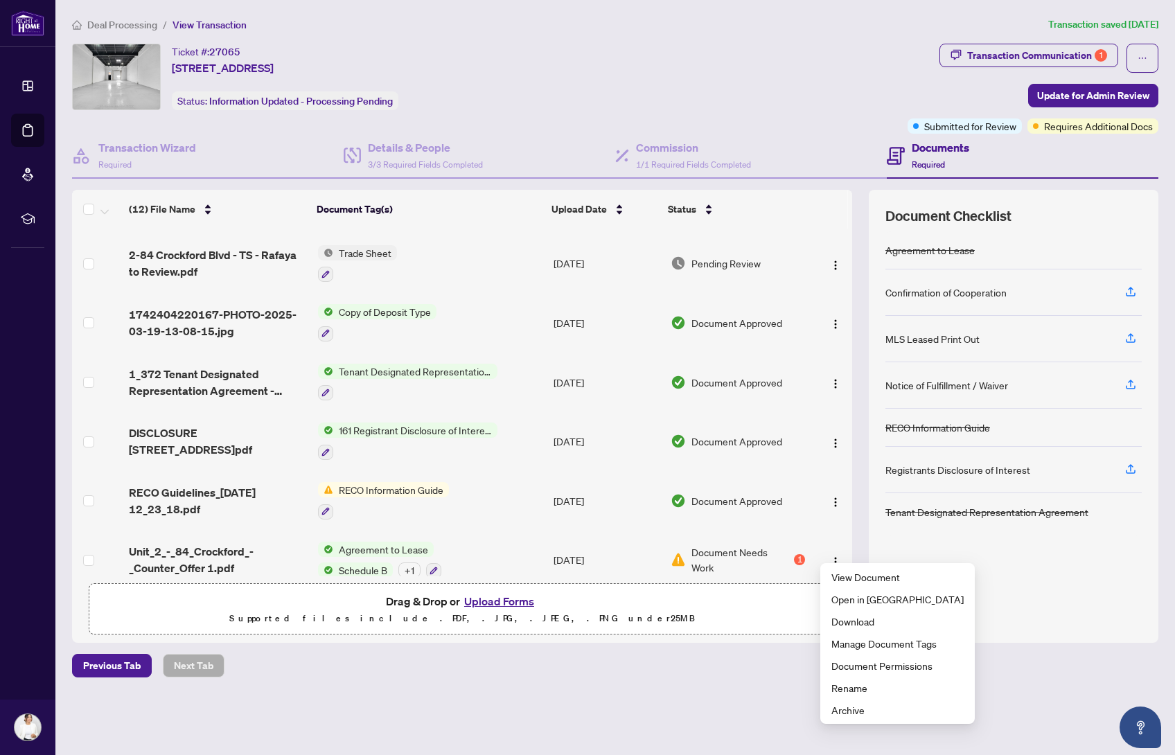
click at [1026, 588] on div "Agreement to Lease Confirmation of Cooperation MLS Leased Print Out Notice of F…" at bounding box center [1013, 428] width 256 height 395
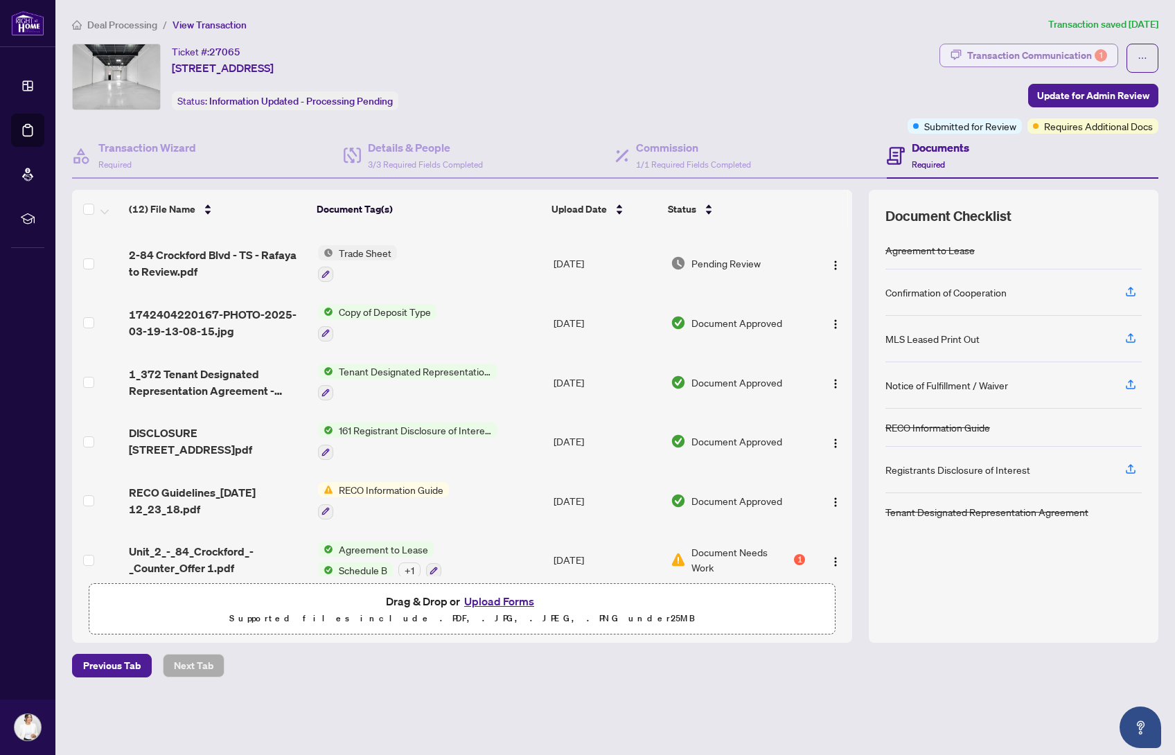
click at [1073, 50] on div "Transaction Communication 1" at bounding box center [1037, 55] width 140 height 22
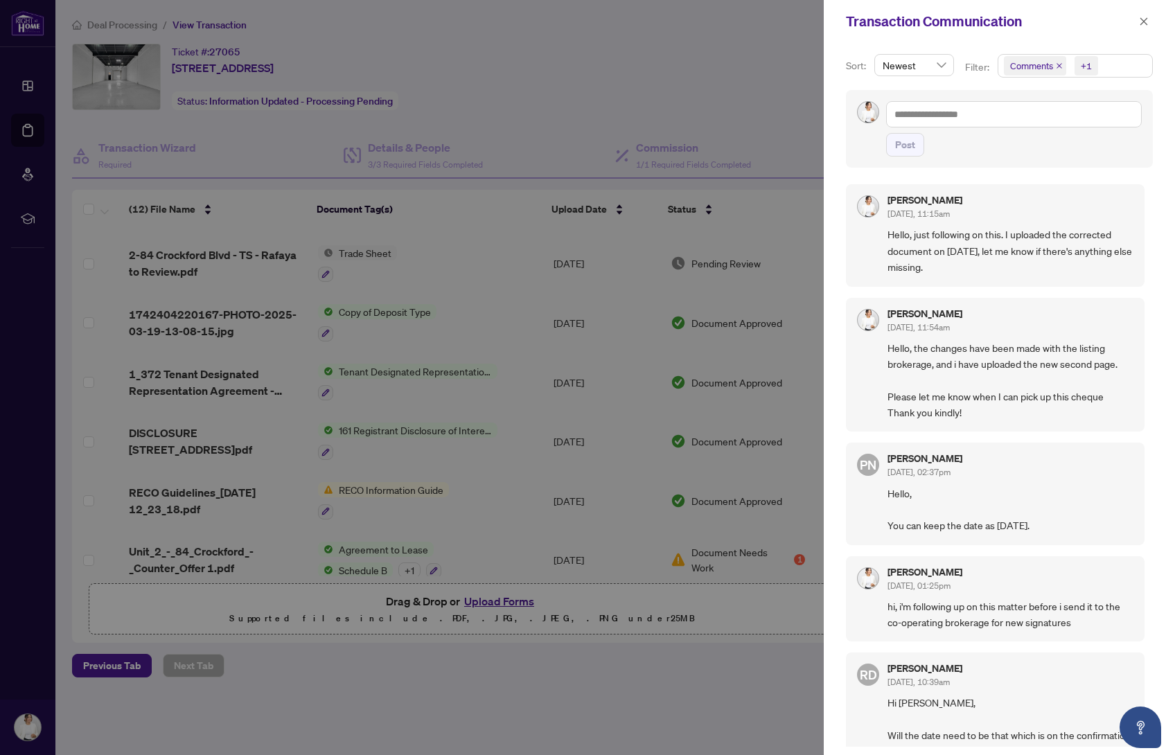
click at [694, 100] on div at bounding box center [587, 377] width 1175 height 755
click at [1138, 17] on button "button" at bounding box center [1144, 21] width 18 height 17
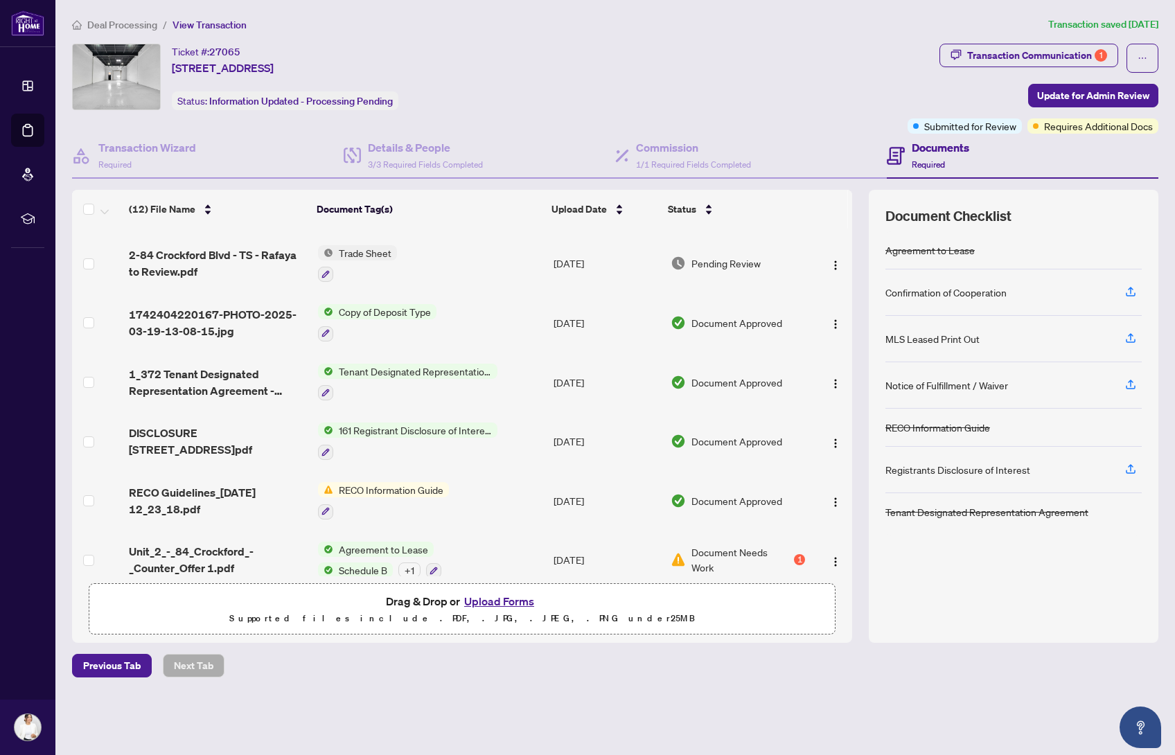
click at [355, 249] on span "Trade Sheet" at bounding box center [365, 252] width 64 height 15
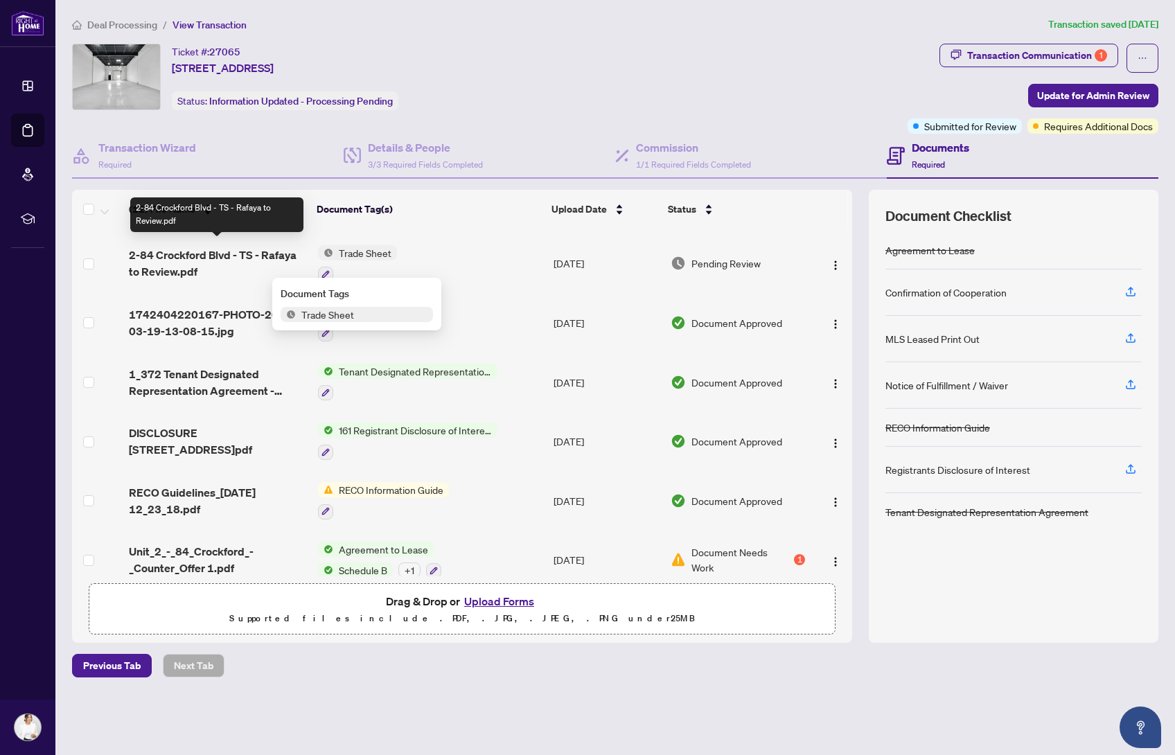
click at [233, 248] on span "2-84 Crockford Blvd - TS - Rafaya to Review.pdf" at bounding box center [218, 263] width 178 height 33
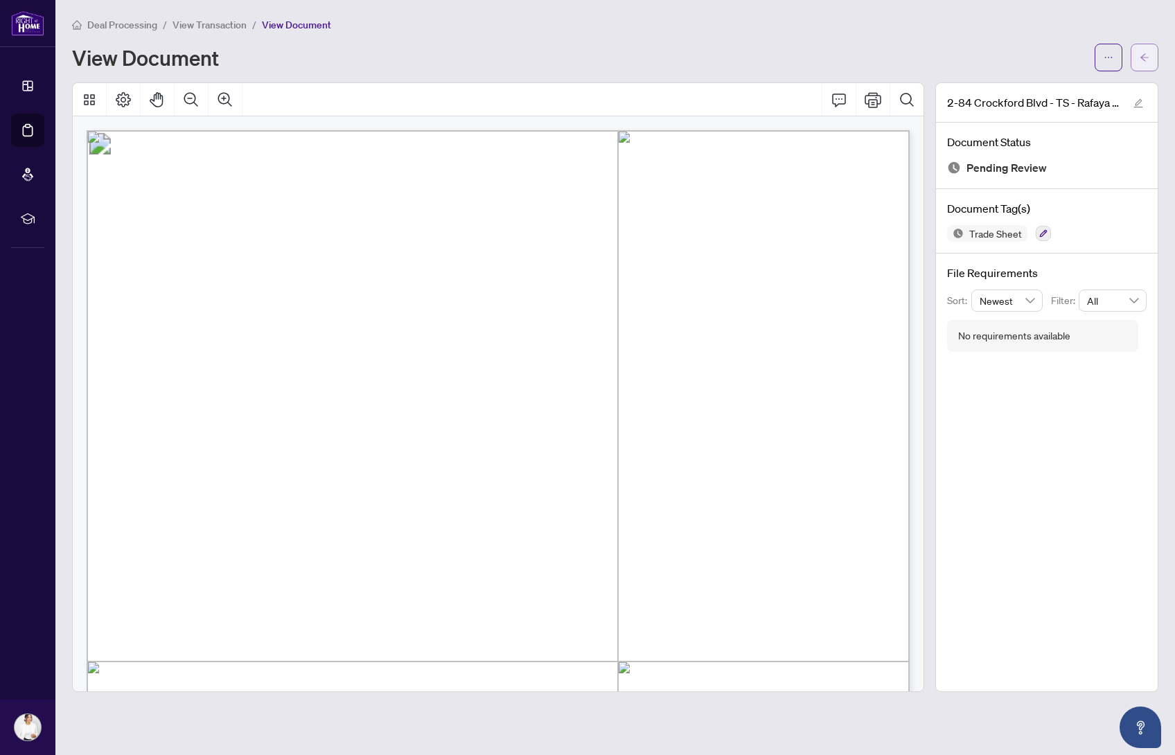
click at [1150, 51] on button "button" at bounding box center [1145, 58] width 28 height 28
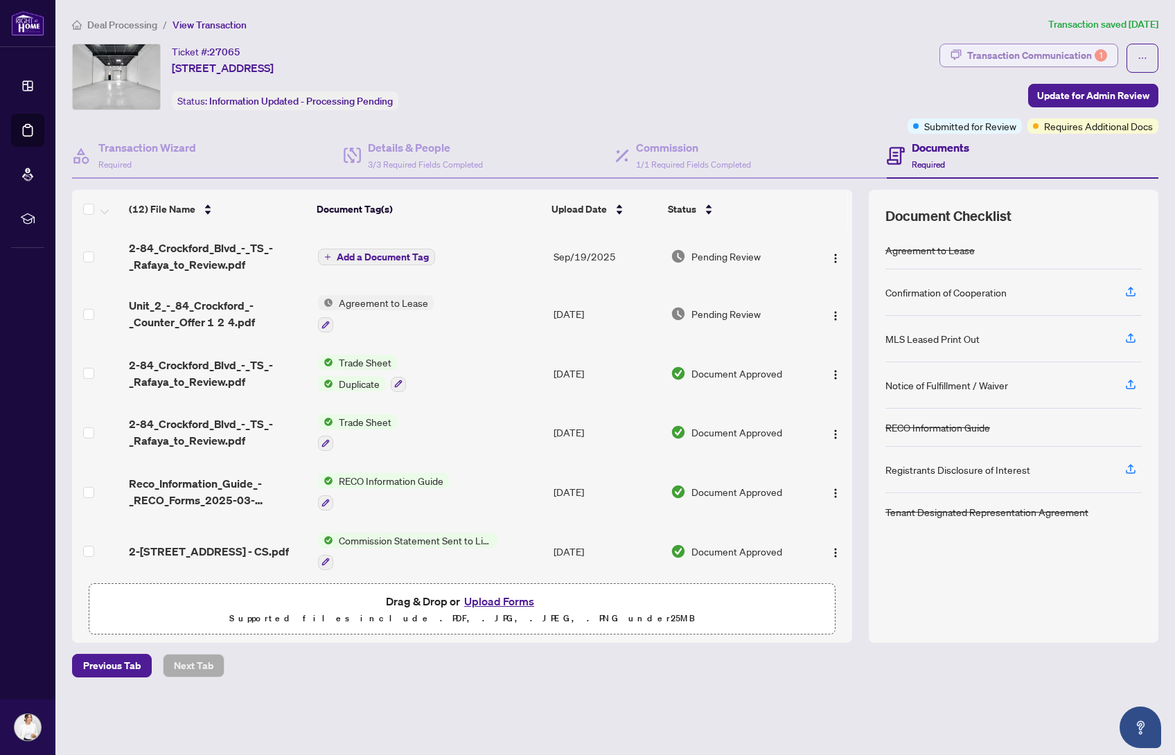
click at [1068, 58] on div "Transaction Communication 1" at bounding box center [1037, 55] width 140 height 22
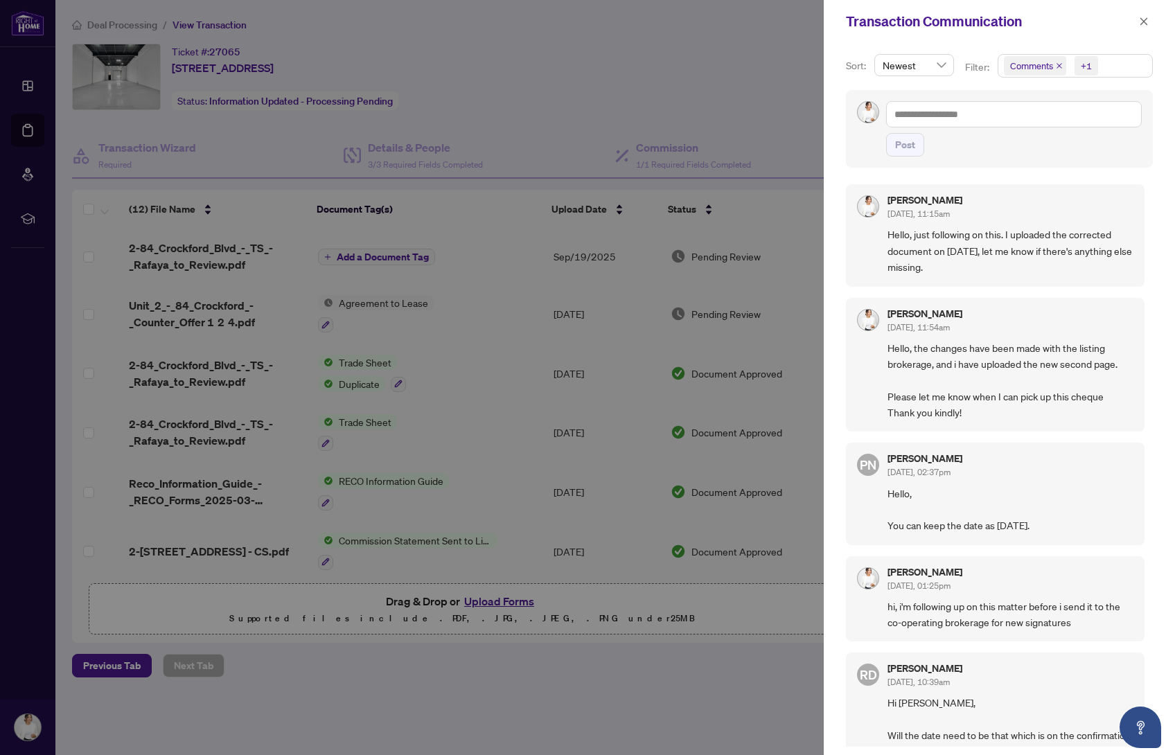
click at [720, 76] on div at bounding box center [587, 377] width 1175 height 755
click at [1139, 17] on icon "close" at bounding box center [1144, 22] width 10 height 10
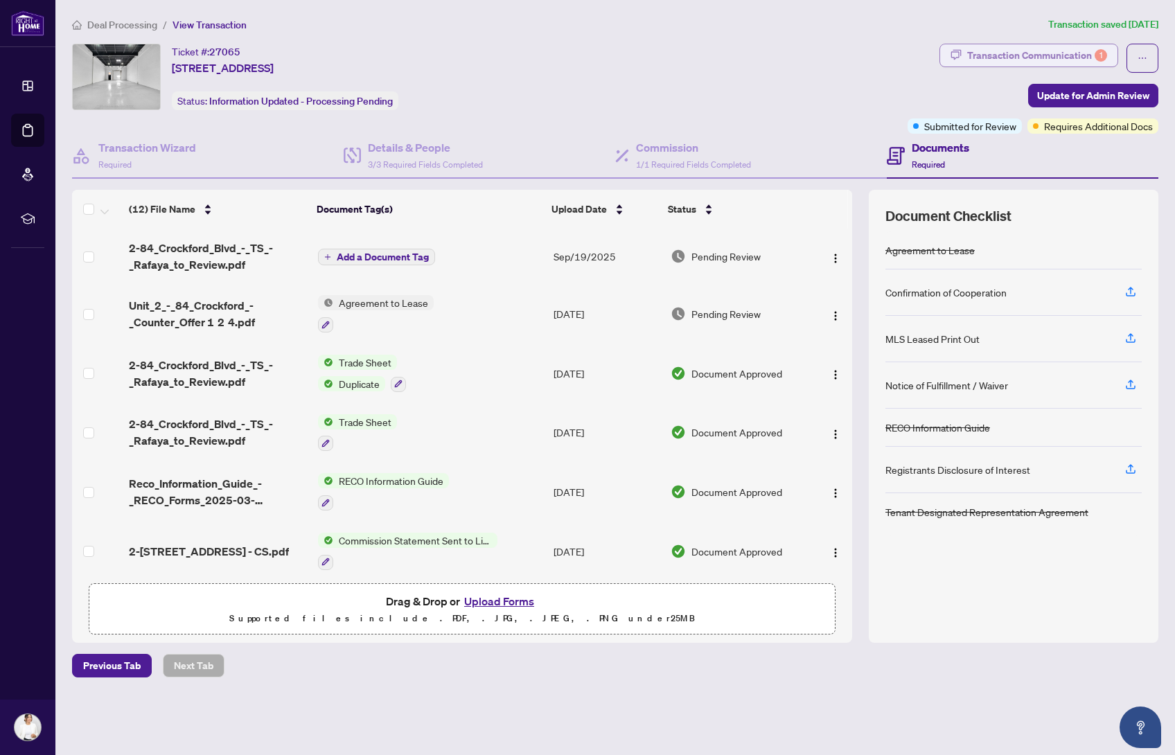
click at [1004, 50] on div "Transaction Communication 1" at bounding box center [1037, 55] width 140 height 22
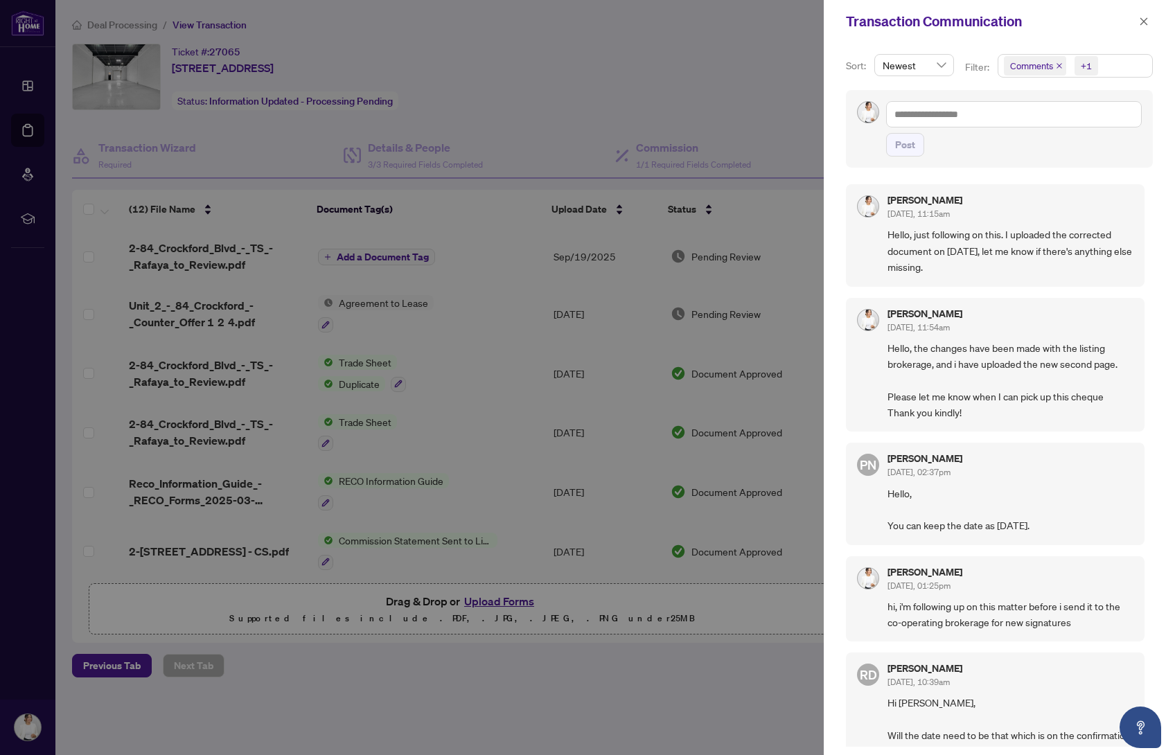
drag, startPoint x: 672, startPoint y: 71, endPoint x: 658, endPoint y: 81, distance: 17.3
click at [672, 71] on div at bounding box center [587, 377] width 1175 height 755
click at [741, 27] on div at bounding box center [587, 377] width 1175 height 755
click at [1143, 21] on icon "close" at bounding box center [1144, 22] width 10 height 10
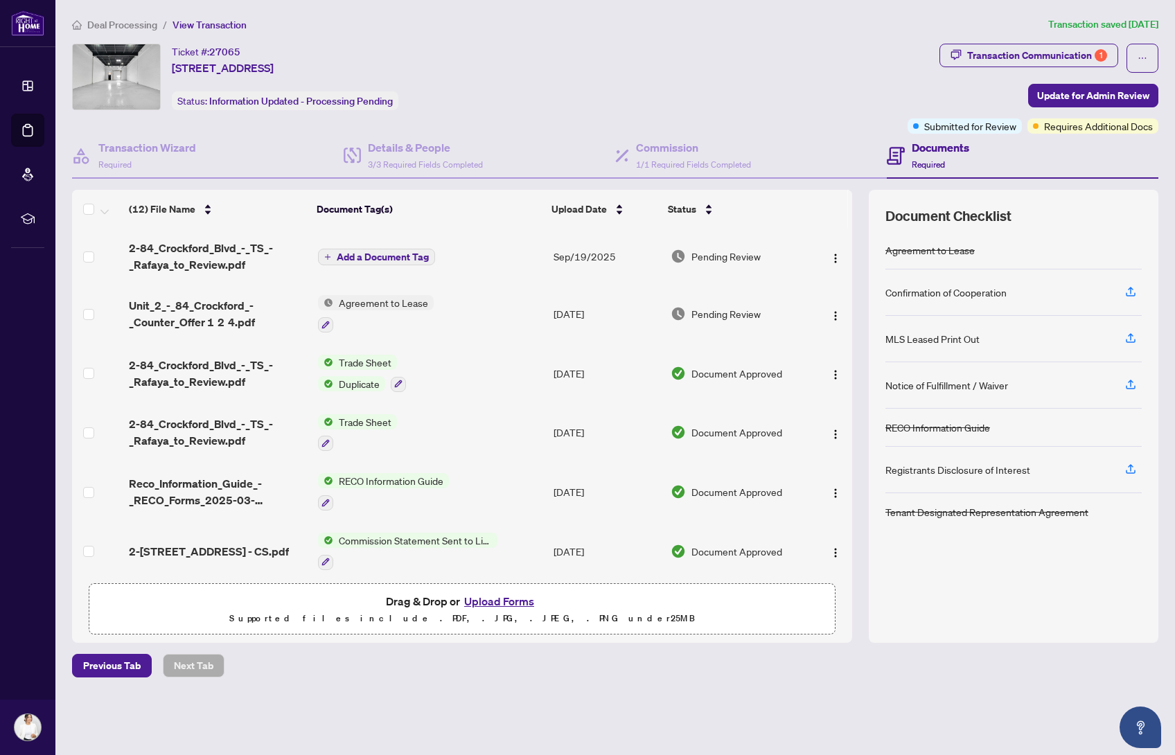
drag, startPoint x: 748, startPoint y: 60, endPoint x: 738, endPoint y: 62, distance: 9.9
click at [748, 60] on div "Ticket #: 27065 [STREET_ADDRESS] Status: Information Updated - Processing Pendi…" at bounding box center [487, 77] width 830 height 67
